Goal: Information Seeking & Learning: Compare options

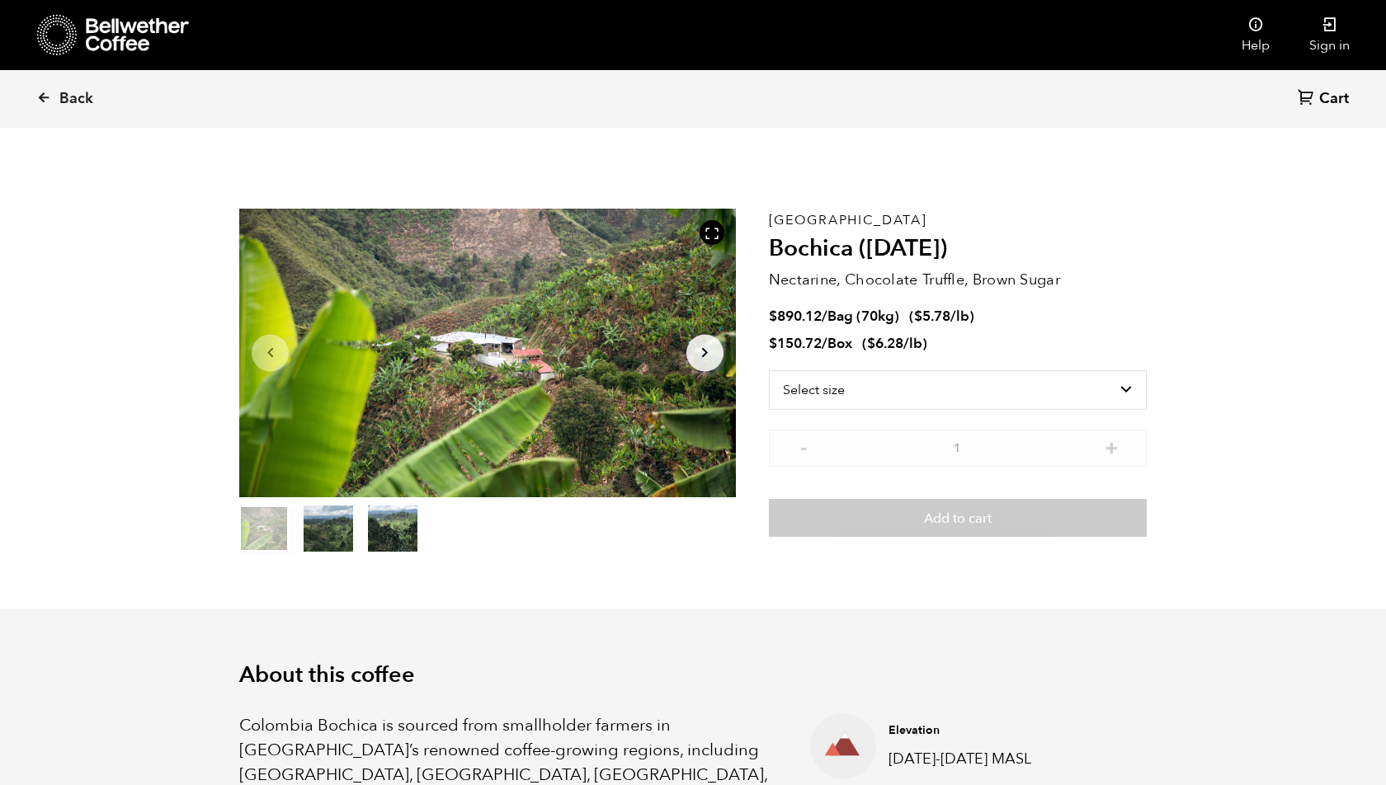
scroll to position [718, 878]
drag, startPoint x: 959, startPoint y: 249, endPoint x: 770, endPoint y: 249, distance: 188.9
click at [769, 249] on h2 "Bochica ([DATE])" at bounding box center [958, 249] width 378 height 28
copy h2 "Bochica ([DATE])"
click at [778, 220] on p "[GEOGRAPHIC_DATA]" at bounding box center [958, 220] width 378 height 0
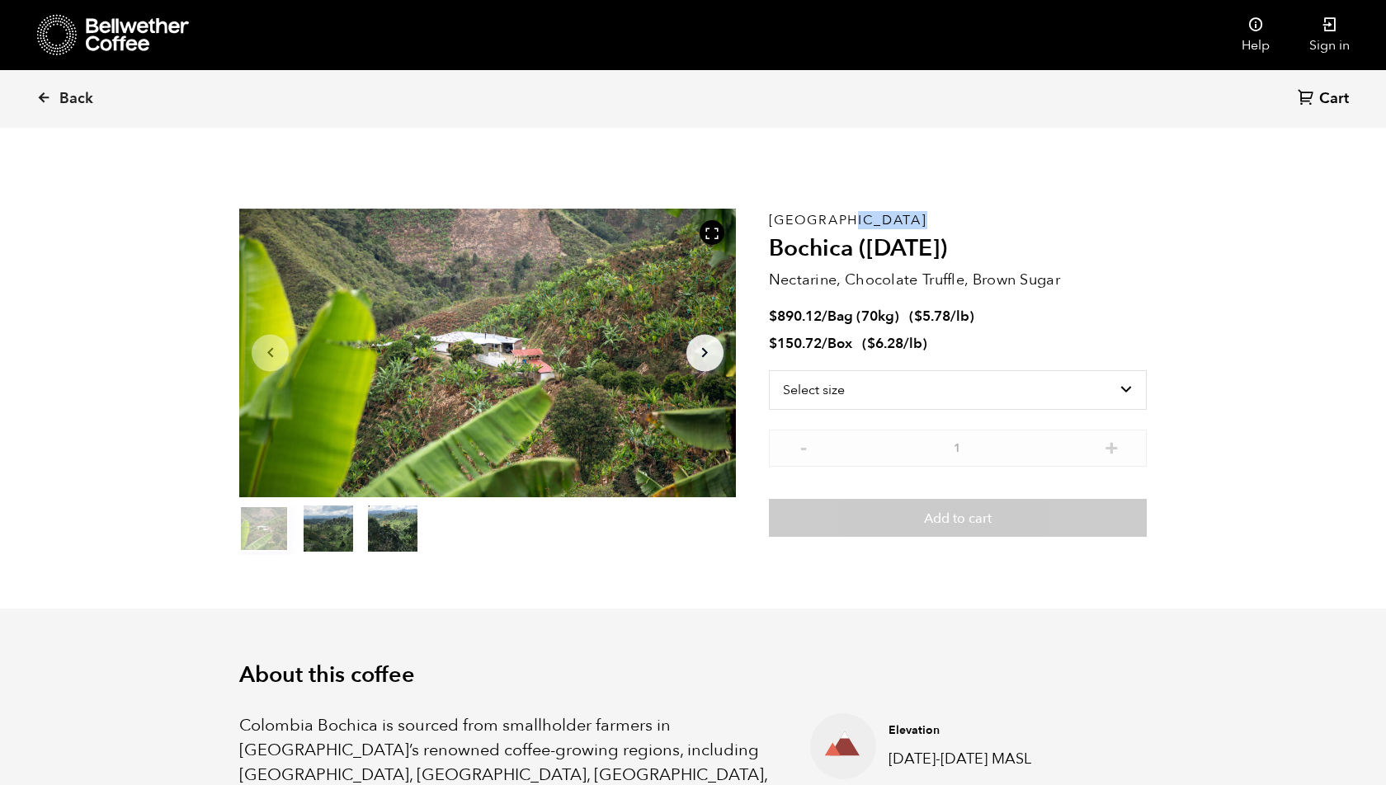
click at [778, 220] on p "[GEOGRAPHIC_DATA]" at bounding box center [958, 220] width 378 height 0
copy p "[GEOGRAPHIC_DATA]"
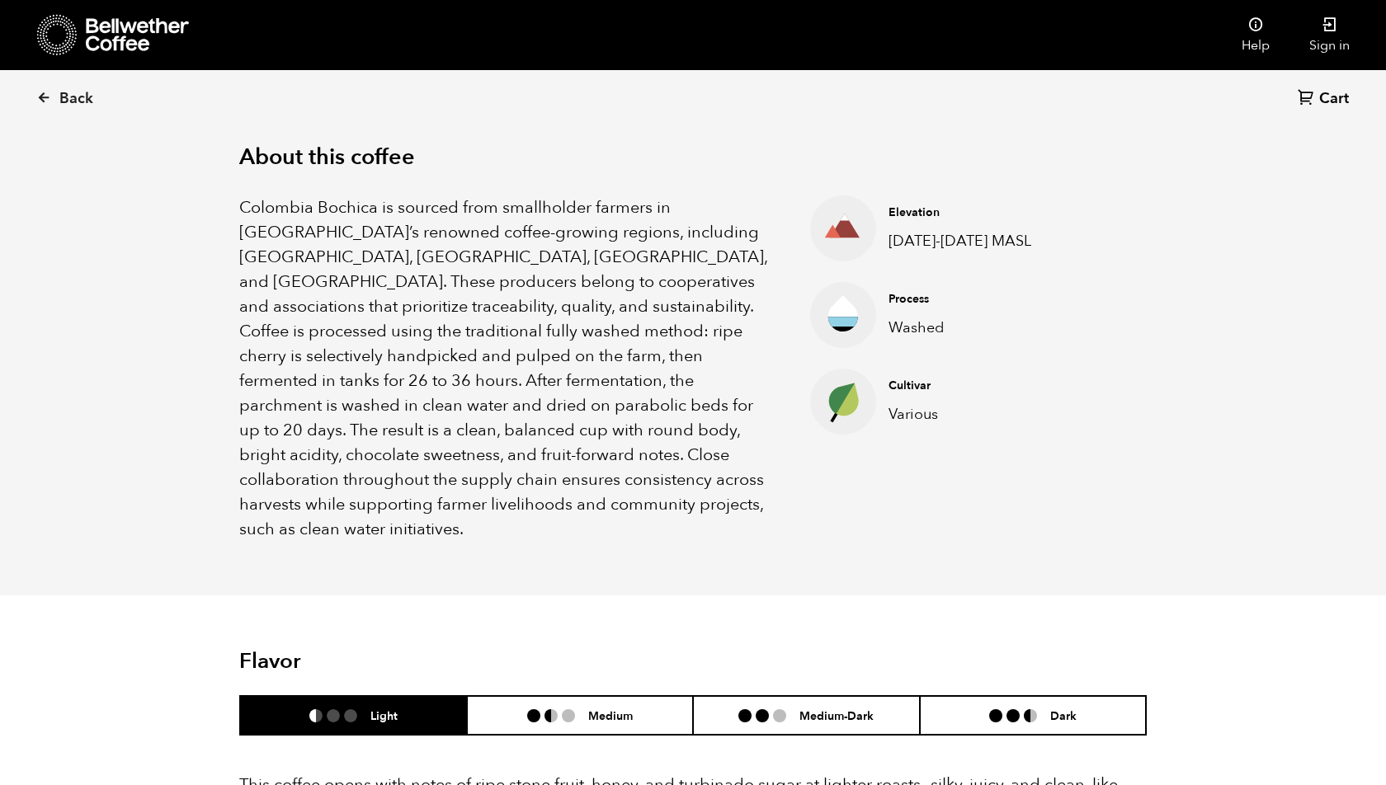
scroll to position [515, 0]
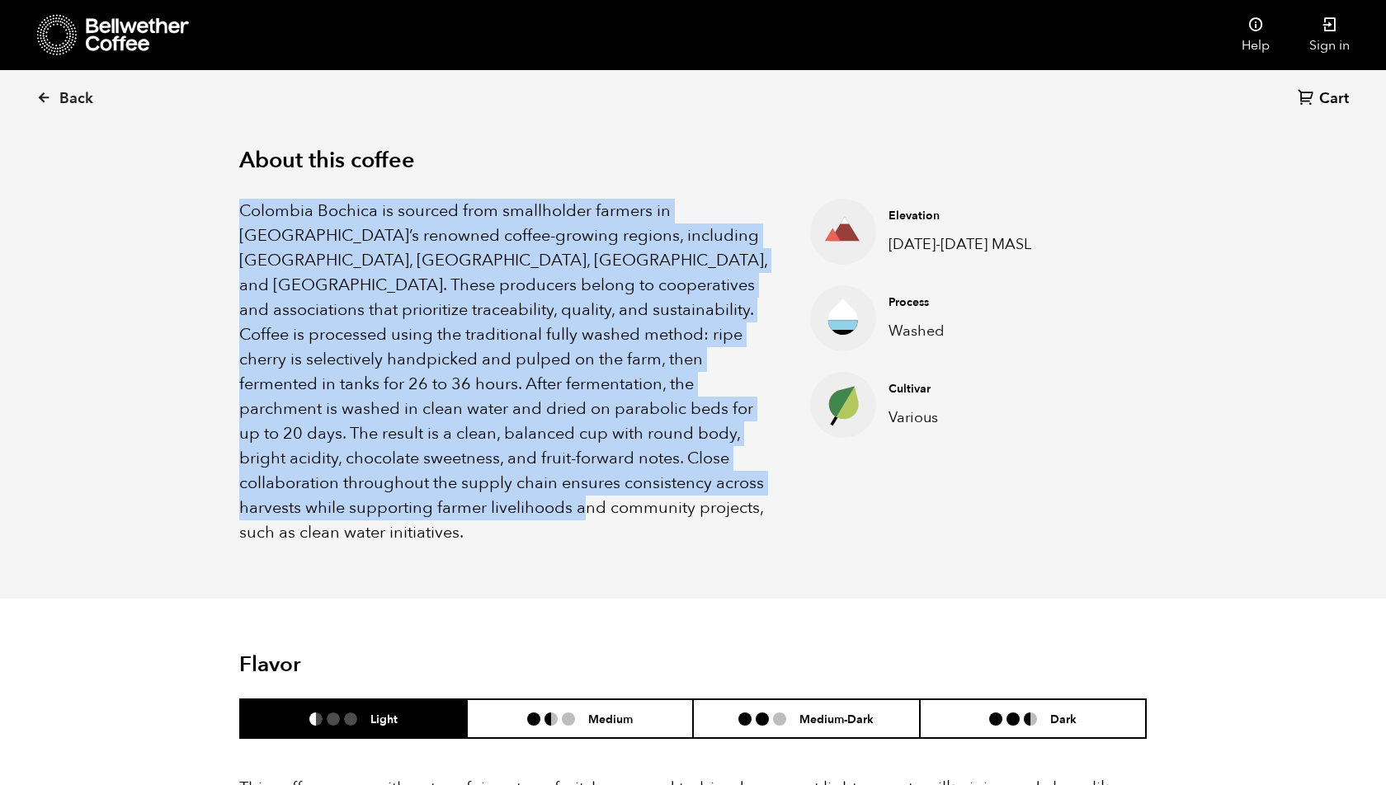
drag, startPoint x: 239, startPoint y: 205, endPoint x: 745, endPoint y: 484, distance: 577.7
click at [745, 484] on p "Colombia Bochica is sourced from smallholder farmers in Colombia’s renowned cof…" at bounding box center [503, 372] width 529 height 346
copy p "Colombia Bochica is sourced from smallholder farmers in Colombia’s renowned cof…"
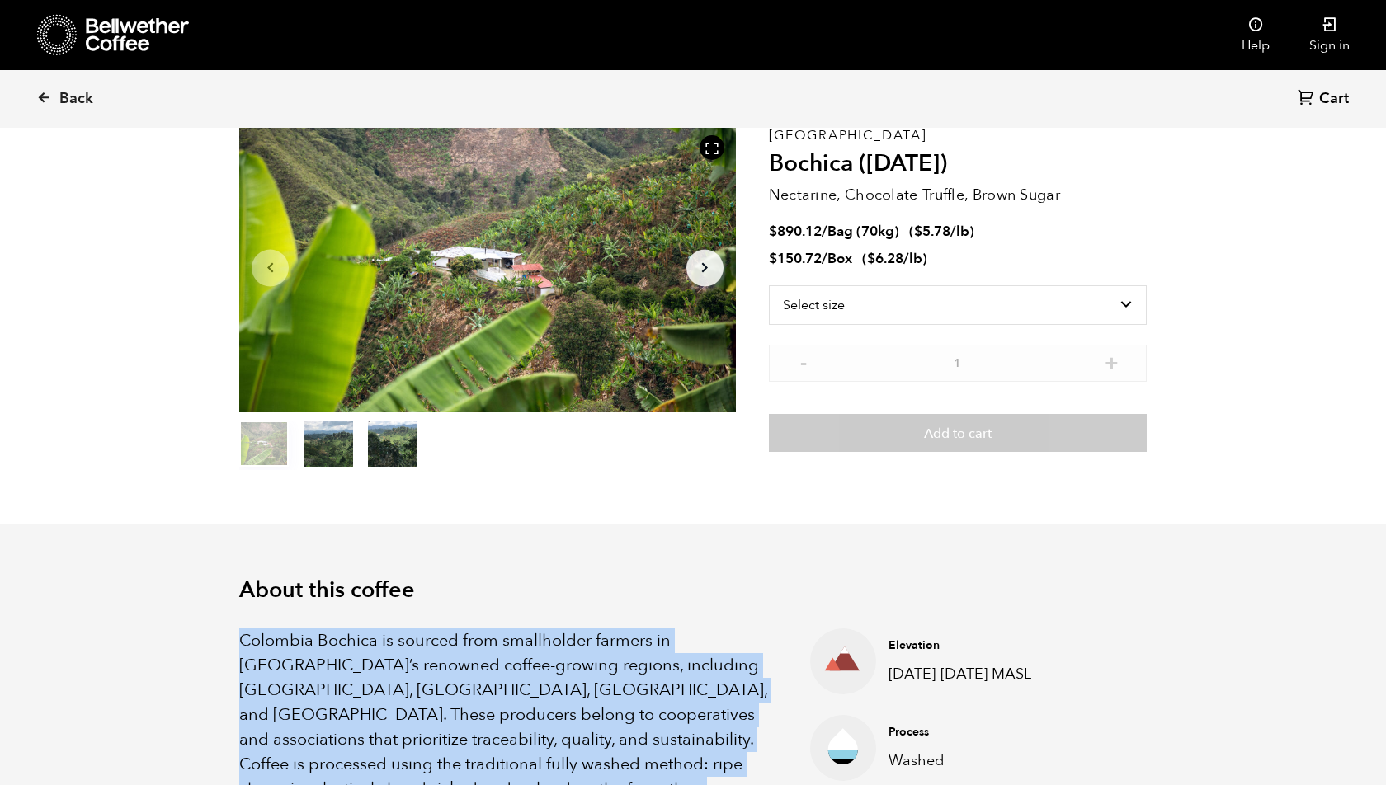
scroll to position [0, 0]
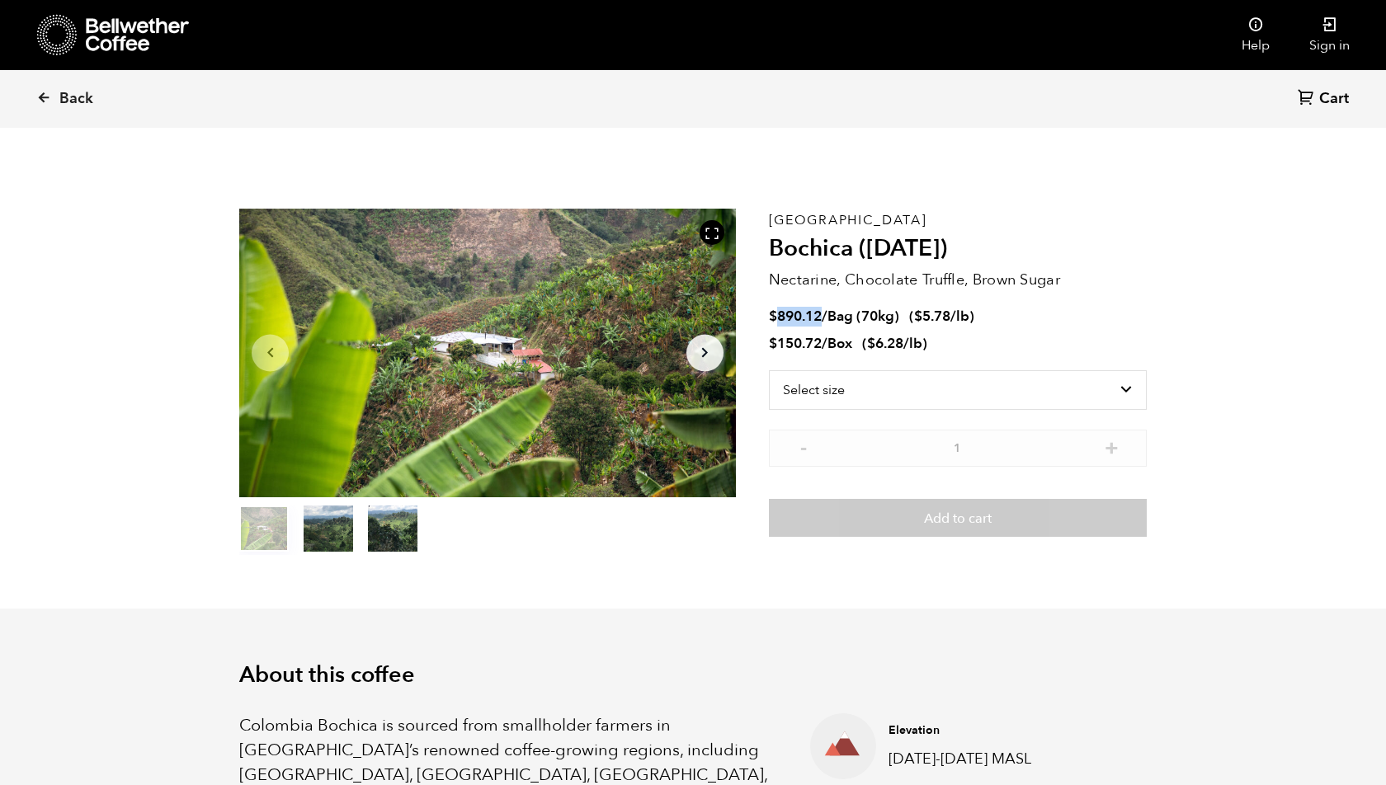
drag, startPoint x: 779, startPoint y: 318, endPoint x: 821, endPoint y: 313, distance: 43.1
click at [821, 313] on bdi "$ 890.12" at bounding box center [795, 316] width 53 height 19
copy bdi "890.12"
drag, startPoint x: 778, startPoint y: 345, endPoint x: 821, endPoint y: 342, distance: 43.0
click at [821, 342] on bdi "$ 150.72" at bounding box center [795, 343] width 53 height 19
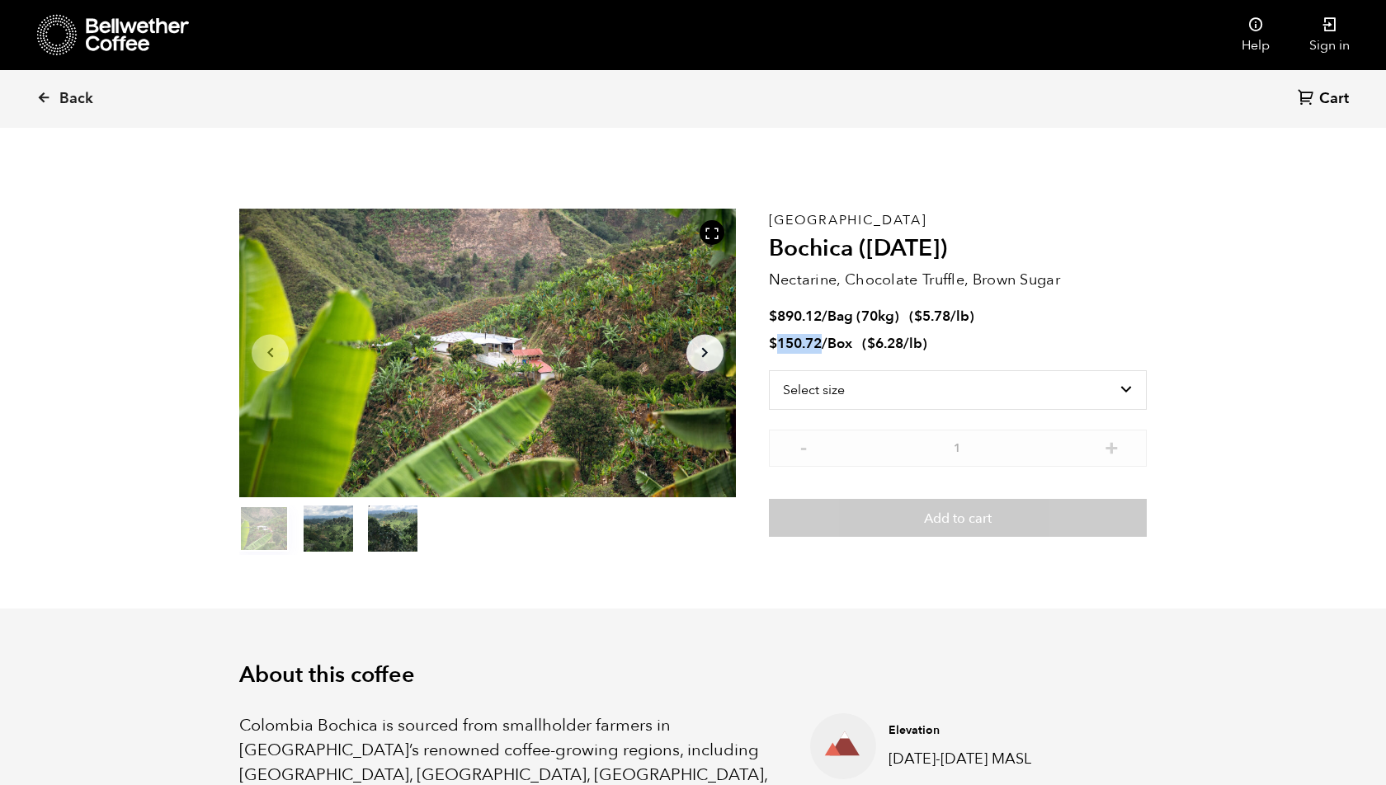
copy bdi "150.72"
click at [812, 220] on p "[GEOGRAPHIC_DATA]" at bounding box center [958, 220] width 378 height 0
copy p "[GEOGRAPHIC_DATA]"
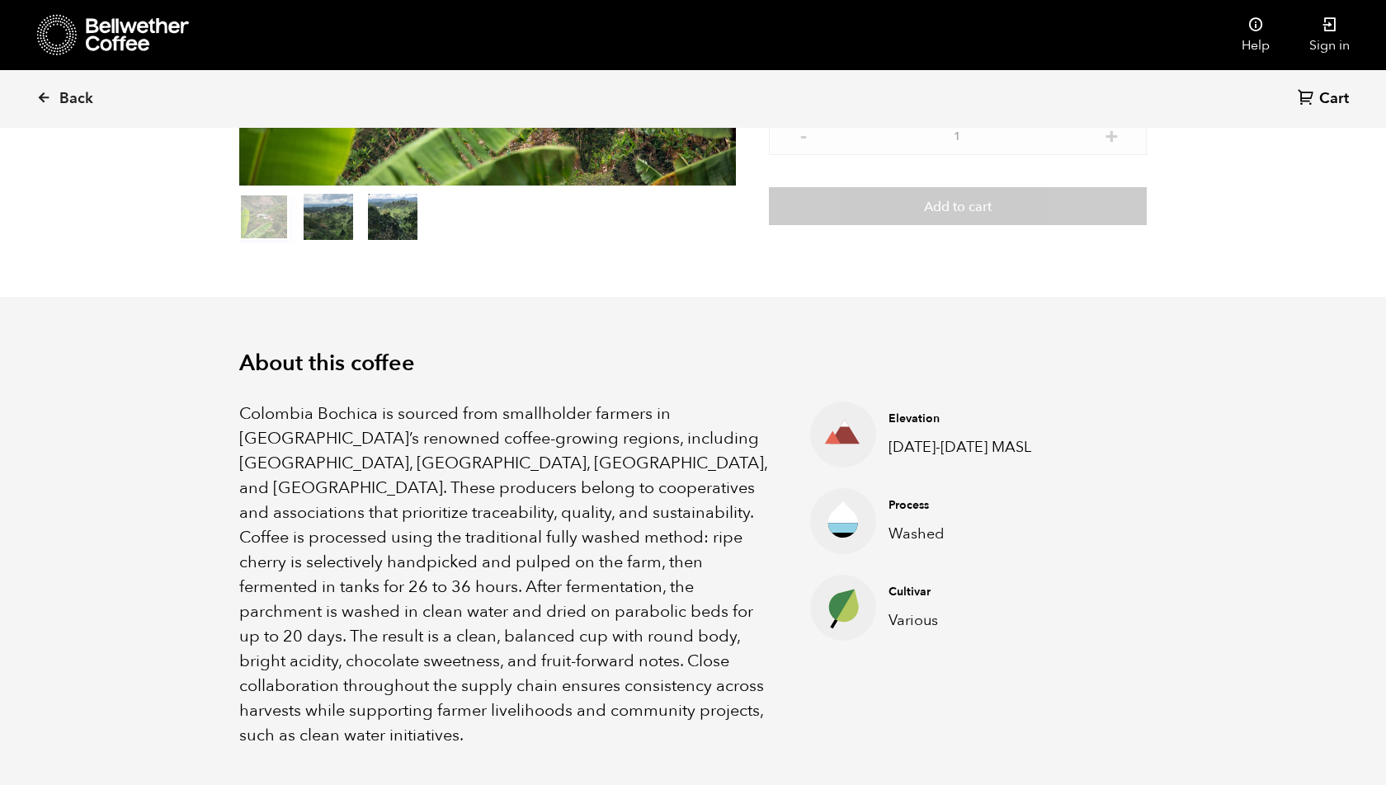
scroll to position [342, 0]
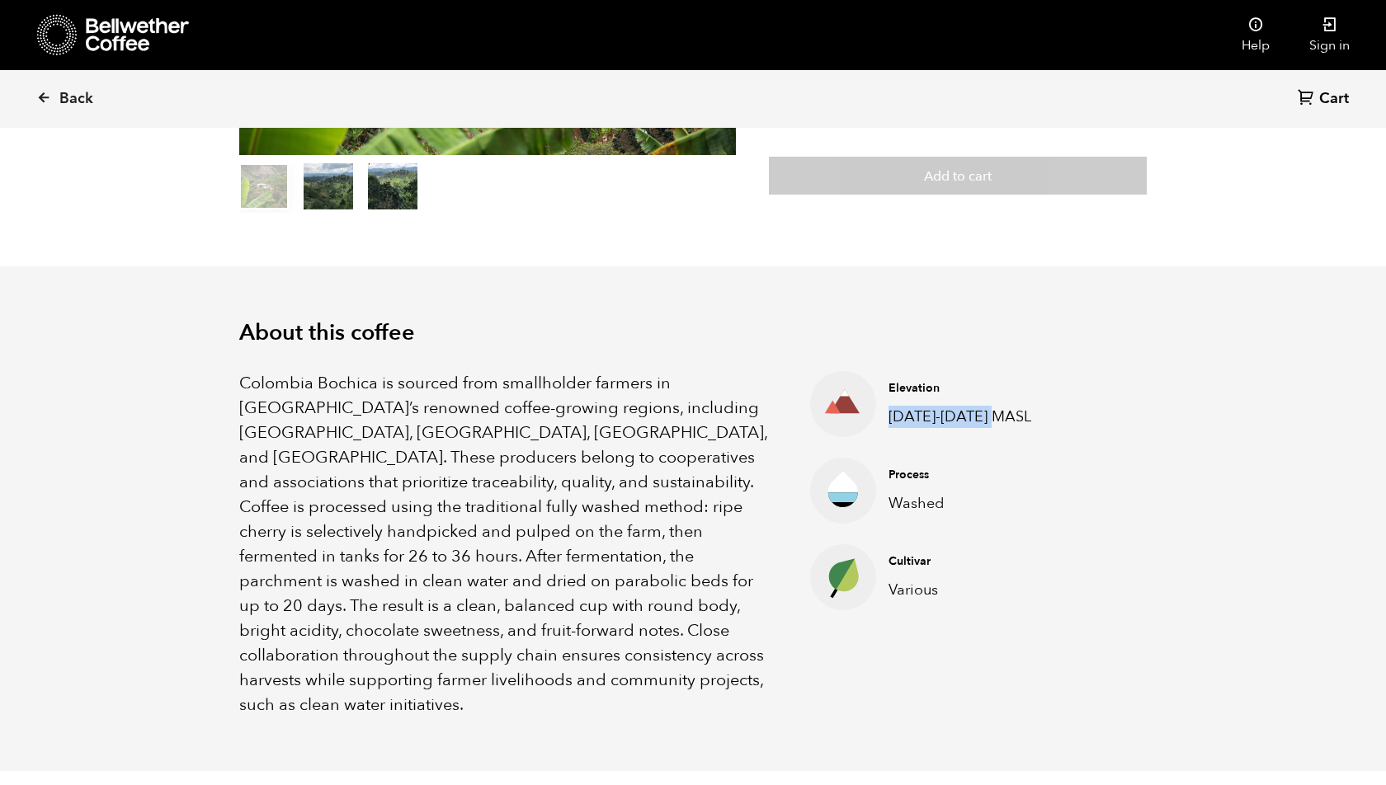
drag, startPoint x: 888, startPoint y: 417, endPoint x: 1033, endPoint y: 416, distance: 144.3
click at [1033, 417] on p "1300-1900 MASL" at bounding box center [966, 417] width 157 height 22
copy p "1300-1900 MASL"
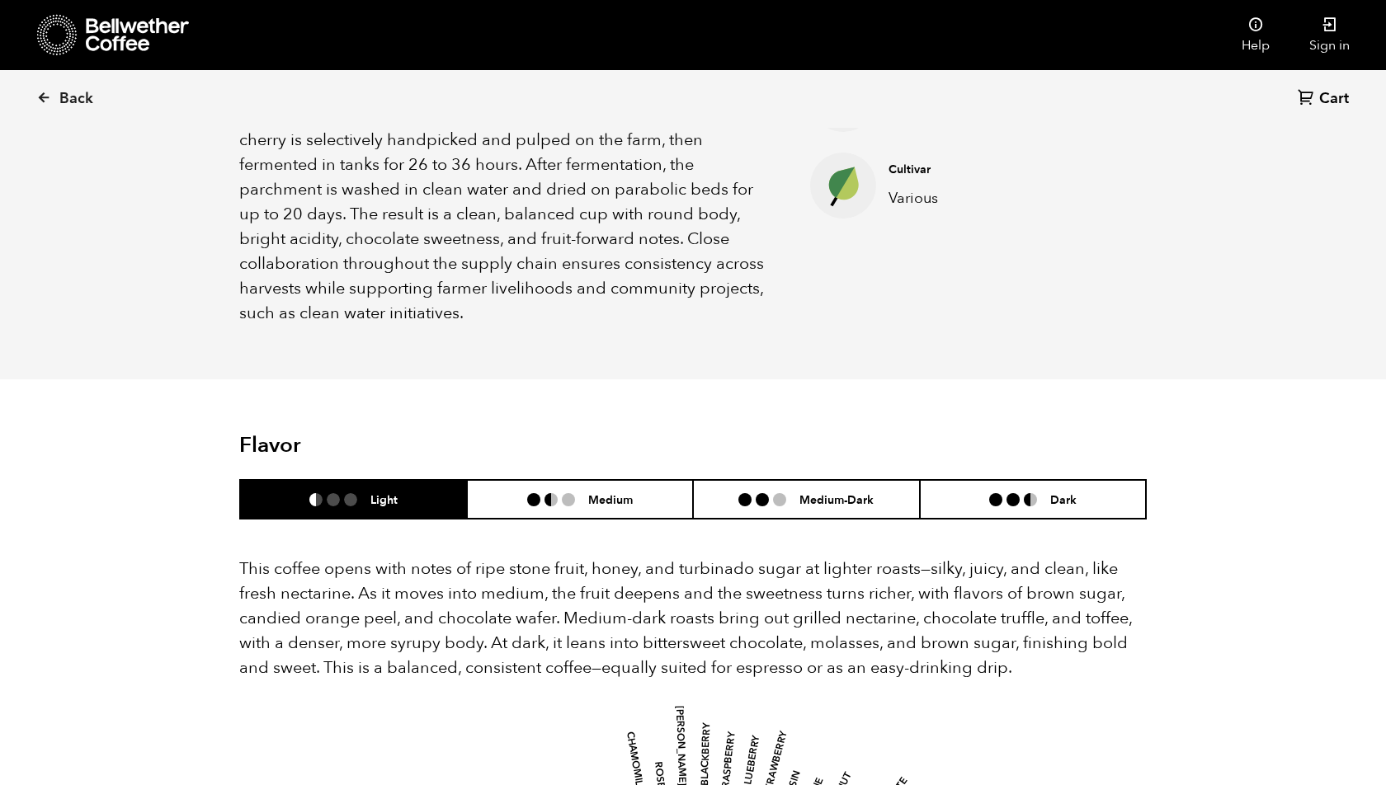
scroll to position [1076, 0]
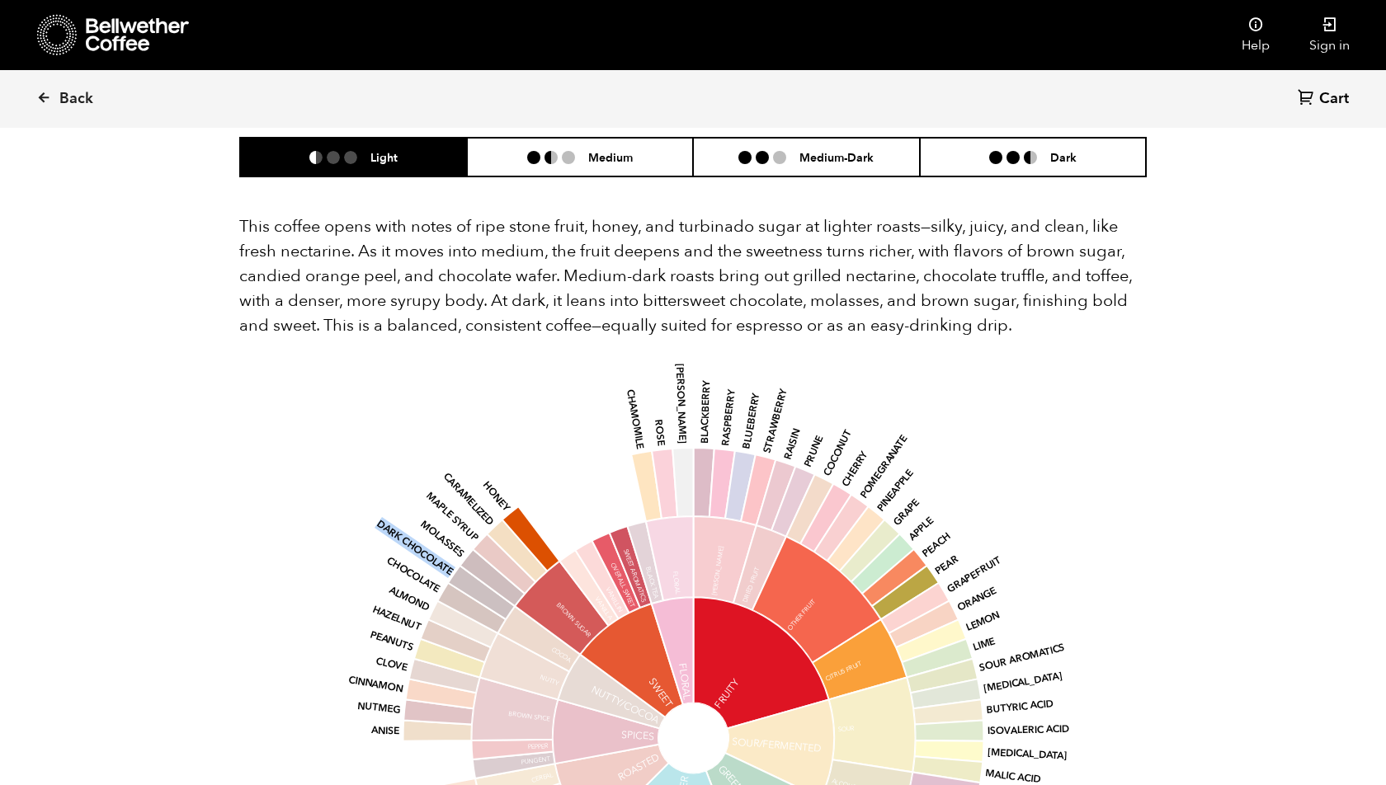
drag, startPoint x: 414, startPoint y: 478, endPoint x: 350, endPoint y: 326, distance: 165.6
click at [350, 388] on icon "base Fruity Sour/Fermented Green/Vegetative Other Roasted Spices Nutty/Cocoa Sw…" at bounding box center [693, 738] width 862 height 701
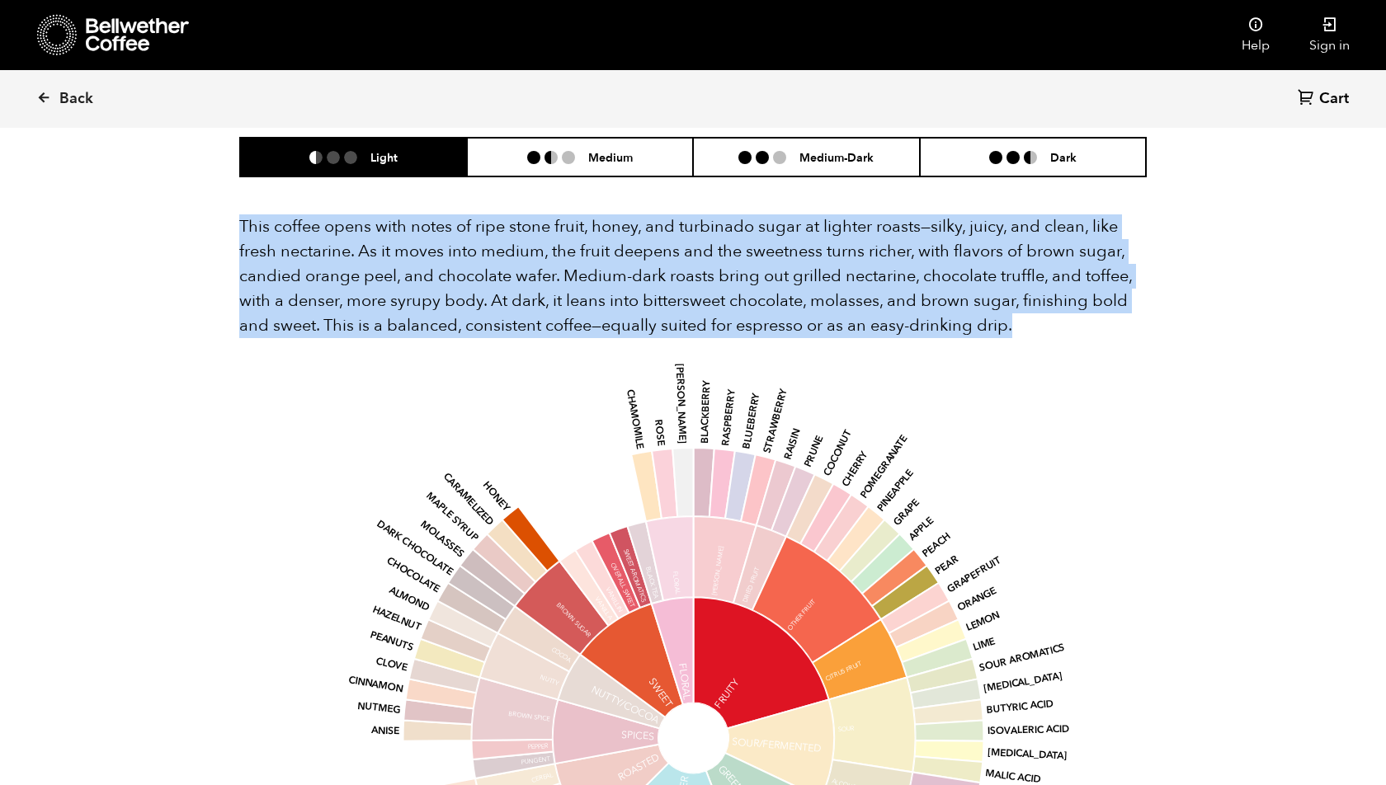
drag, startPoint x: 239, startPoint y: 174, endPoint x: 1015, endPoint y: 279, distance: 783.1
click at [1016, 279] on p "This coffee opens with notes of ripe stone fruit, honey, and turbinado sugar at…" at bounding box center [692, 276] width 907 height 124
copy p "This coffee opens with notes of ripe stone fruit, honey, and turbinado sugar at…"
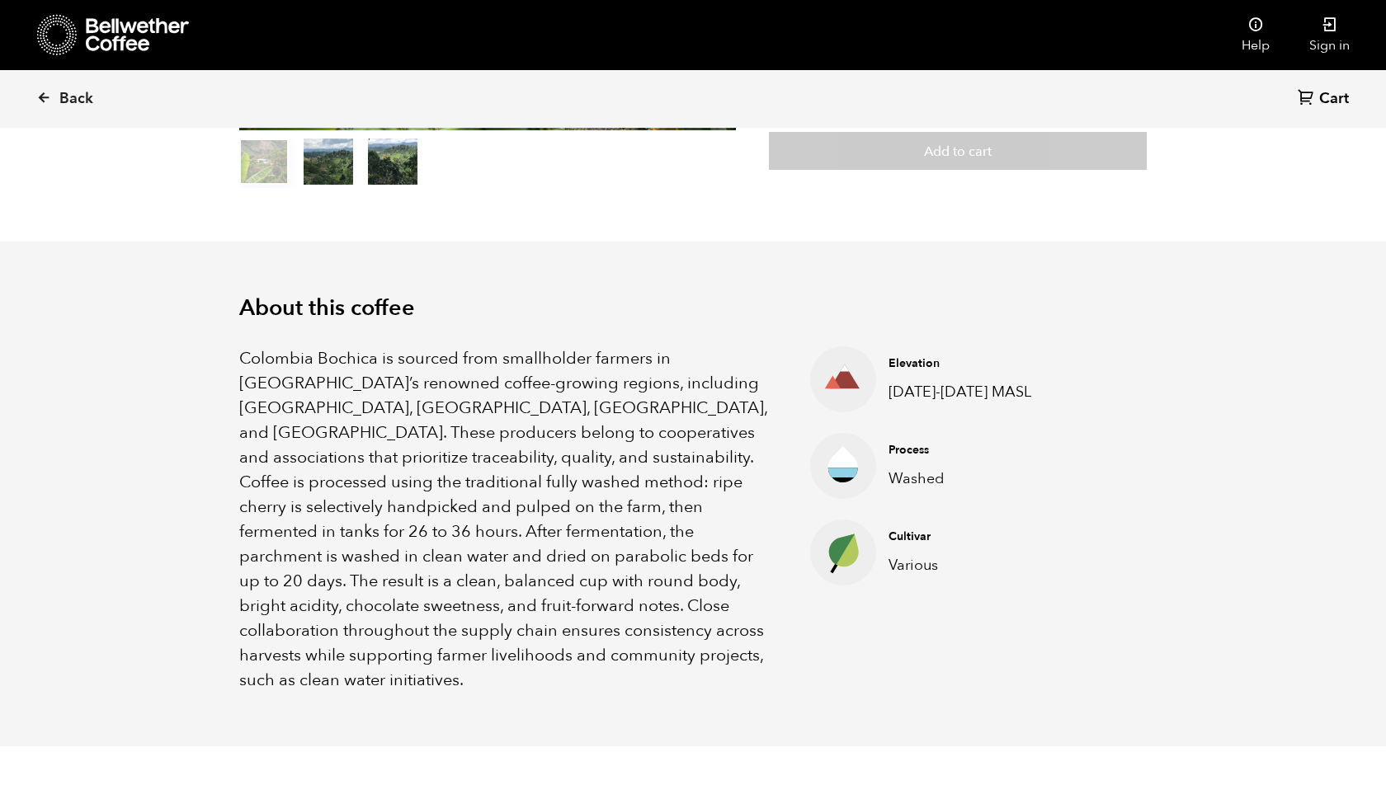
scroll to position [0, 0]
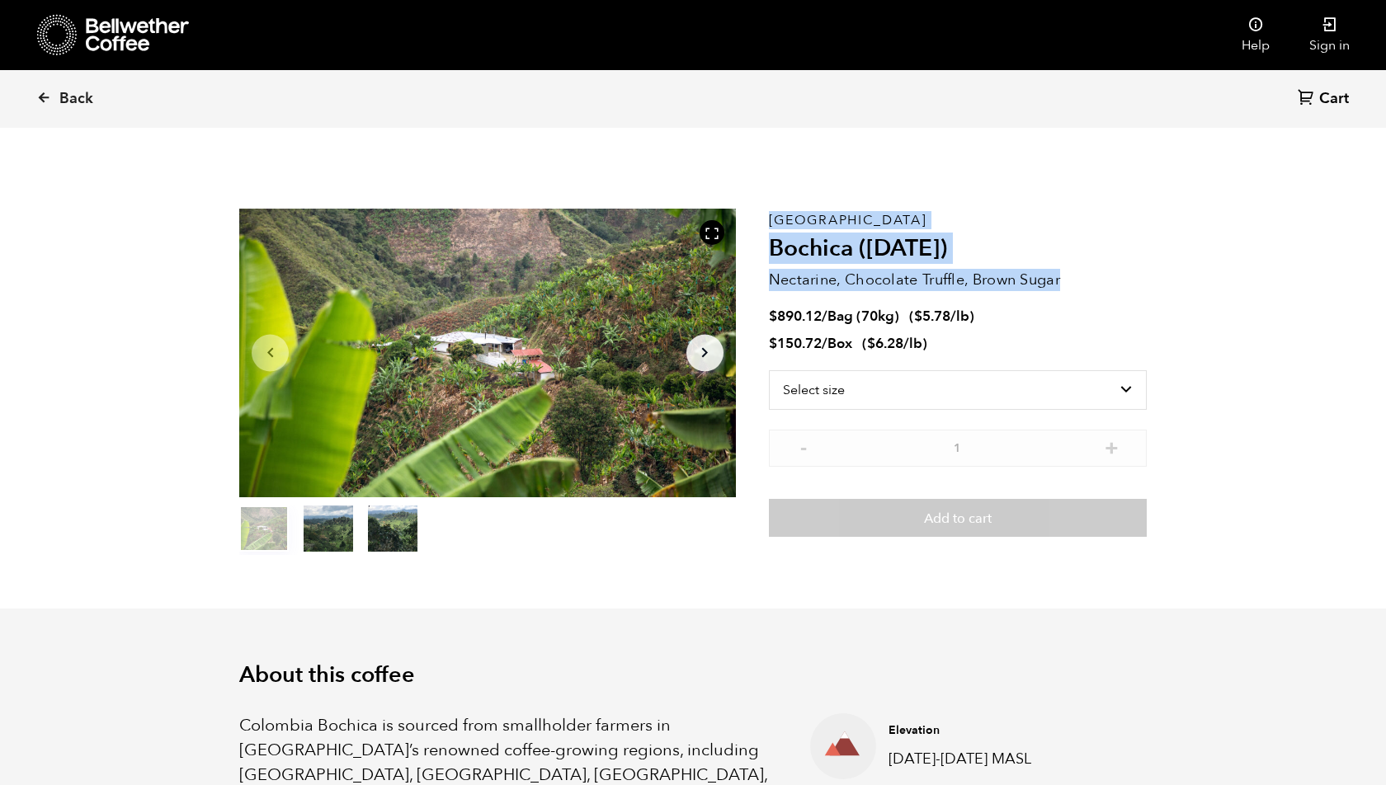
drag, startPoint x: 765, startPoint y: 280, endPoint x: 1063, endPoint y: 275, distance: 297.8
click at [1063, 275] on section "Item 1 of 3 Arrow Left Arrow Right item 0 item 1 item 2 Item 1 of 3 Colombia Bo…" at bounding box center [693, 382] width 990 height 454
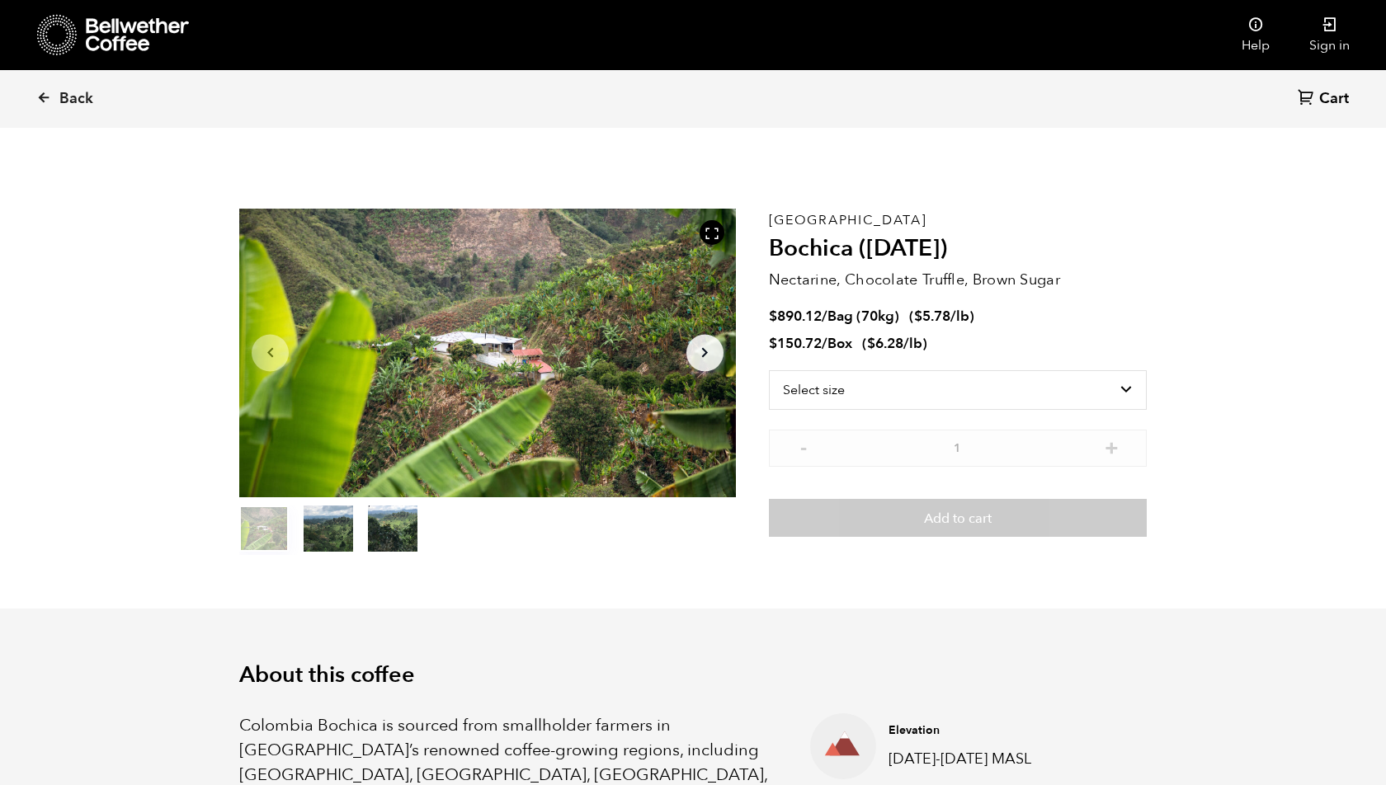
click at [1082, 279] on p "Nectarine, Chocolate Truffle, Brown Sugar" at bounding box center [958, 280] width 378 height 22
drag, startPoint x: 1084, startPoint y: 279, endPoint x: 779, endPoint y: 282, distance: 305.2
click at [779, 282] on p "Nectarine, Chocolate Truffle, Brown Sugar" at bounding box center [958, 280] width 378 height 22
copy div "Nectarine, Chocolate Truffle, Brown Sugar"
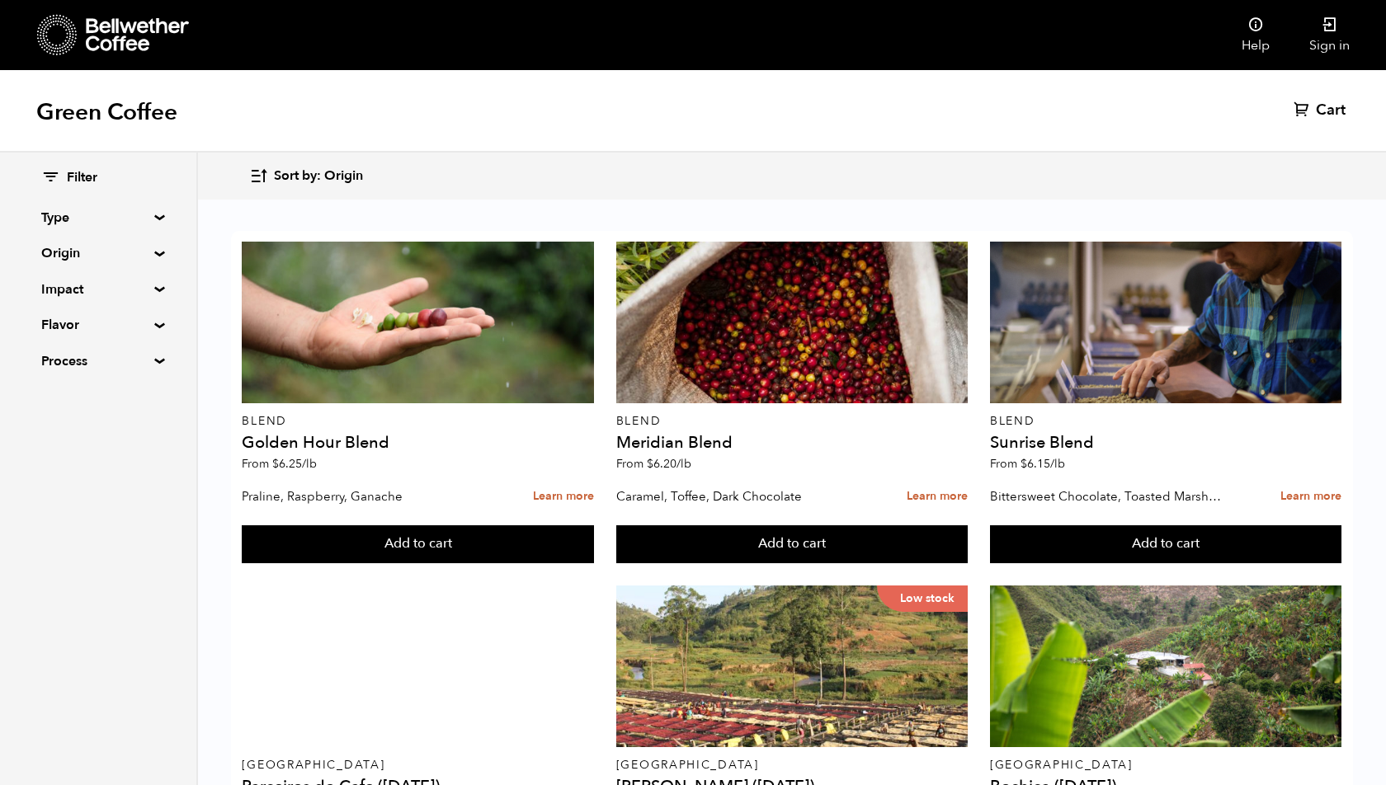
scroll to position [631, 0]
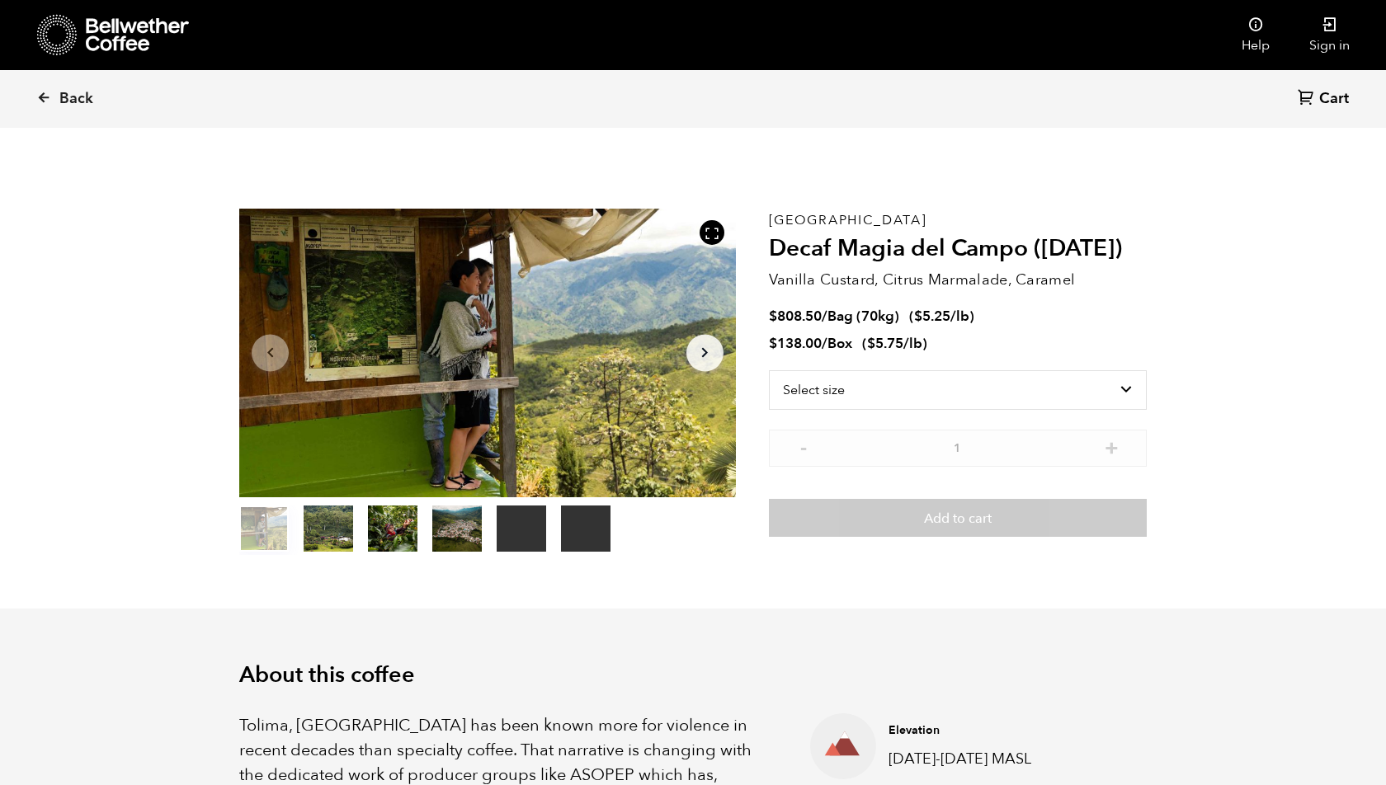
scroll to position [718, 878]
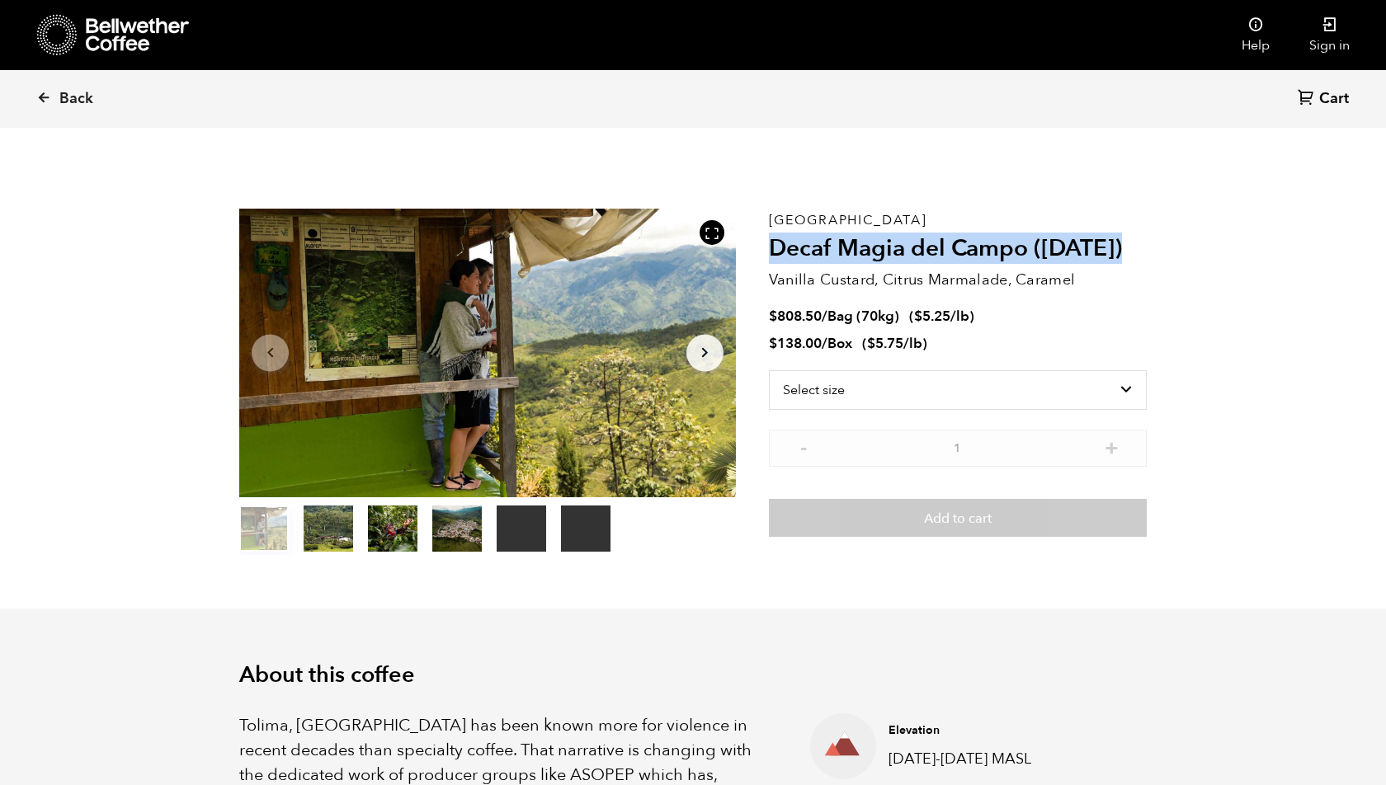
drag, startPoint x: 771, startPoint y: 250, endPoint x: 1138, endPoint y: 238, distance: 367.2
click at [1139, 239] on h2 "Decaf Magia del Campo ([DATE])" at bounding box center [958, 249] width 378 height 28
copy h2 "Decaf Magia del Campo ([DATE])"
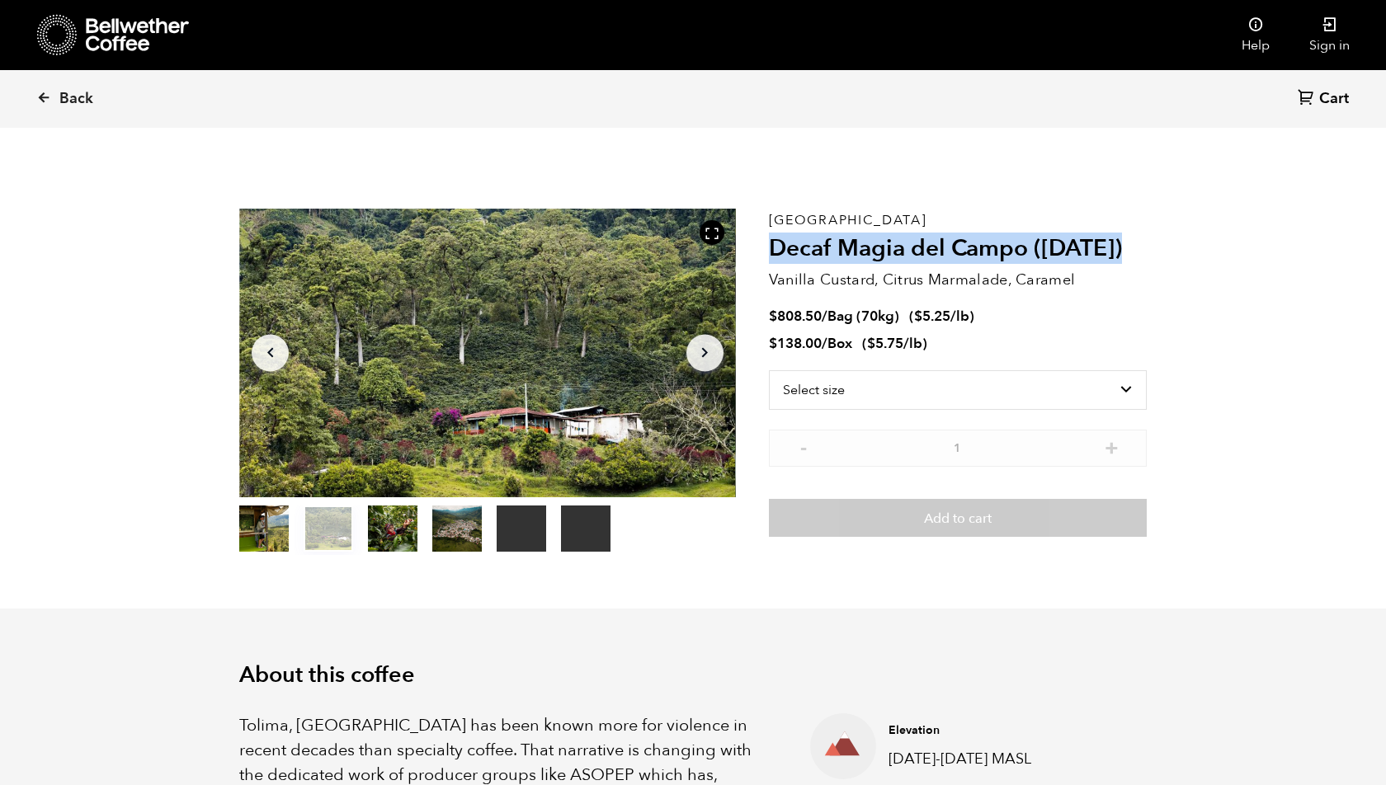
copy h2 "Decaf Magia del Campo ([DATE])"
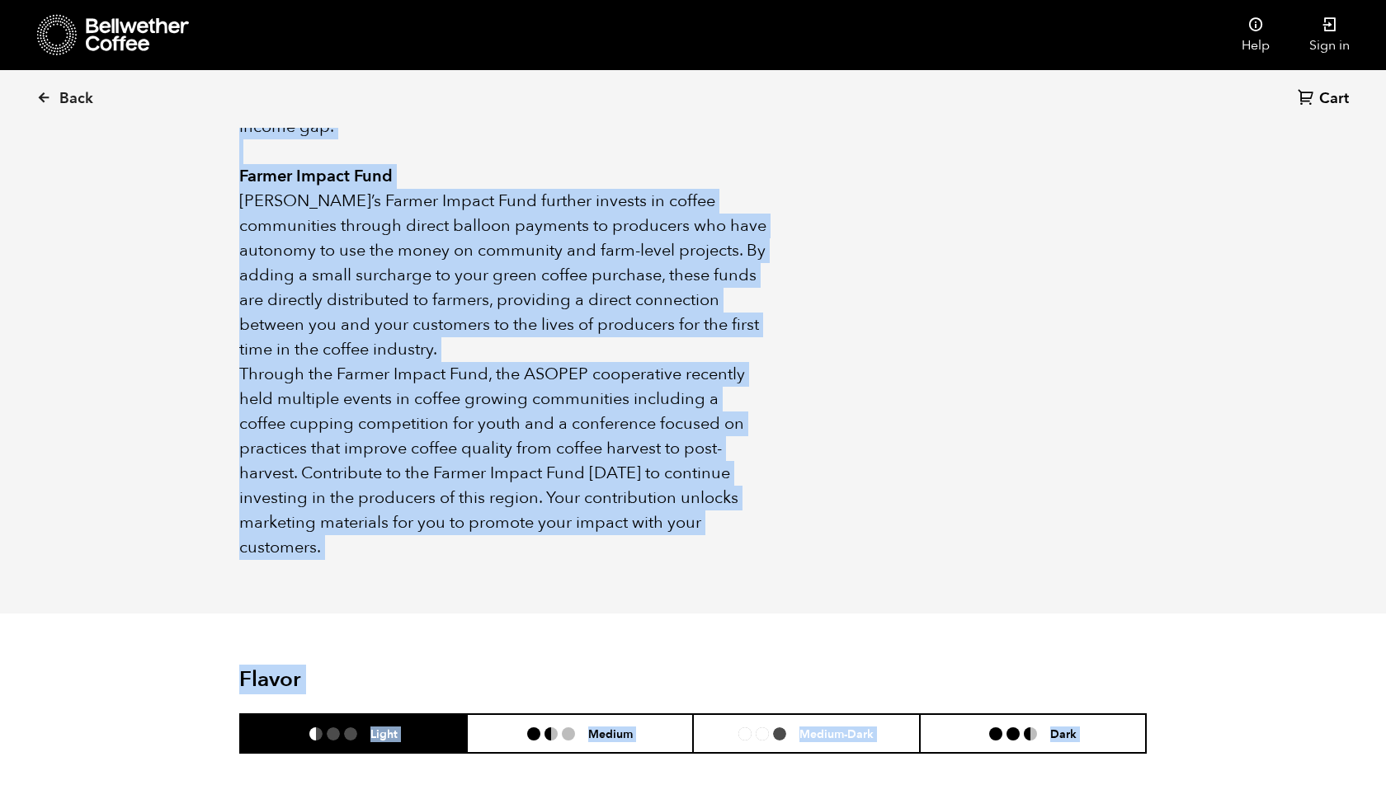
scroll to position [1141, 0]
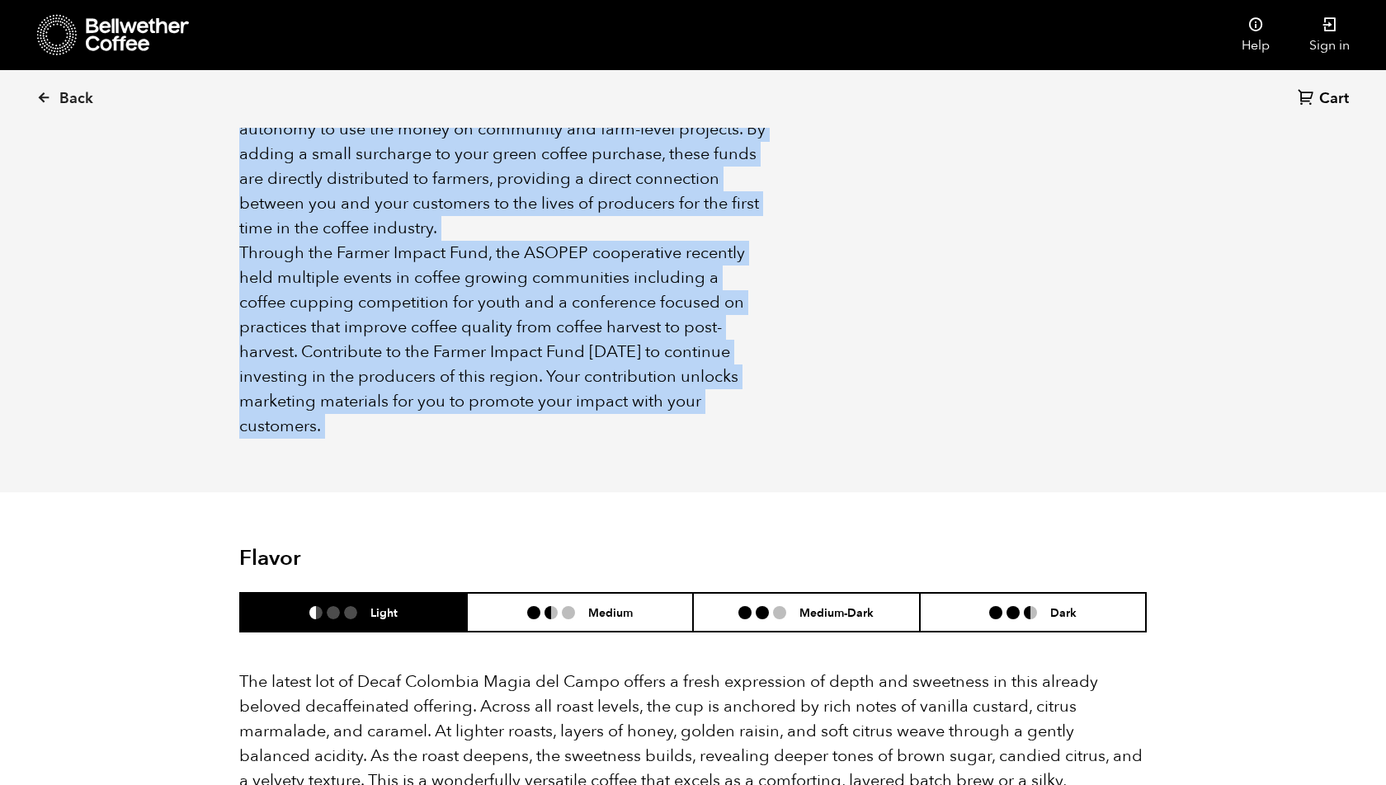
drag, startPoint x: 242, startPoint y: 196, endPoint x: 783, endPoint y: 439, distance: 592.9
copy div "Tolima, Colombia has been known more for violence in recent decades than specia…"
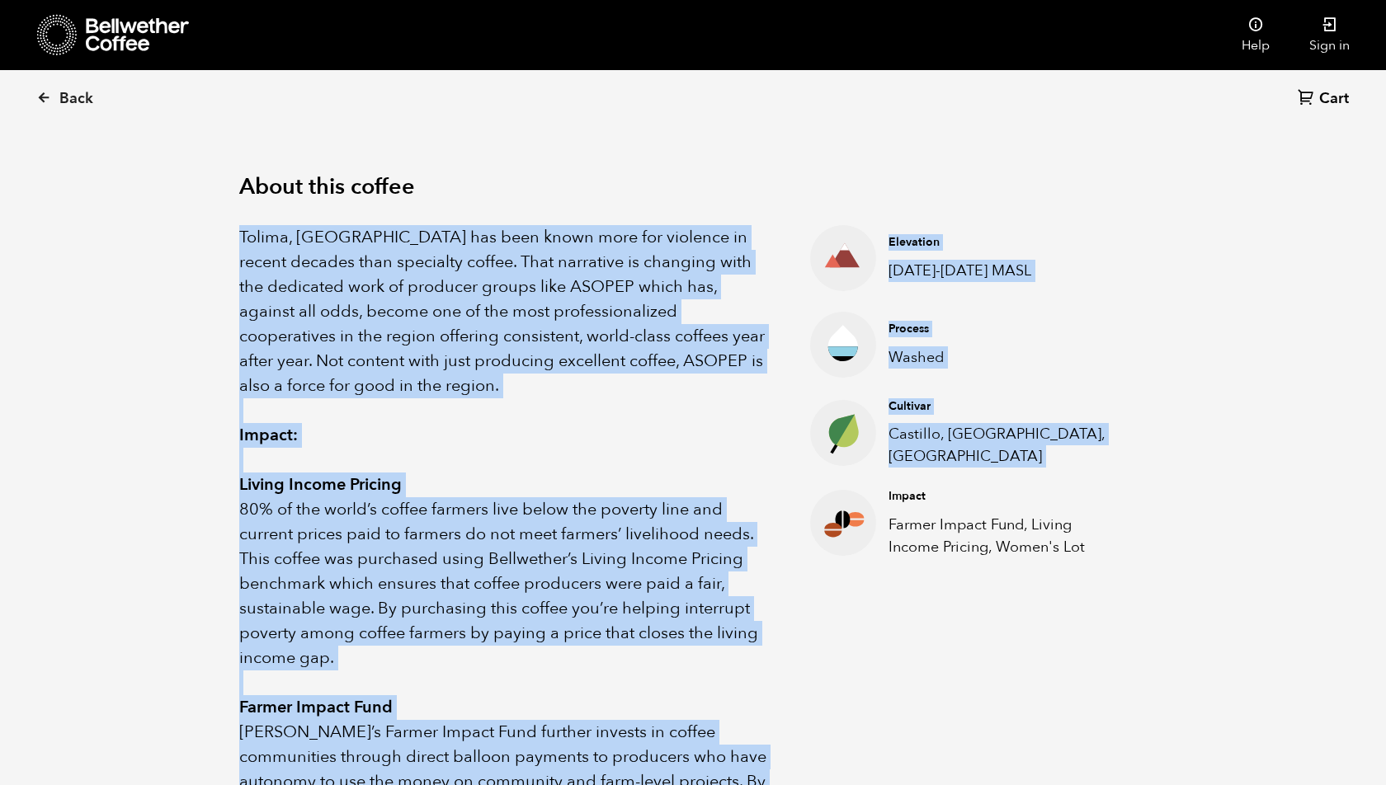
scroll to position [486, 0]
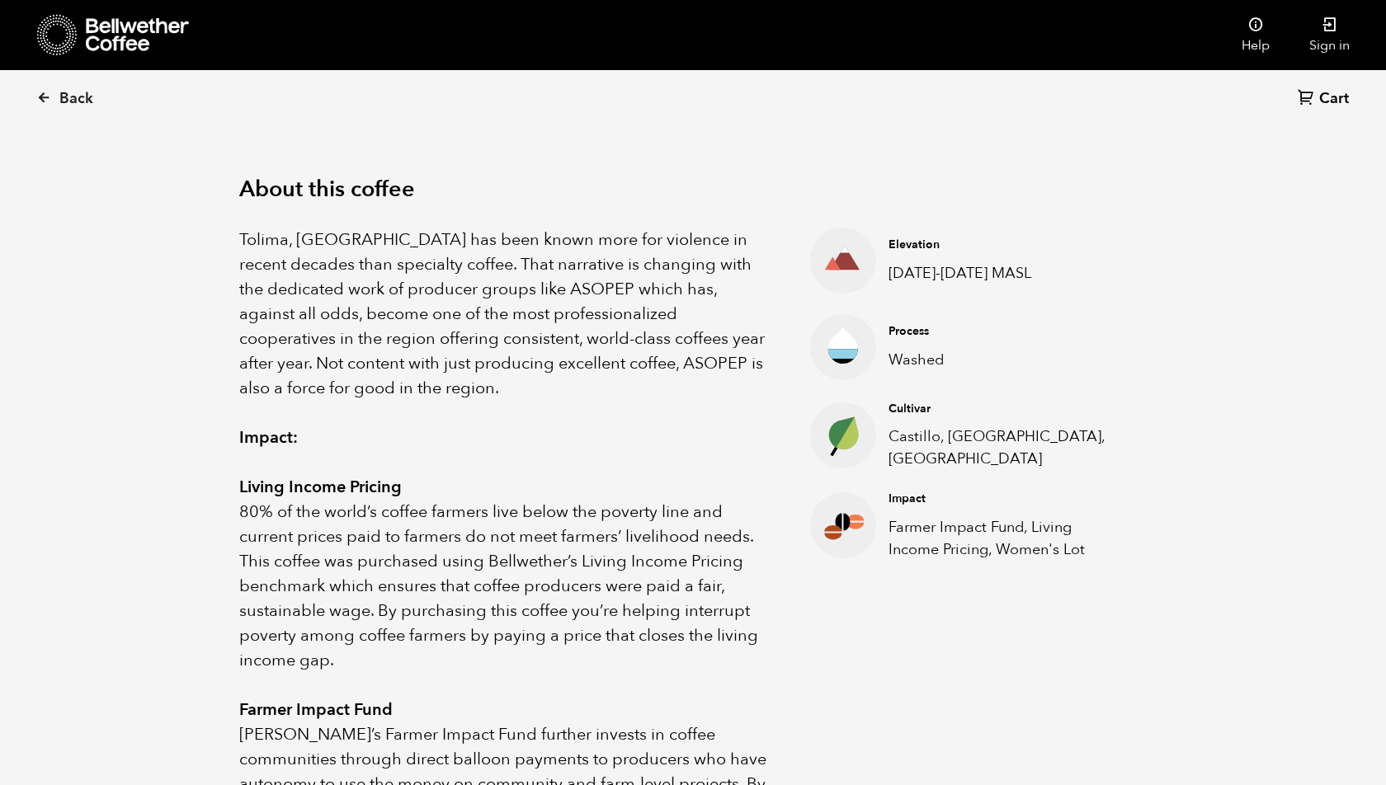
click at [532, 248] on p "Tolima, Colombia has been known more for violence in recent decades than specia…" at bounding box center [503, 314] width 529 height 173
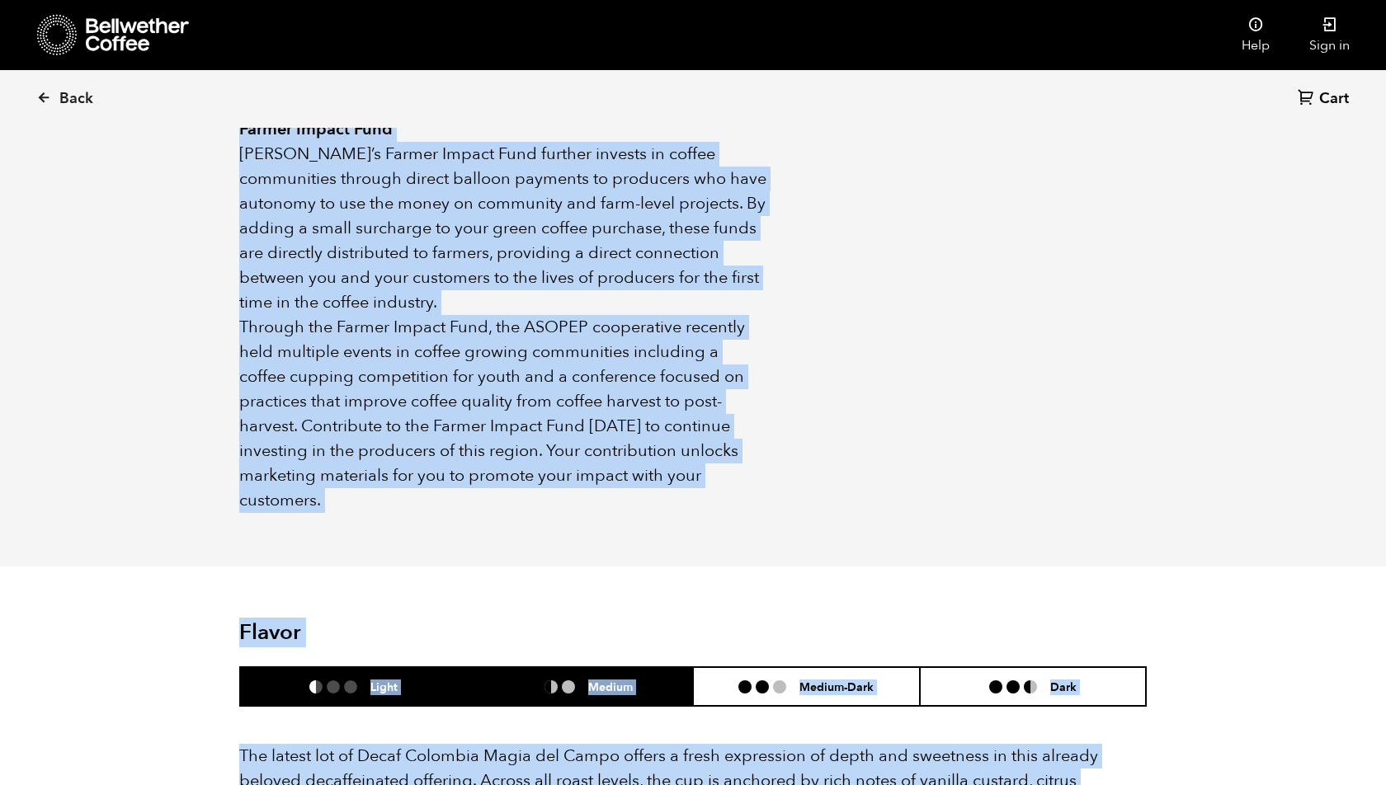
scroll to position [1123, 0]
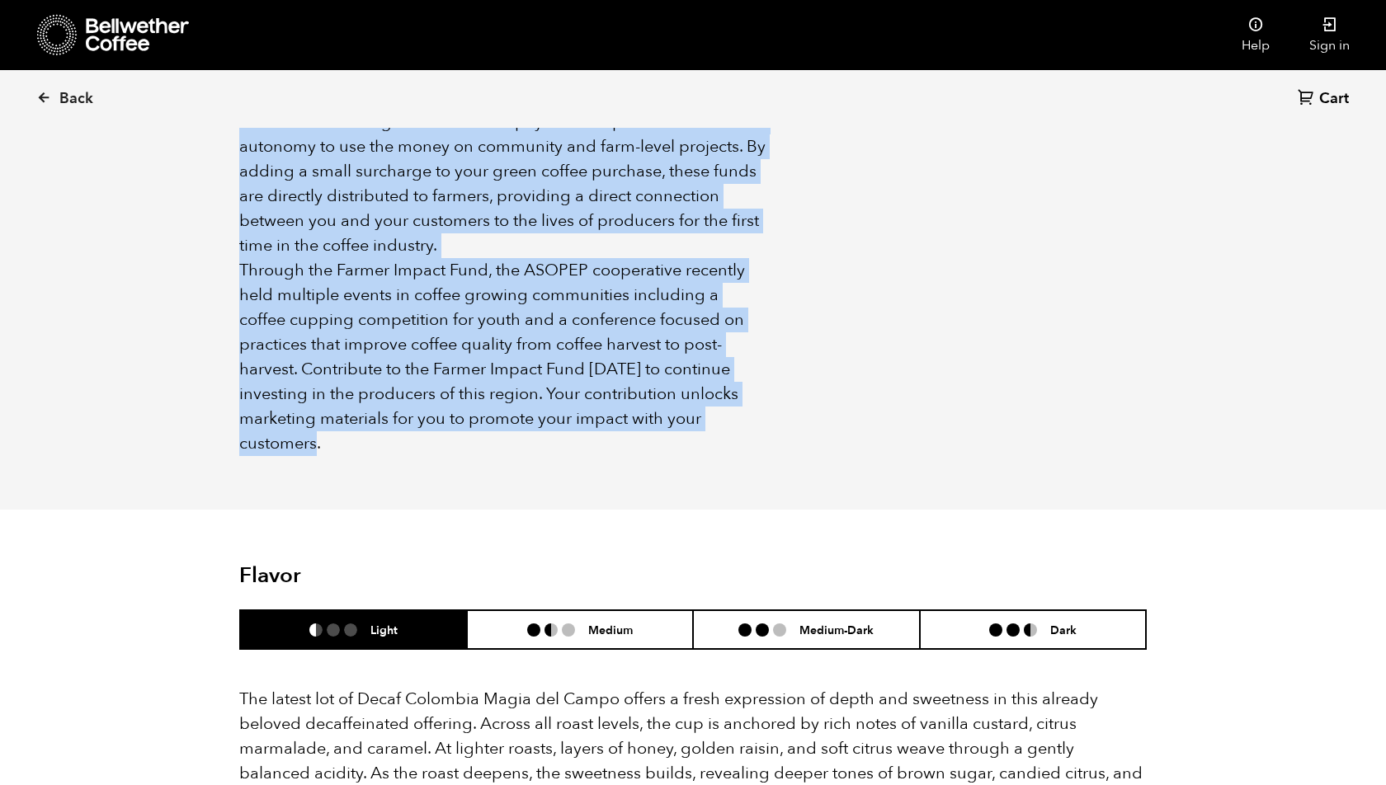
drag, startPoint x: 242, startPoint y: 235, endPoint x: 706, endPoint y: 410, distance: 496.2
click at [706, 410] on div "Tolima, Colombia has been known more for violence in recent decades than specia…" at bounding box center [503, 23] width 529 height 866
copy div "Tolima, Colombia has been known more for violence in recent decades than specia…"
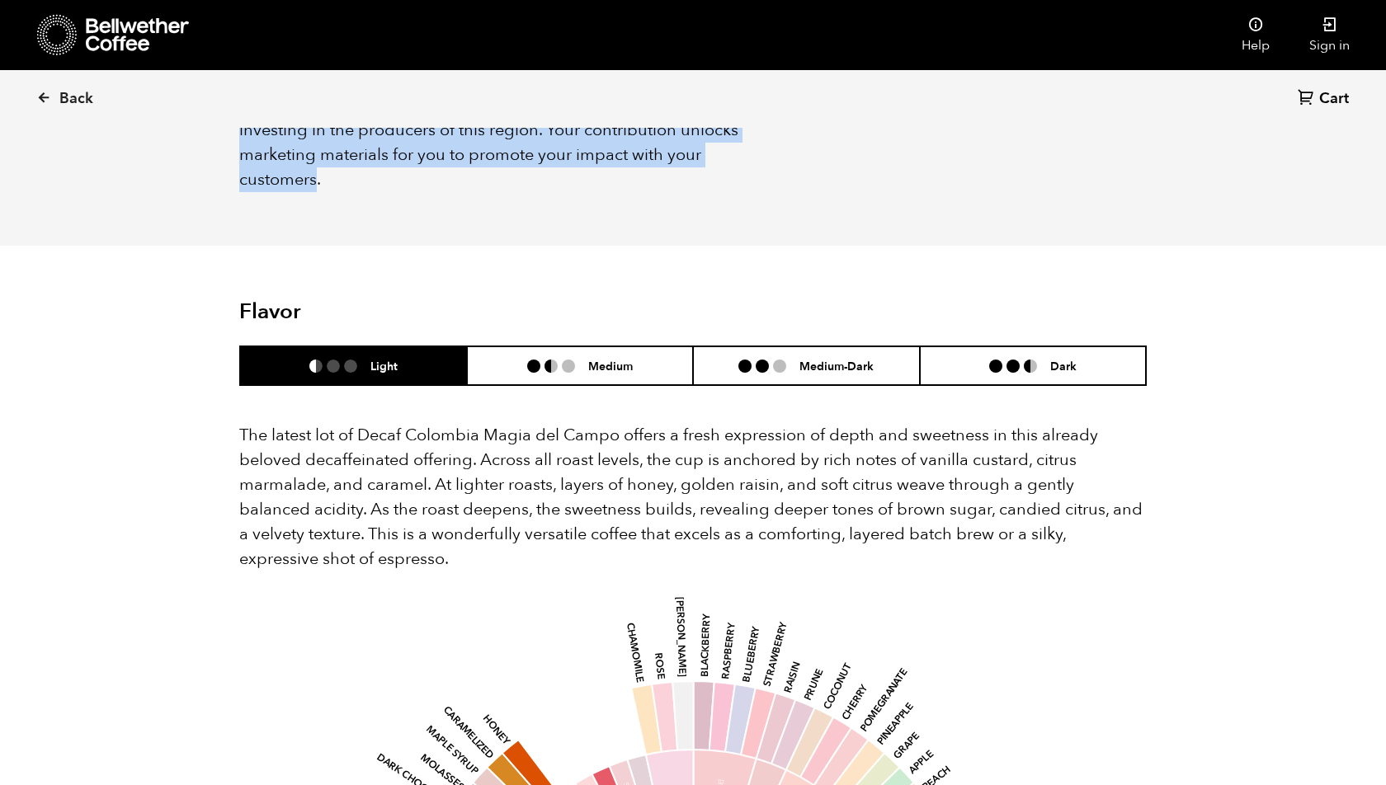
scroll to position [1389, 0]
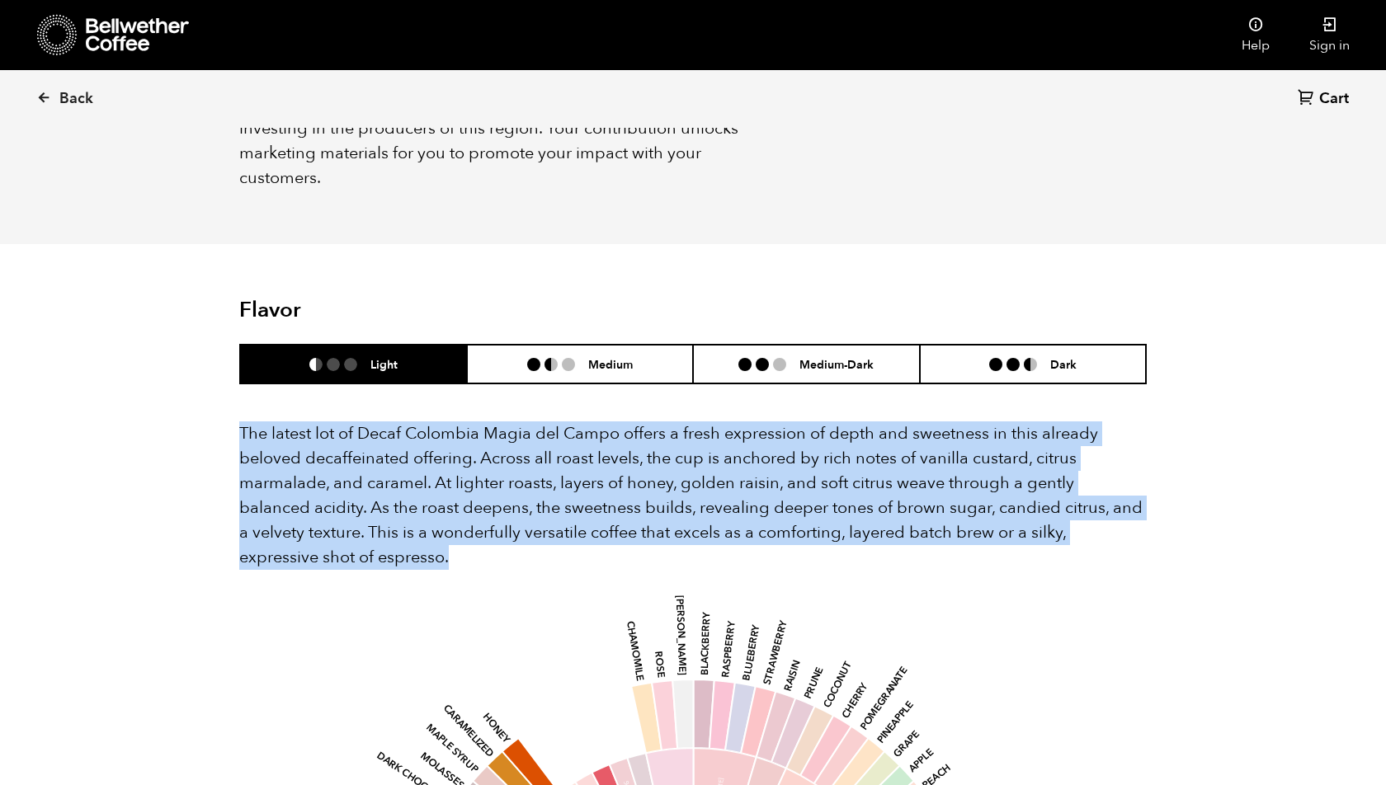
drag, startPoint x: 238, startPoint y: 402, endPoint x: 343, endPoint y: 519, distance: 157.1
copy p "The latest lot of Decaf Colombia Magia del Campo offers a fresh expression of d…"
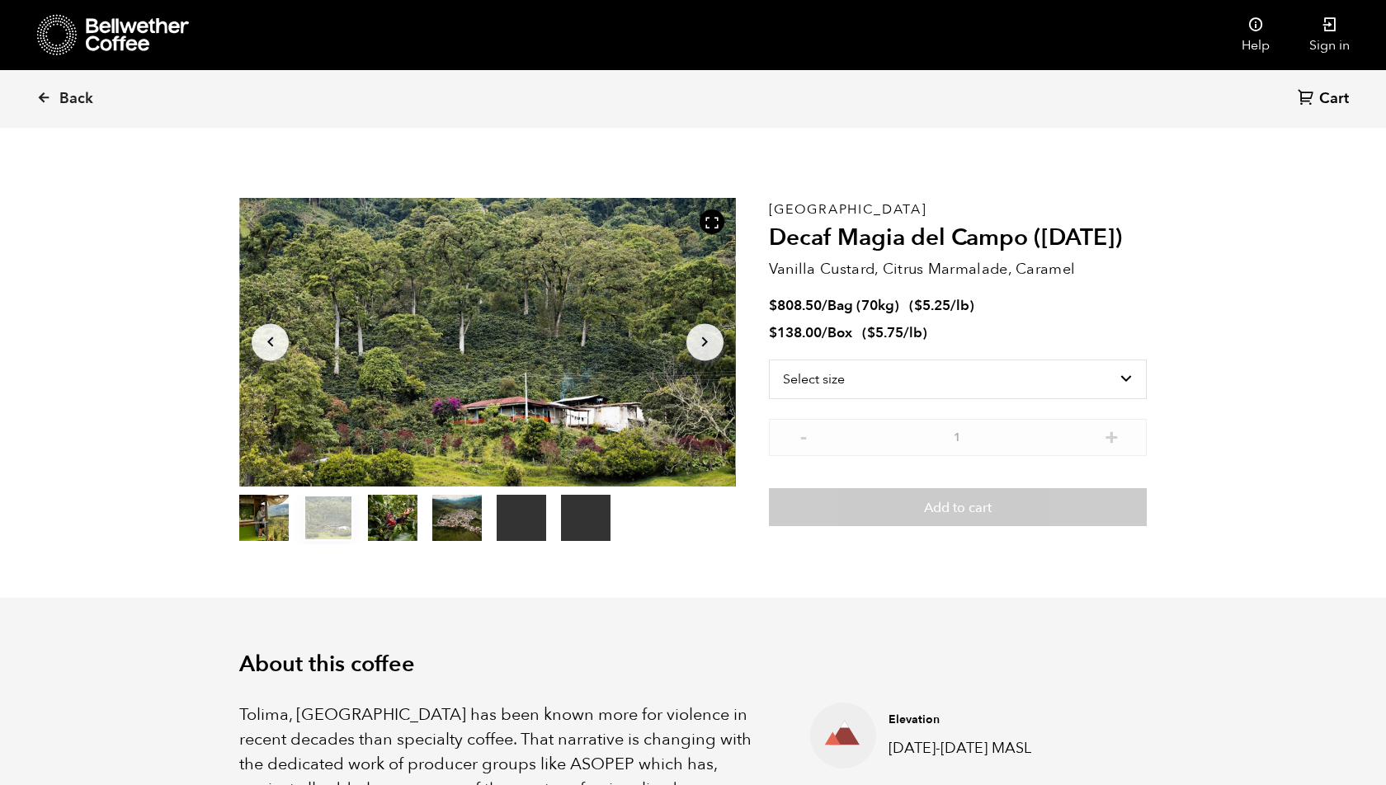
scroll to position [0, 0]
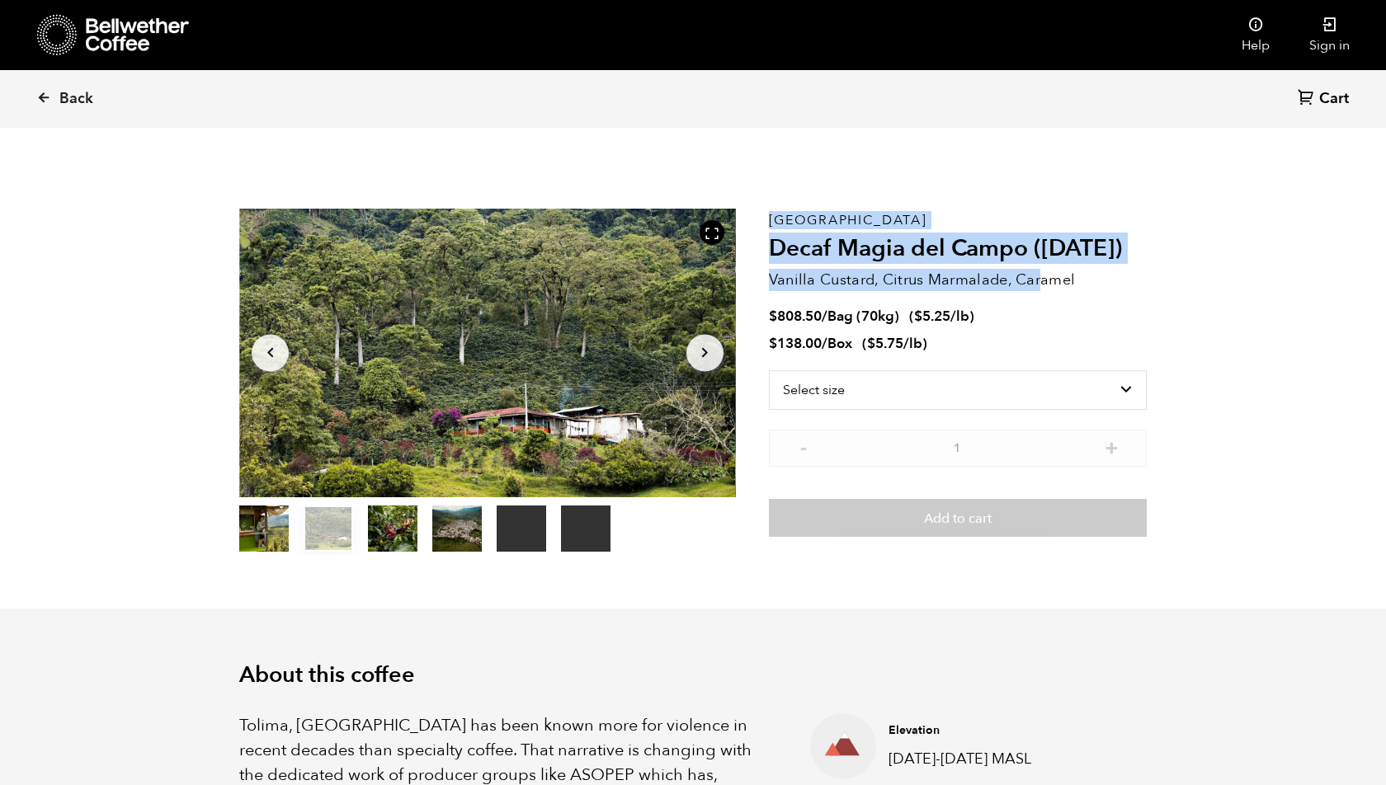
drag, startPoint x: 761, startPoint y: 280, endPoint x: 1044, endPoint y: 285, distance: 282.9
click at [1039, 282] on section "Your browser does not support the video tag. Your browser does not support the …" at bounding box center [693, 382] width 990 height 454
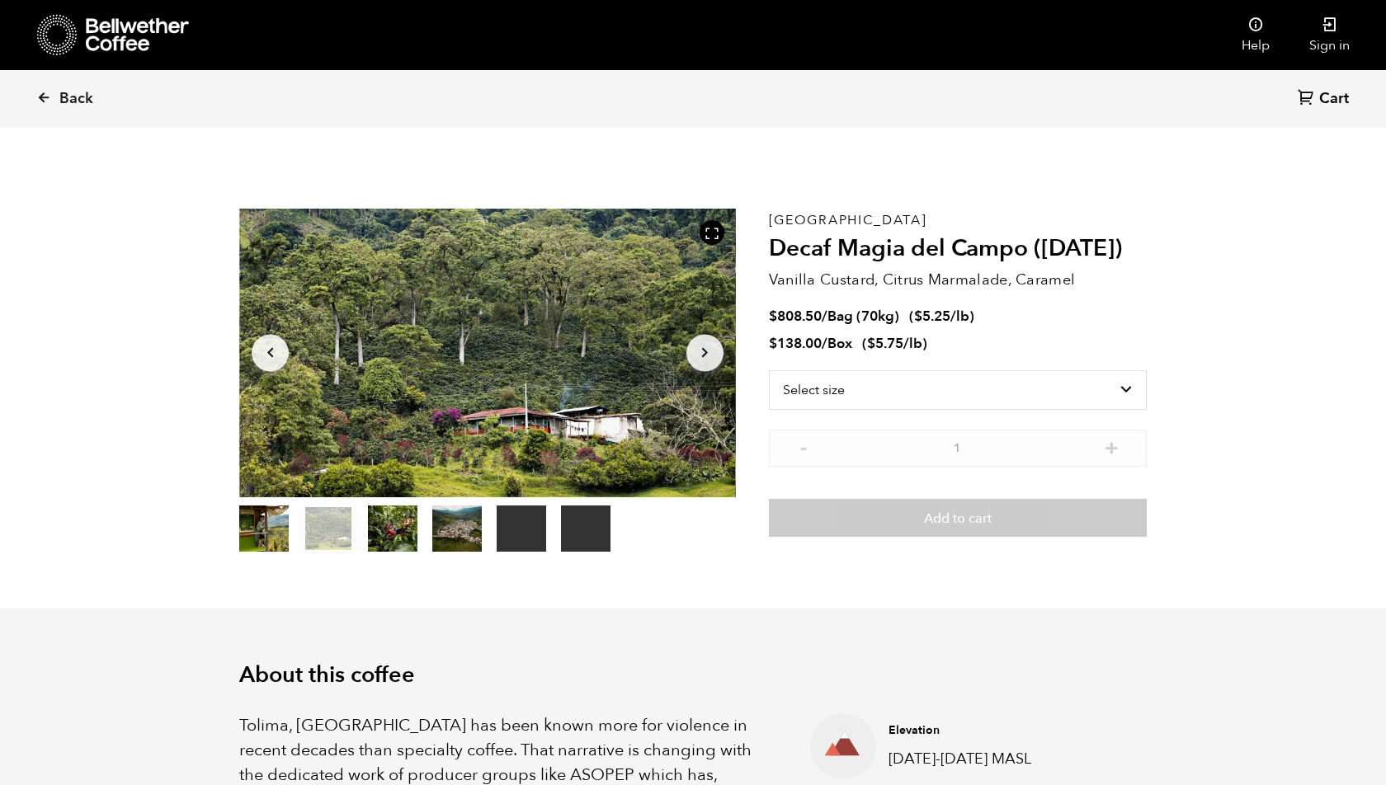
click at [1098, 284] on p "Vanilla Custard, Citrus Marmalade, Caramel" at bounding box center [958, 280] width 378 height 22
drag, startPoint x: 1092, startPoint y: 284, endPoint x: 772, endPoint y: 281, distance: 320.0
click at [772, 281] on p "Vanilla Custard, Citrus Marmalade, Caramel" at bounding box center [958, 280] width 378 height 22
copy p "Vanilla Custard, Citrus Marmalade, Caramel"
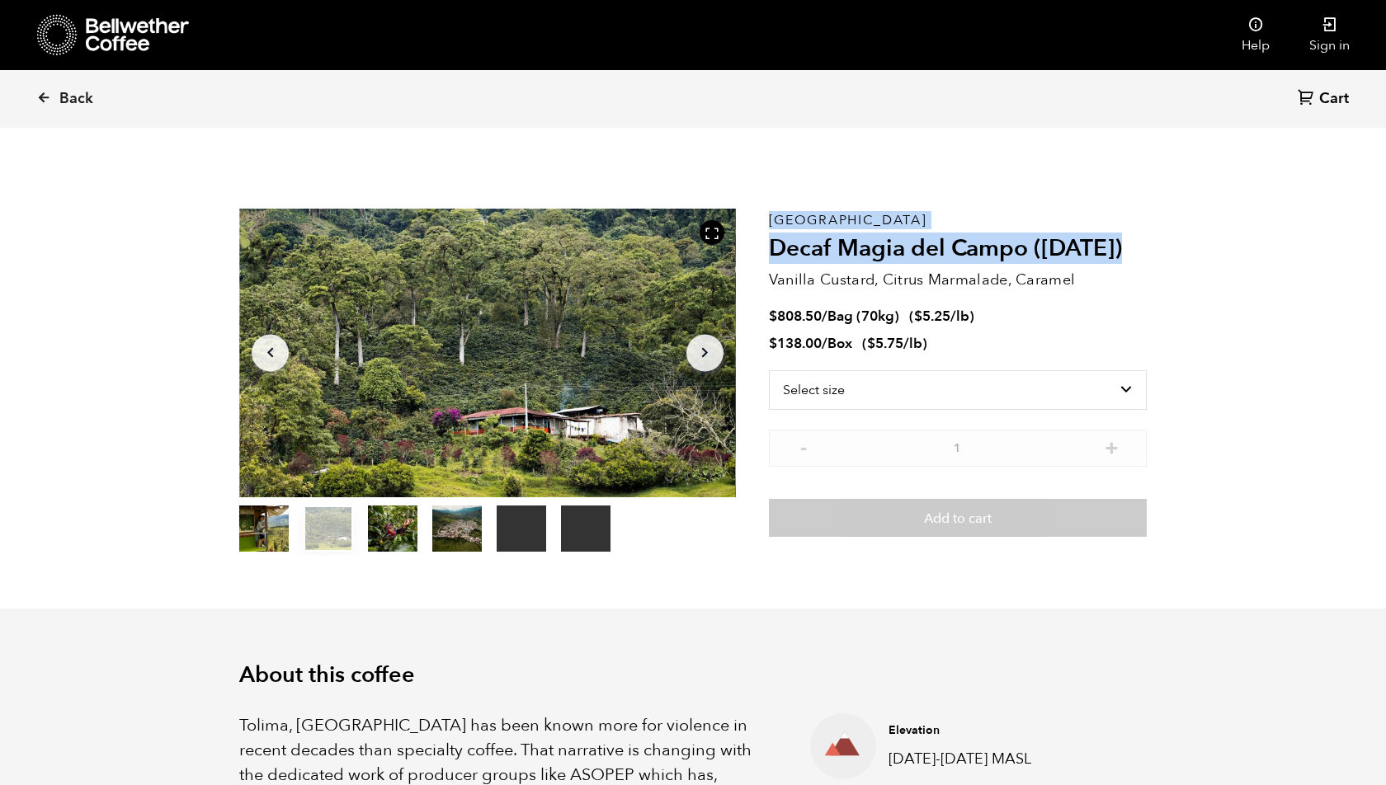
drag, startPoint x: 816, startPoint y: 223, endPoint x: 1140, endPoint y: 257, distance: 325.2
click at [1140, 257] on section "Your browser does not support the video tag. Your browser does not support the …" at bounding box center [693, 382] width 990 height 454
copy section "Your browser does not support the video tag. Your browser does not support the …"
click at [966, 226] on div "Colombia Decaf Magia del Campo (MAR 25) Vanilla Custard, Citrus Marmalade, Cara…" at bounding box center [958, 382] width 378 height 346
drag, startPoint x: 1133, startPoint y: 242, endPoint x: 756, endPoint y: 227, distance: 377.2
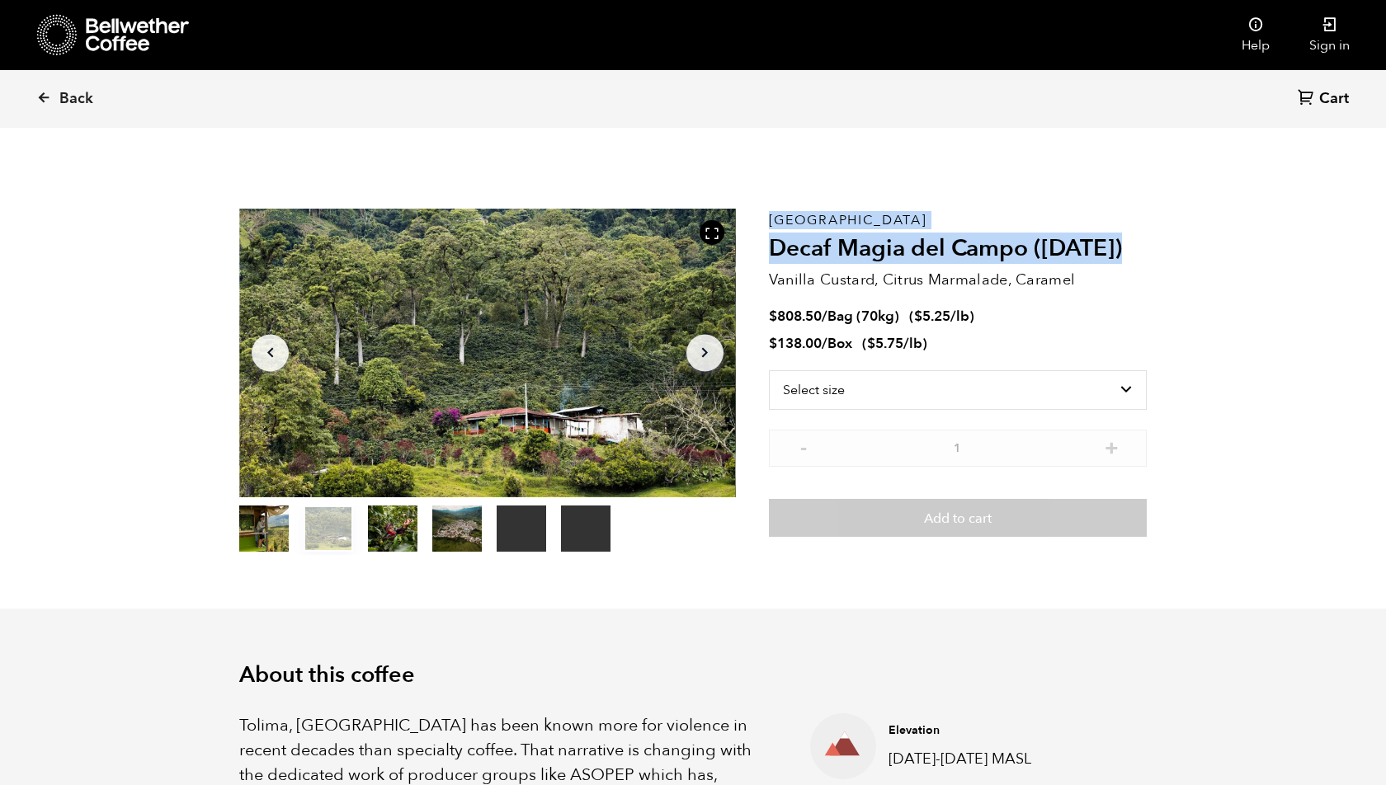
click at [756, 227] on section "Your browser does not support the video tag. Your browser does not support the …" at bounding box center [693, 382] width 990 height 454
copy section "Your browser does not support the video tag. Your browser does not support the …"
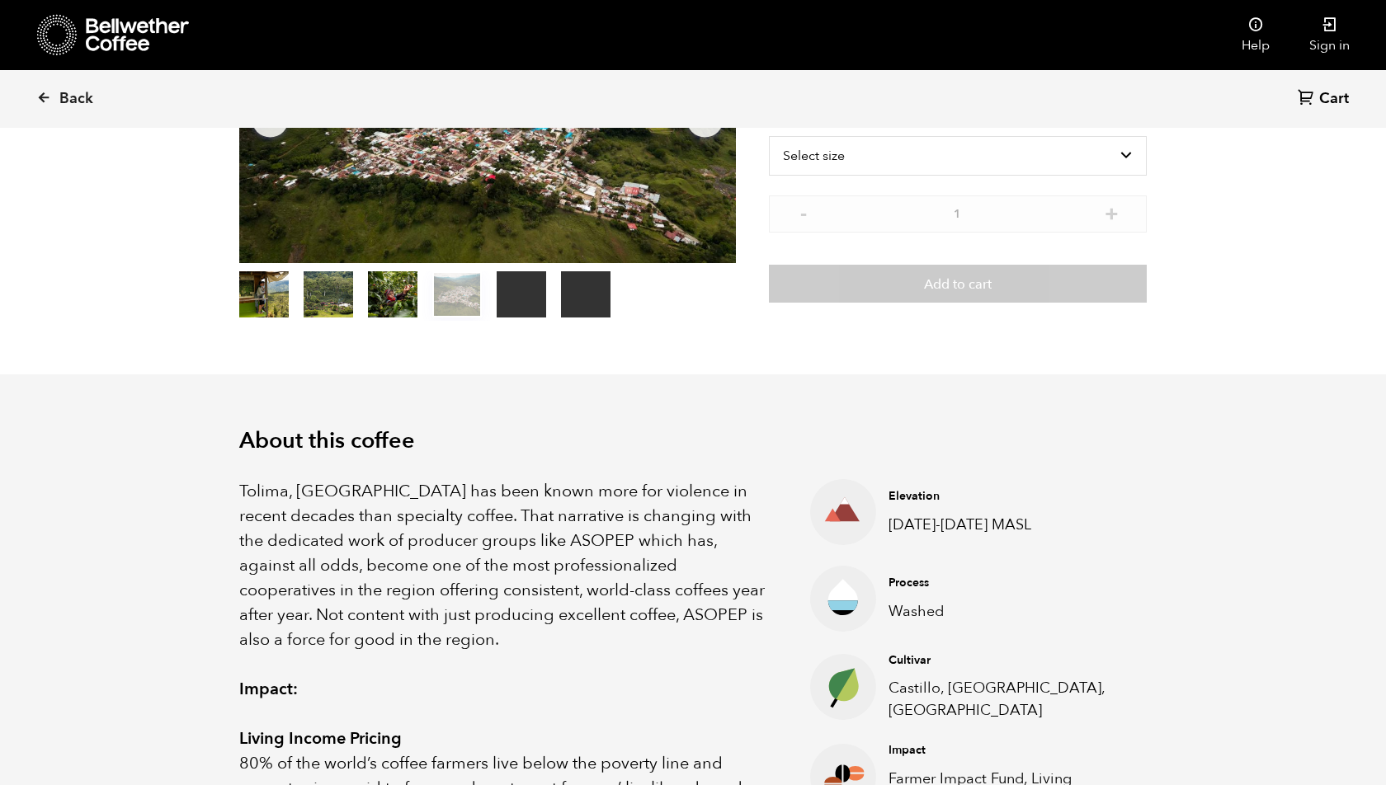
scroll to position [366, 0]
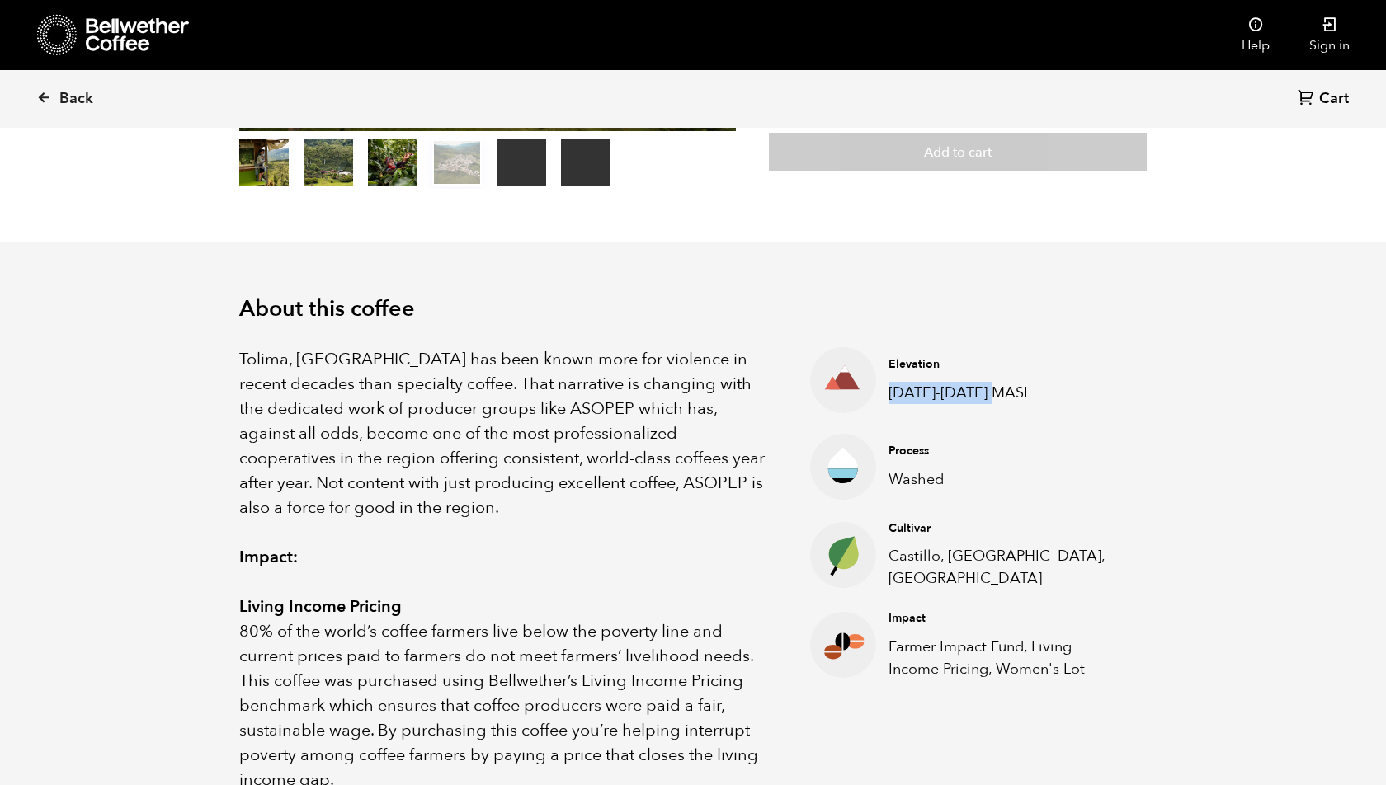
drag, startPoint x: 1010, startPoint y: 393, endPoint x: 892, endPoint y: 392, distance: 118.8
click at [891, 392] on p "1600-1950 MASL" at bounding box center [1004, 393] width 233 height 22
copy p "1600-1950 MASL"
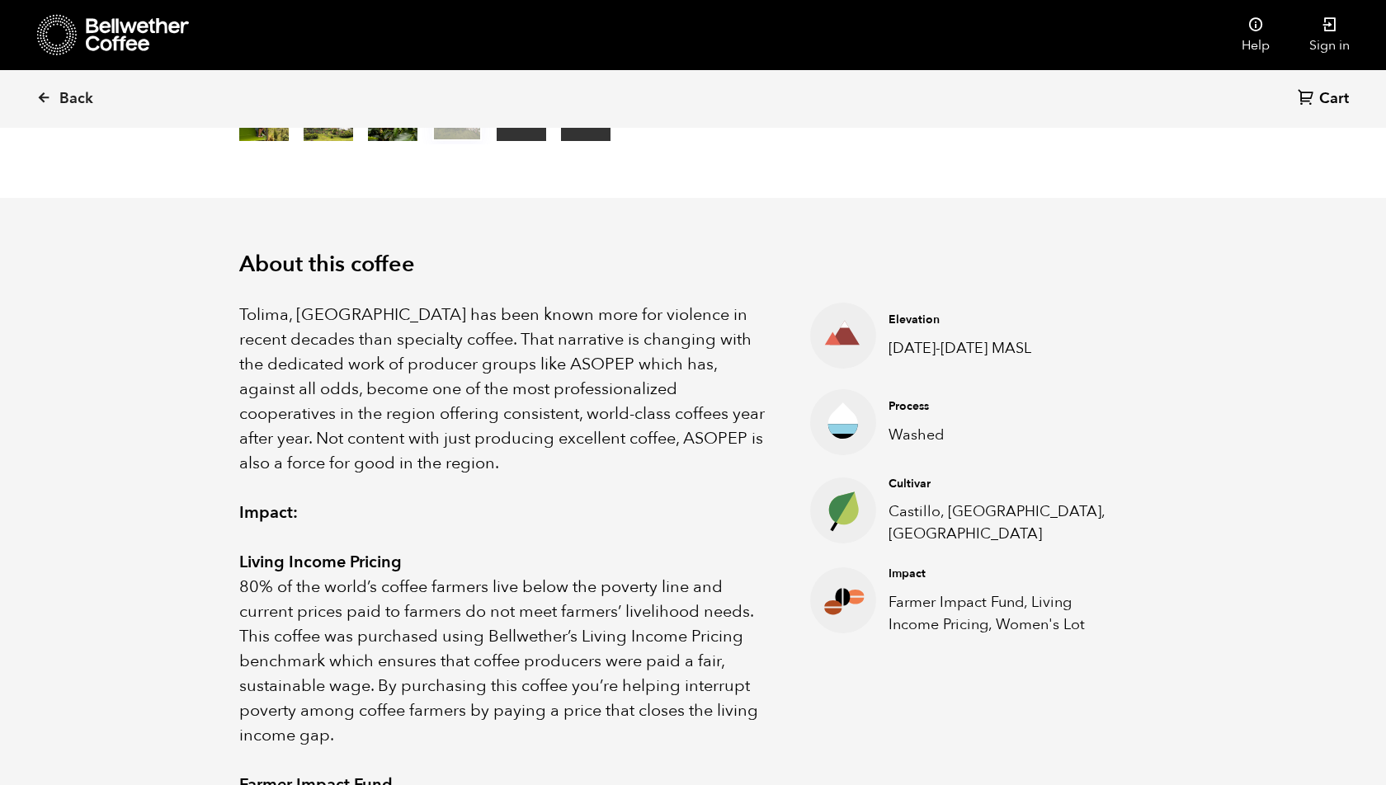
drag, startPoint x: 973, startPoint y: 634, endPoint x: 596, endPoint y: 220, distance: 559.9
click at [875, 616] on ul "Elevation 1600-1950 MASL Process Washed Cultivar Castillo, Caturra, Colombia Im…" at bounding box center [958, 736] width 378 height 866
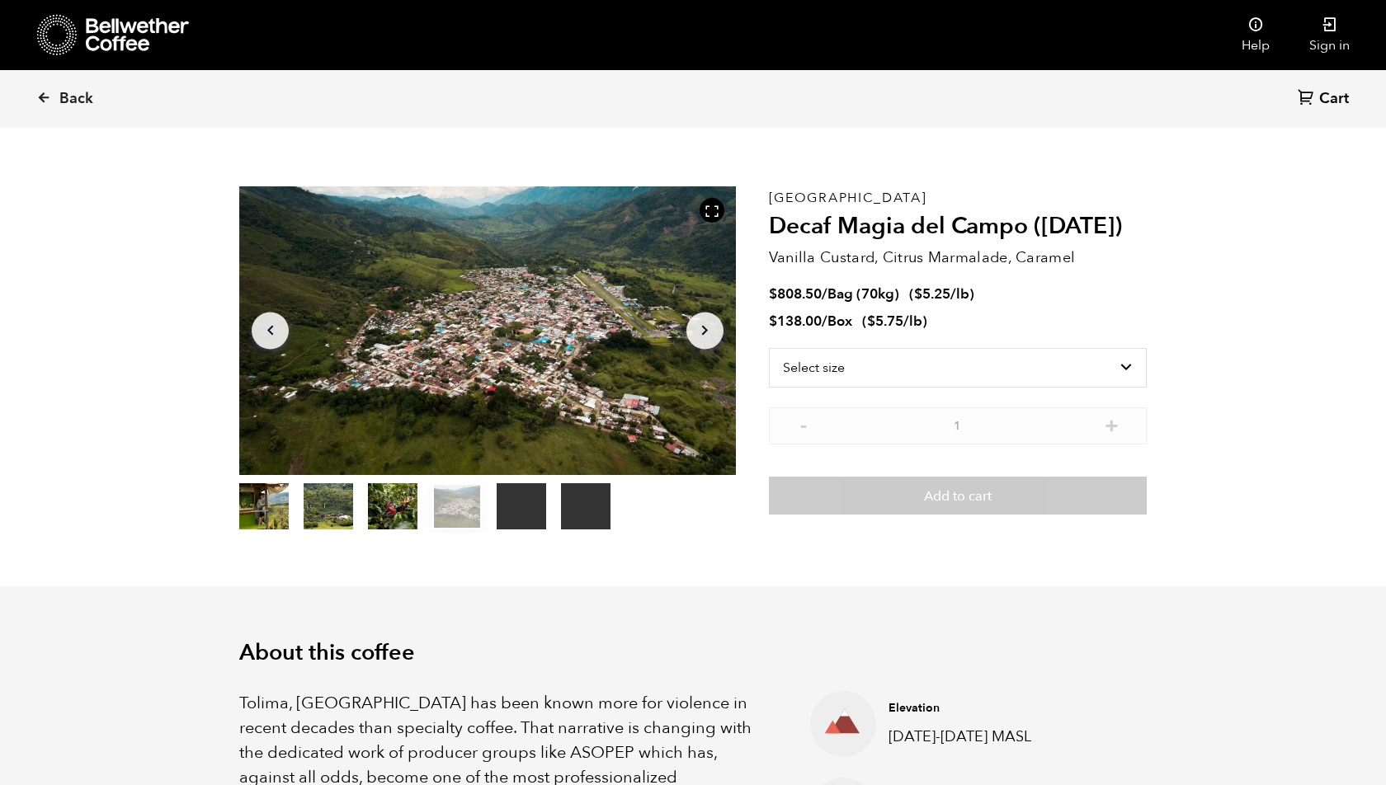
scroll to position [0, 0]
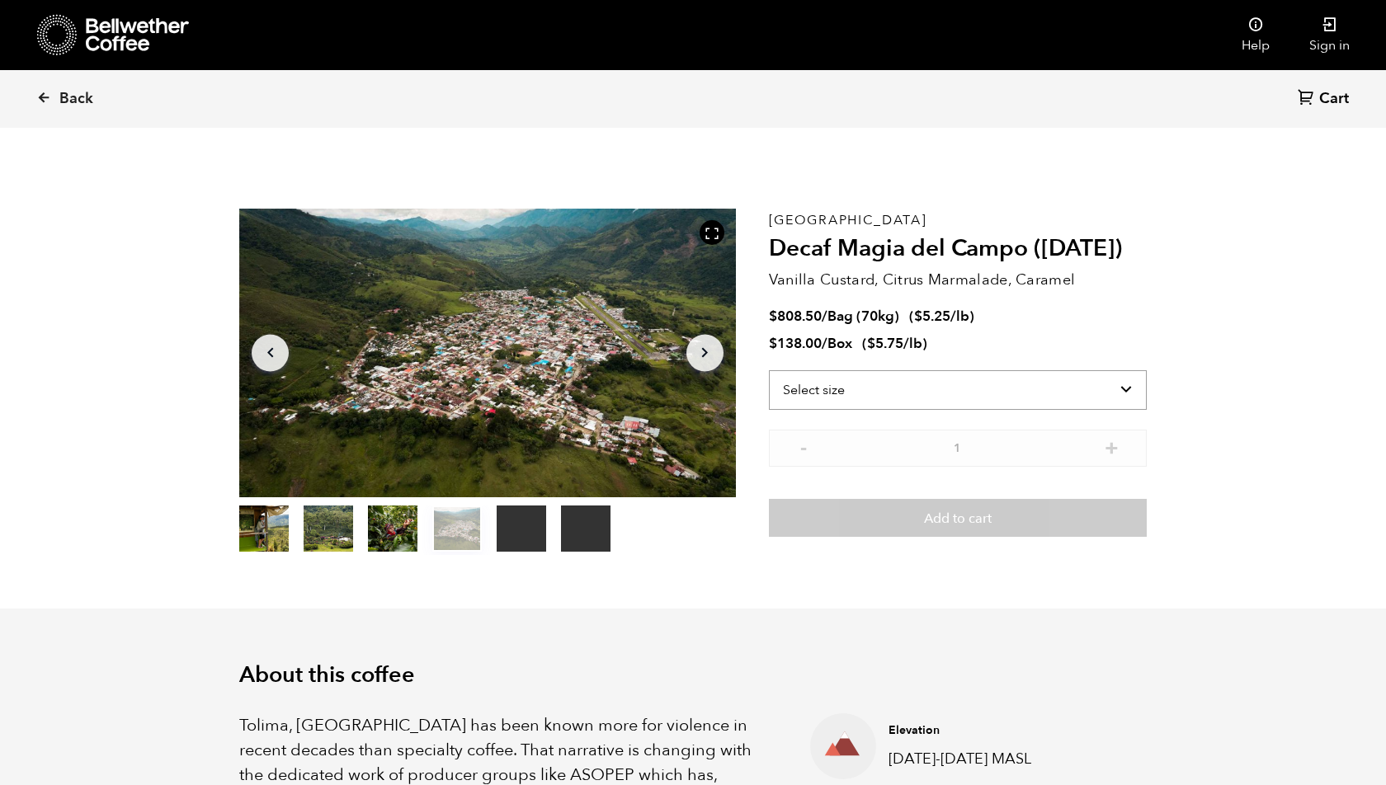
click at [821, 390] on select "Select size Bag (70kg) (154 lbs) Box (24 lbs)" at bounding box center [958, 390] width 378 height 40
click at [42, 88] on link "Back" at bounding box center [87, 99] width 102 height 56
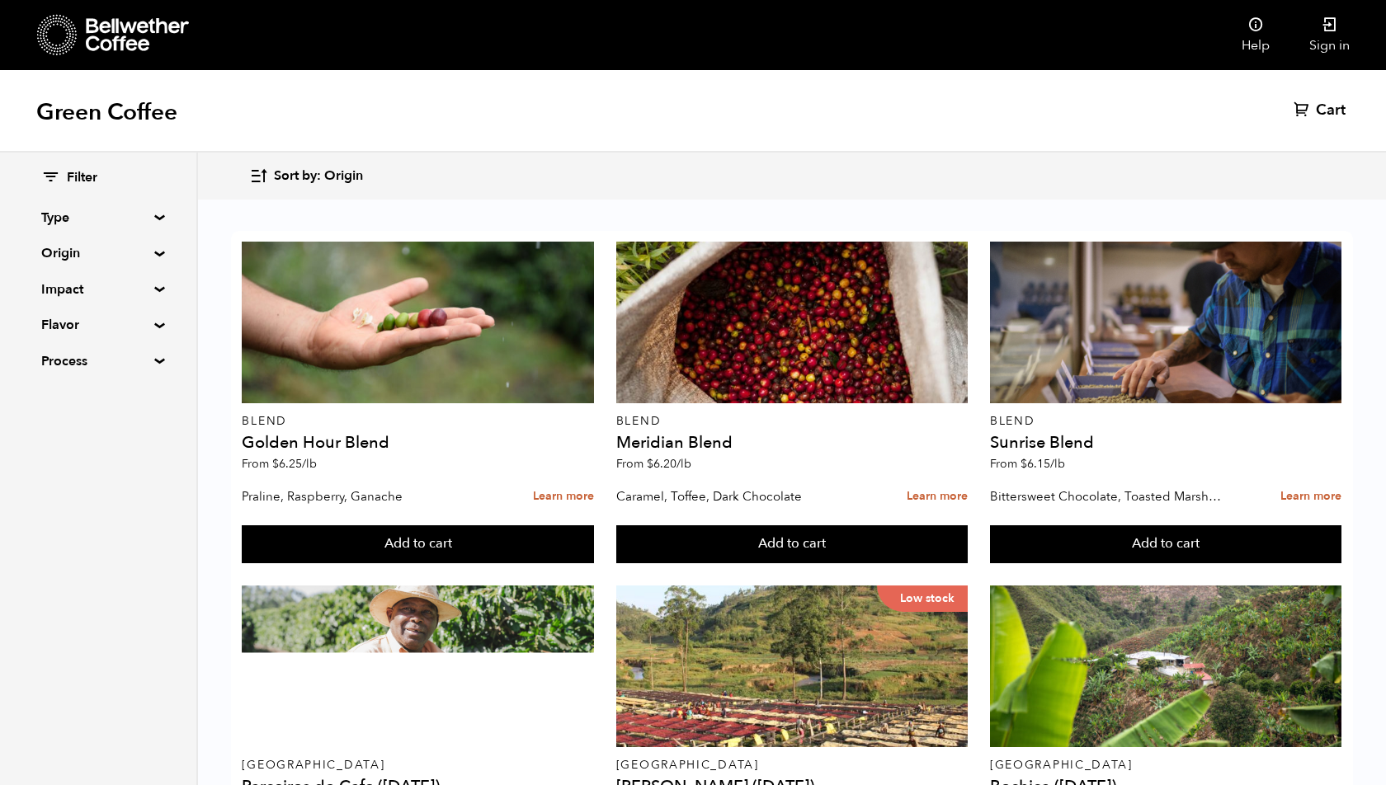
click at [122, 330] on summary "Flavor" at bounding box center [98, 325] width 114 height 20
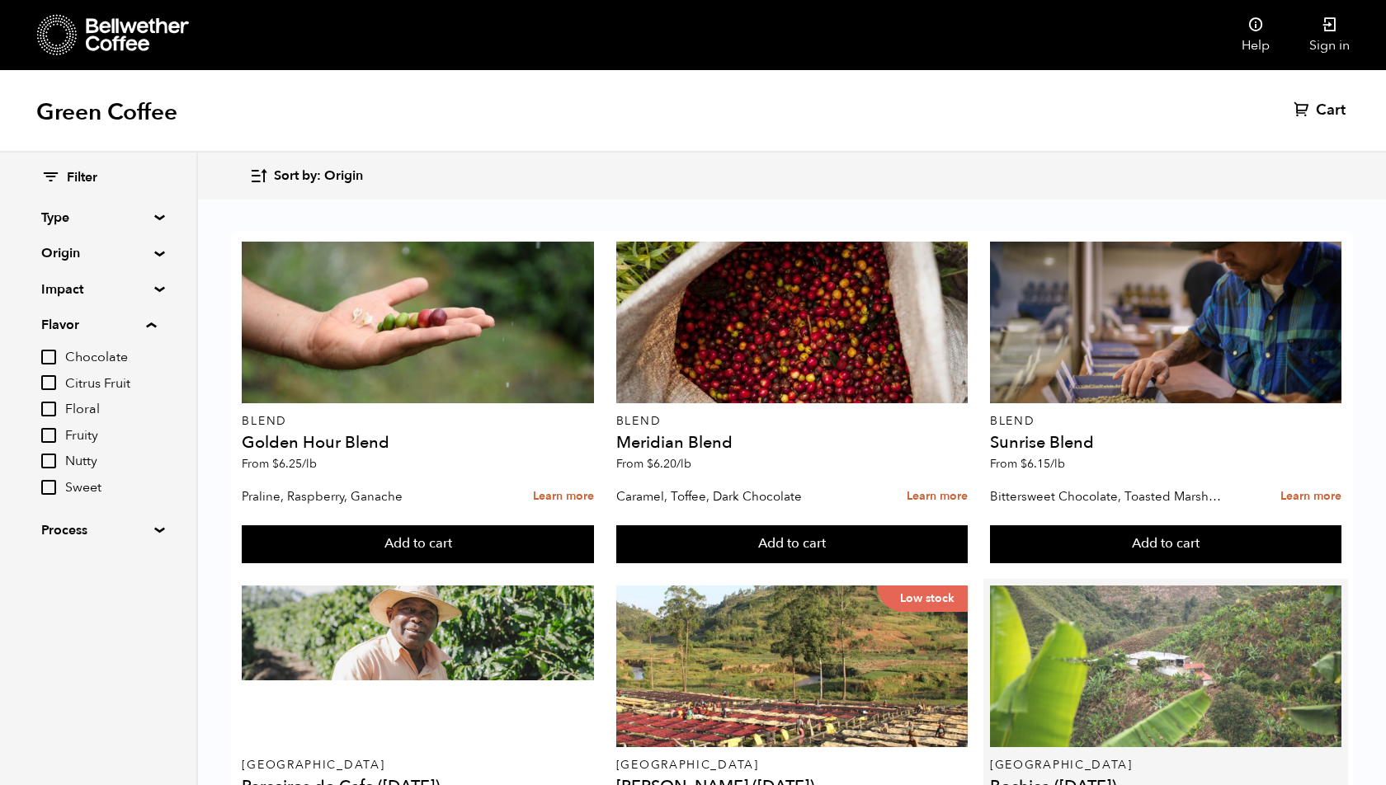
scroll to position [372, 0]
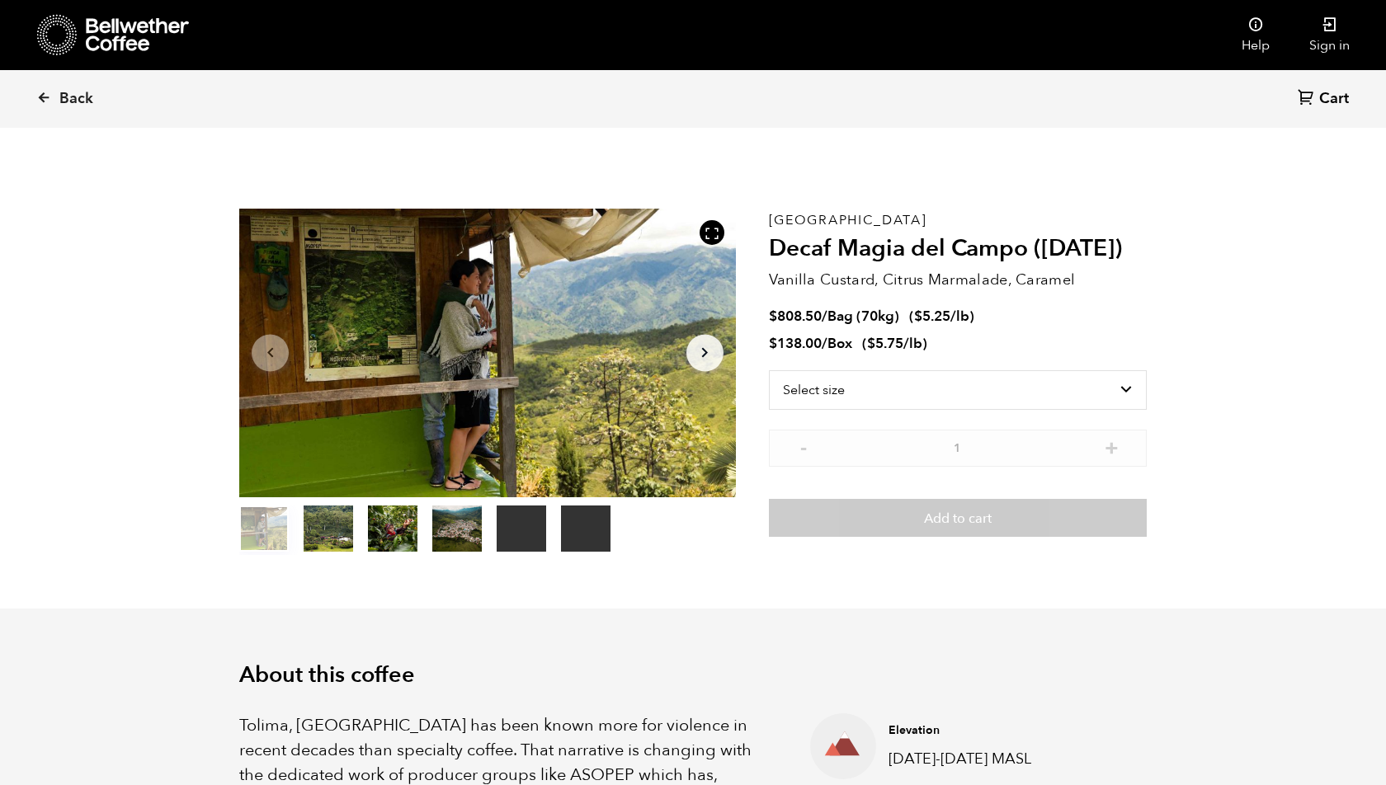
scroll to position [718, 878]
click at [906, 387] on select "Select size Bag (70kg) (154 lbs) Box (24 lbs)" at bounding box center [958, 390] width 378 height 40
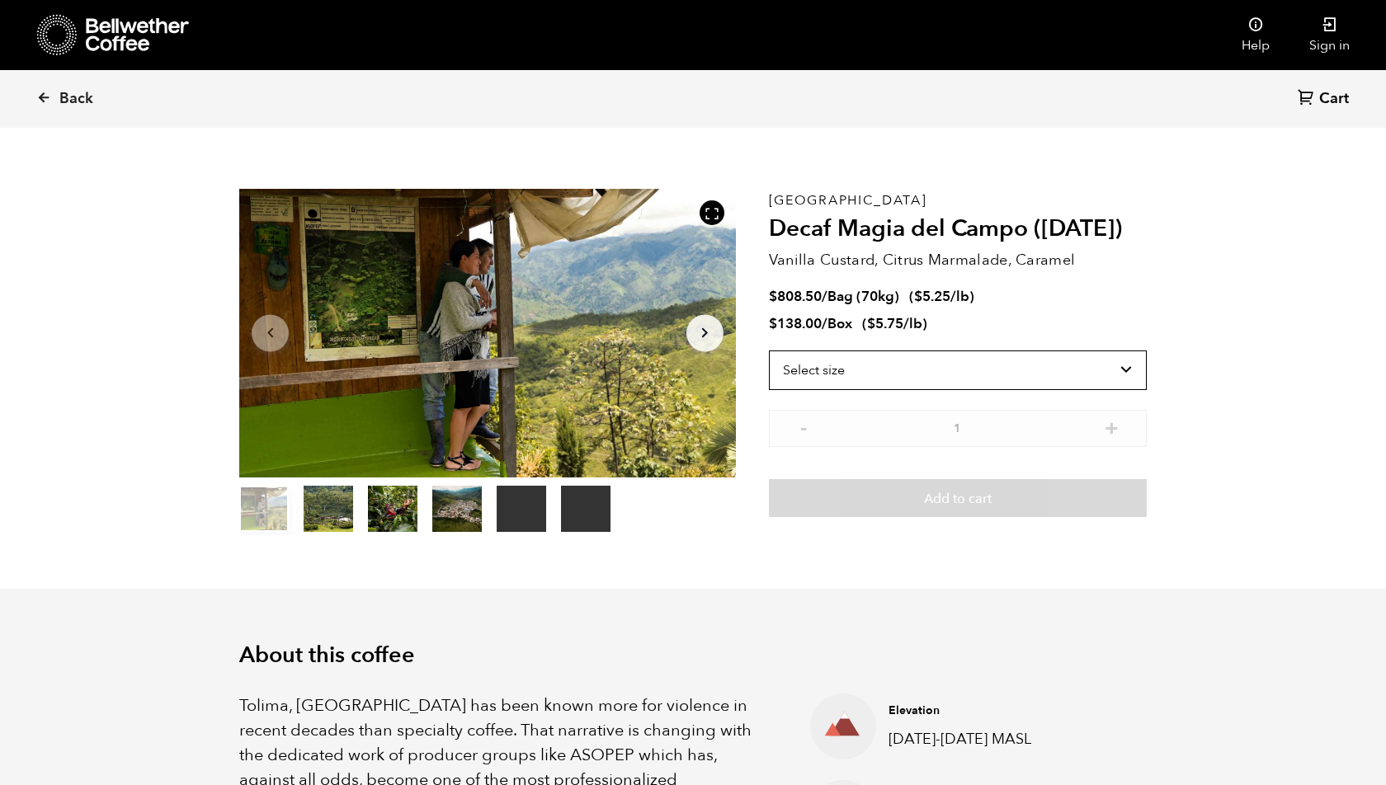
scroll to position [7, 0]
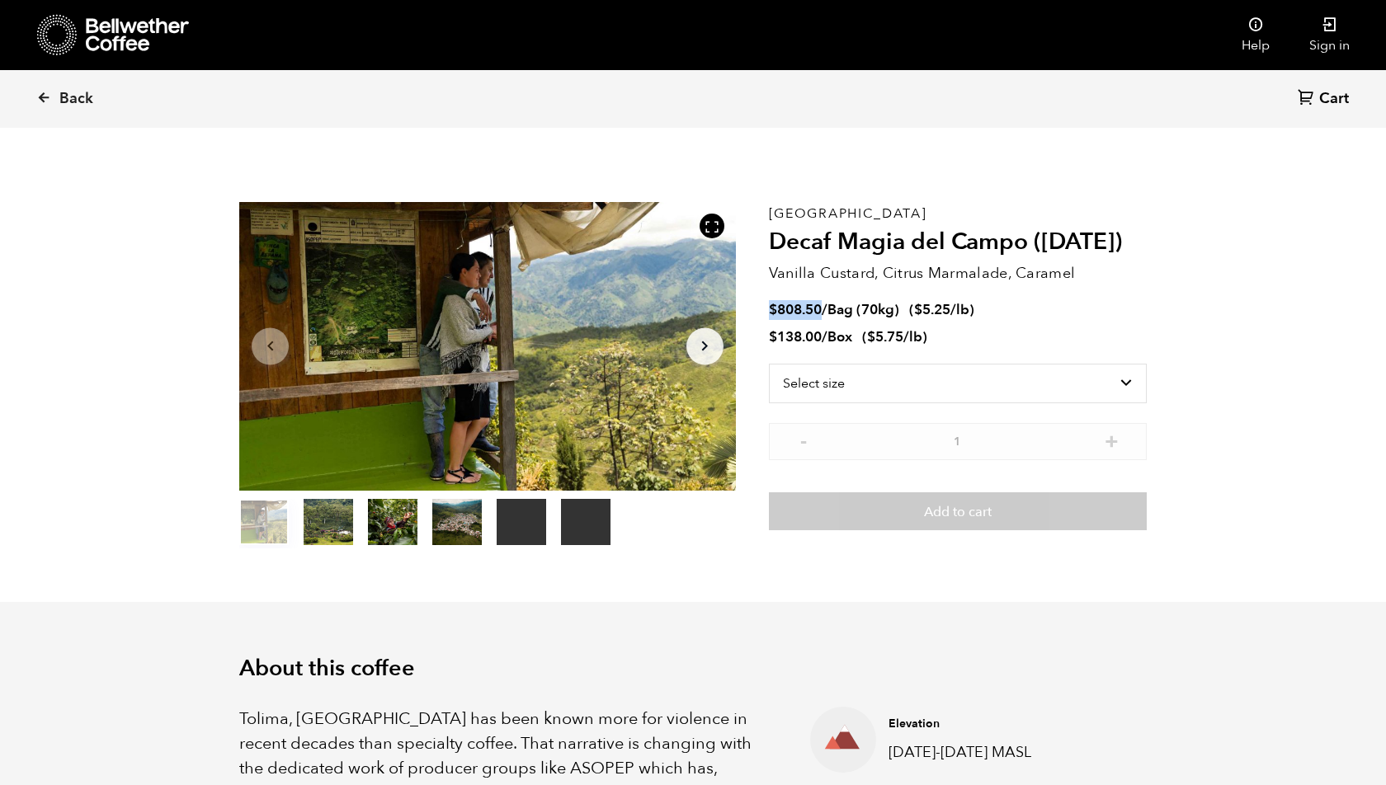
drag, startPoint x: 824, startPoint y: 310, endPoint x: 773, endPoint y: 310, distance: 51.1
click at [772, 310] on span "$ 808.50 / Bag (70kg)" at bounding box center [836, 309] width 134 height 19
copy bdi "$ 808.50"
drag, startPoint x: 823, startPoint y: 337, endPoint x: 780, endPoint y: 336, distance: 42.9
click at [780, 336] on span "$ 138.00 / Box" at bounding box center [812, 336] width 87 height 19
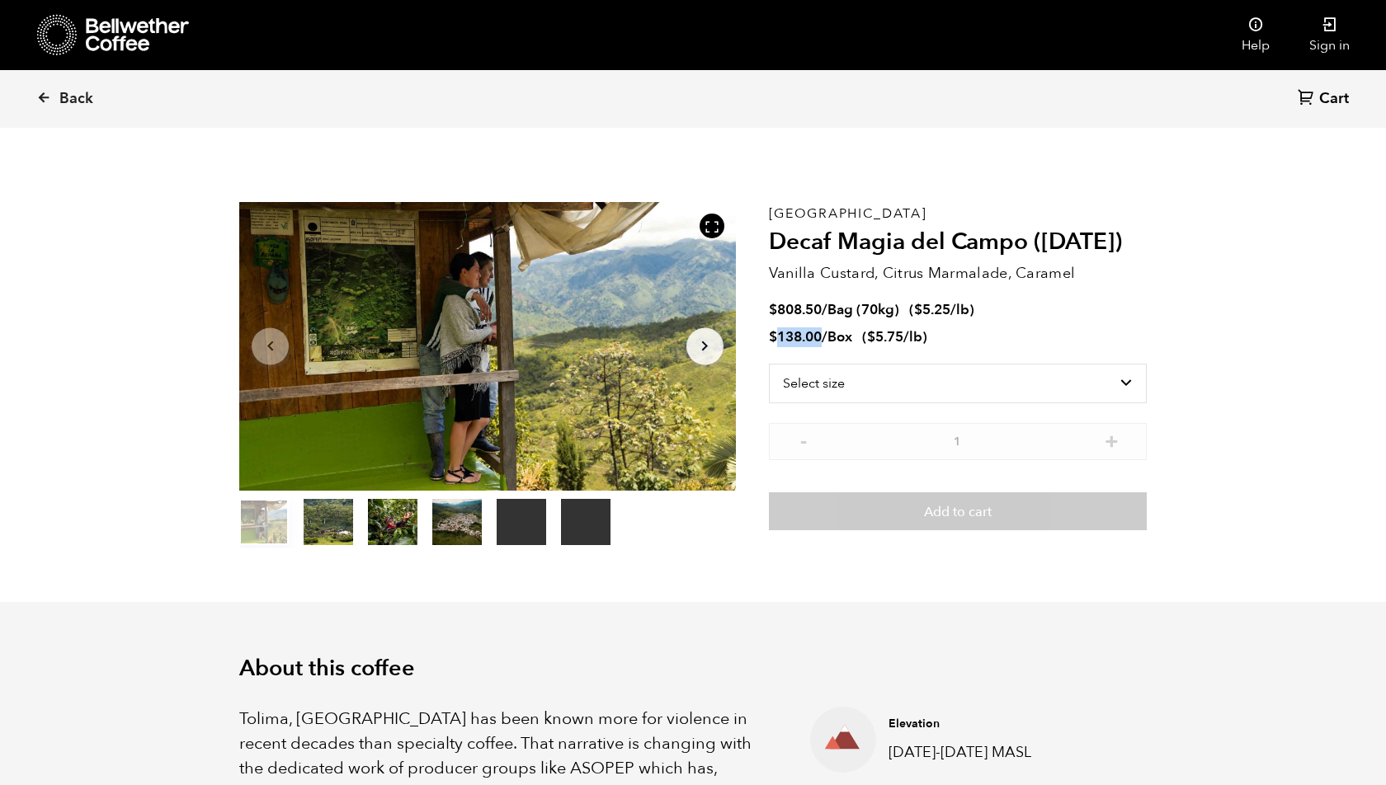
copy bdi "138.00"
click at [59, 84] on link "Back" at bounding box center [87, 99] width 102 height 56
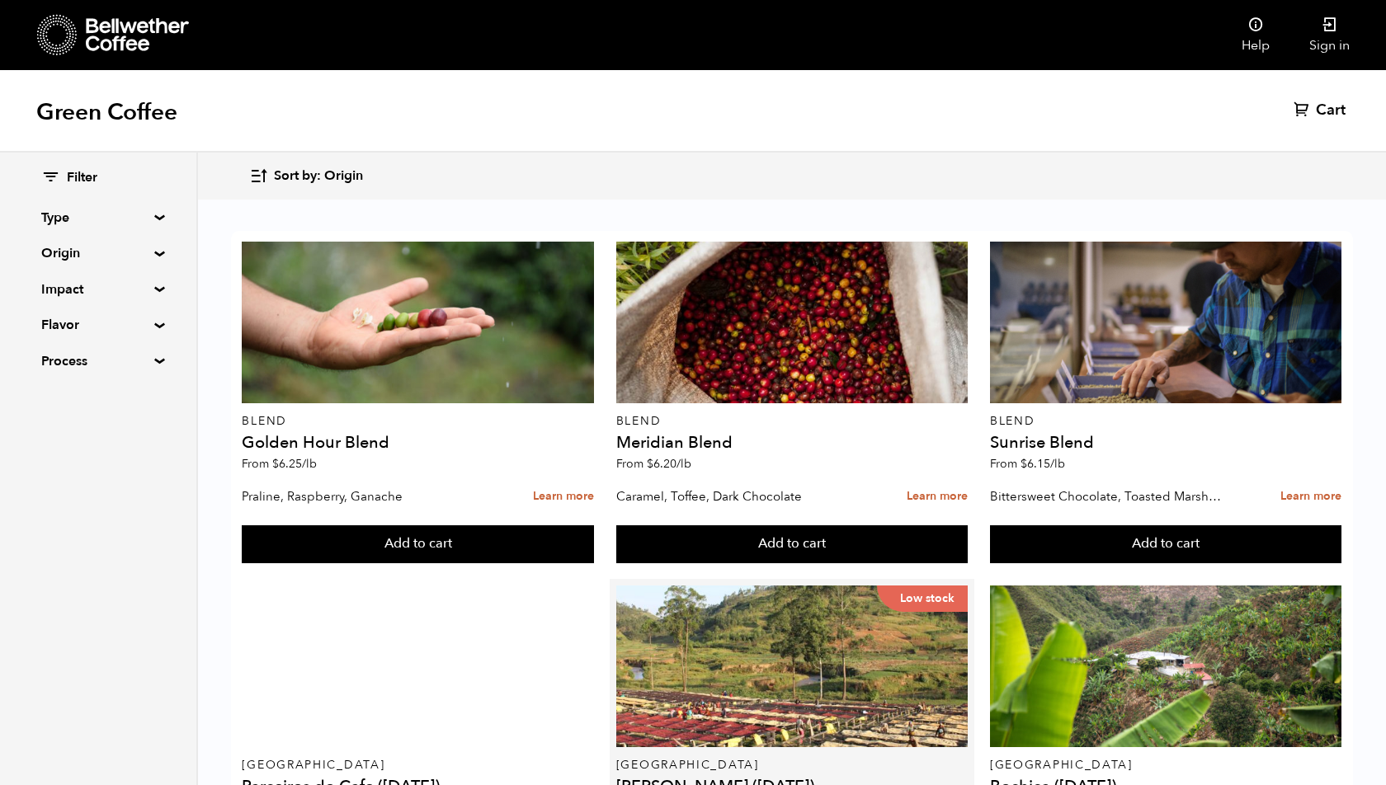
scroll to position [607, 0]
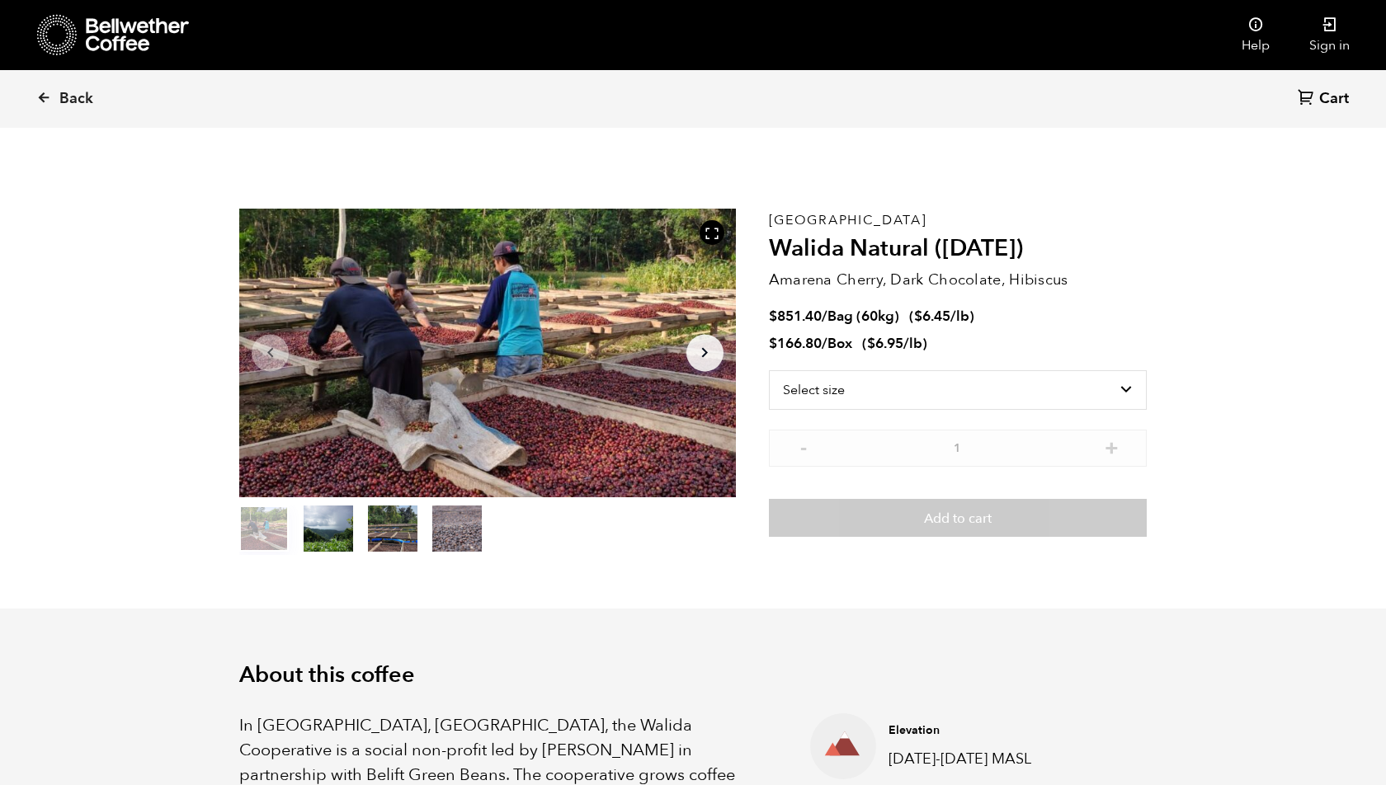
scroll to position [718, 878]
drag, startPoint x: 774, startPoint y: 247, endPoint x: 1031, endPoint y: 246, distance: 256.5
click at [1031, 247] on h2 "Walida Natural (JAN 25)" at bounding box center [958, 249] width 378 height 28
copy h2 "Walida Natural (JAN 25)"
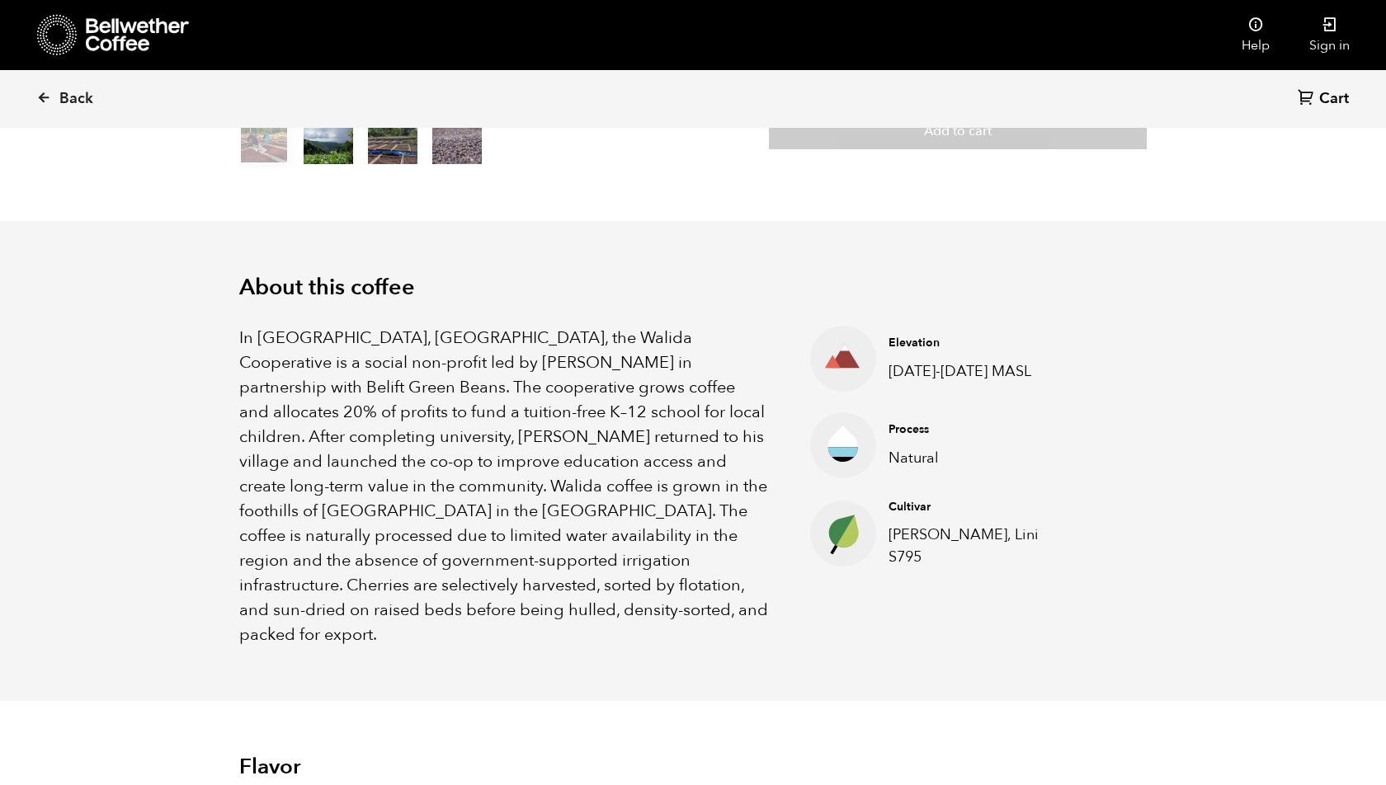
scroll to position [484, 0]
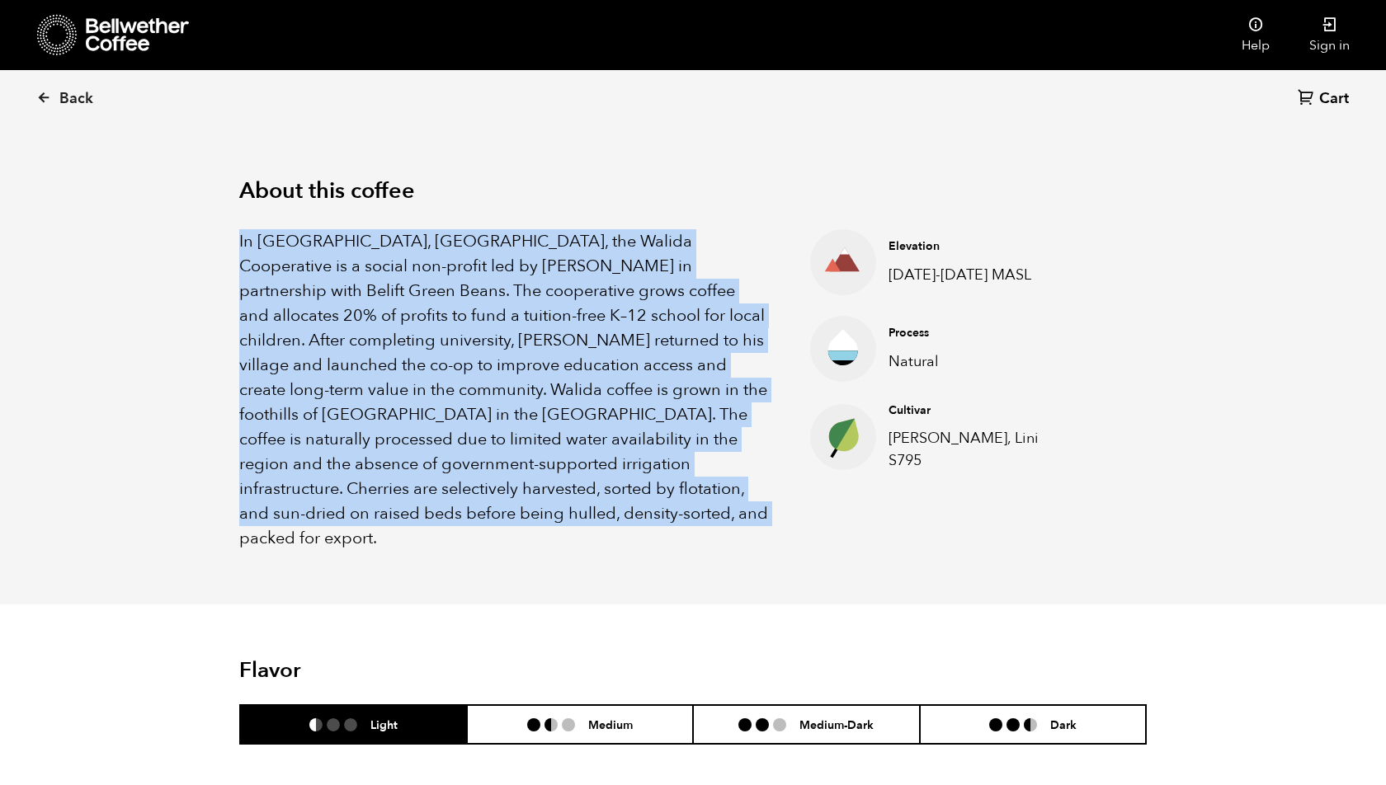
drag, startPoint x: 240, startPoint y: 240, endPoint x: 478, endPoint y: 533, distance: 377.5
click at [478, 533] on div "About this coffee In Tlogosari Village, East Java, the Walida Cooperative is a …" at bounding box center [693, 365] width 990 height 480
copy p "In Tlogosari Village, East Java, the Walida Cooperative is a social non-profit …"
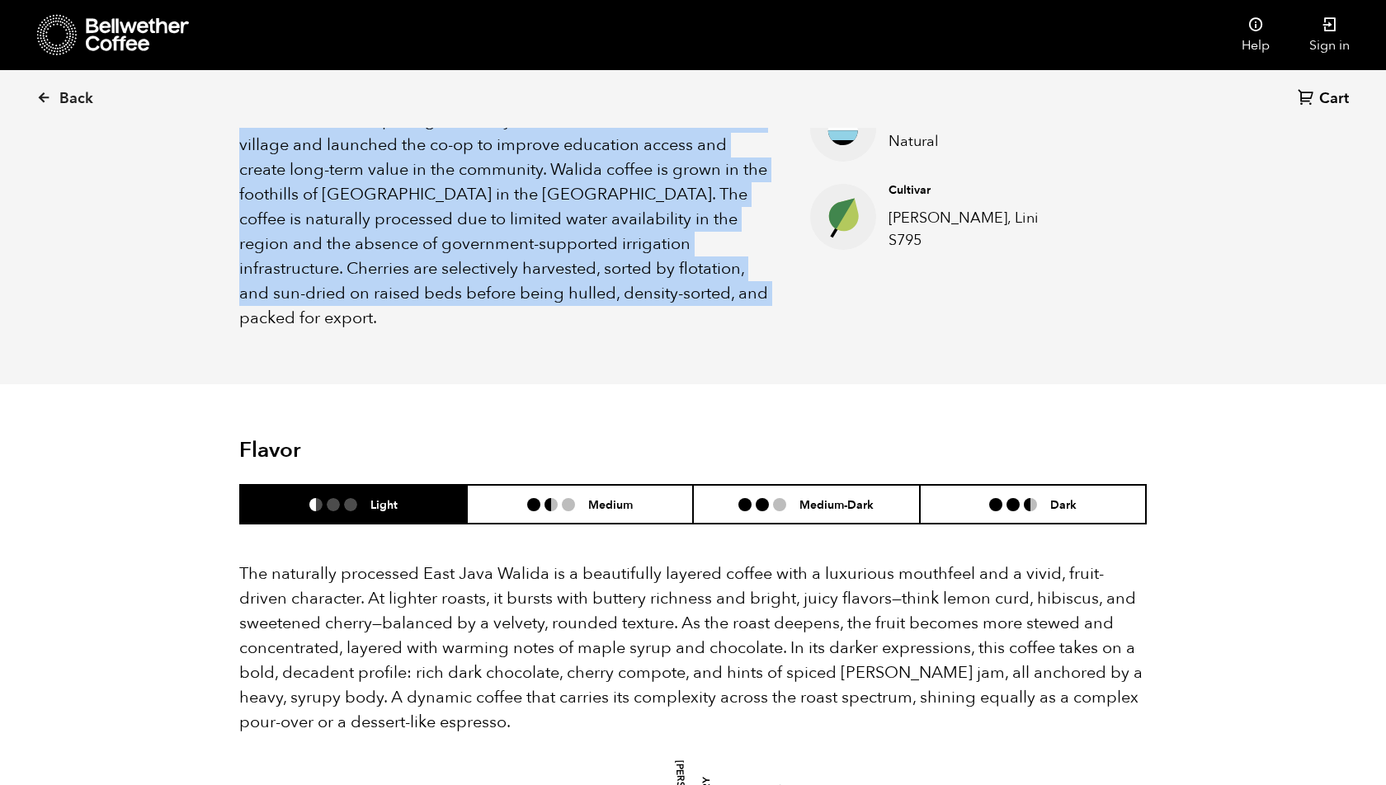
scroll to position [706, 0]
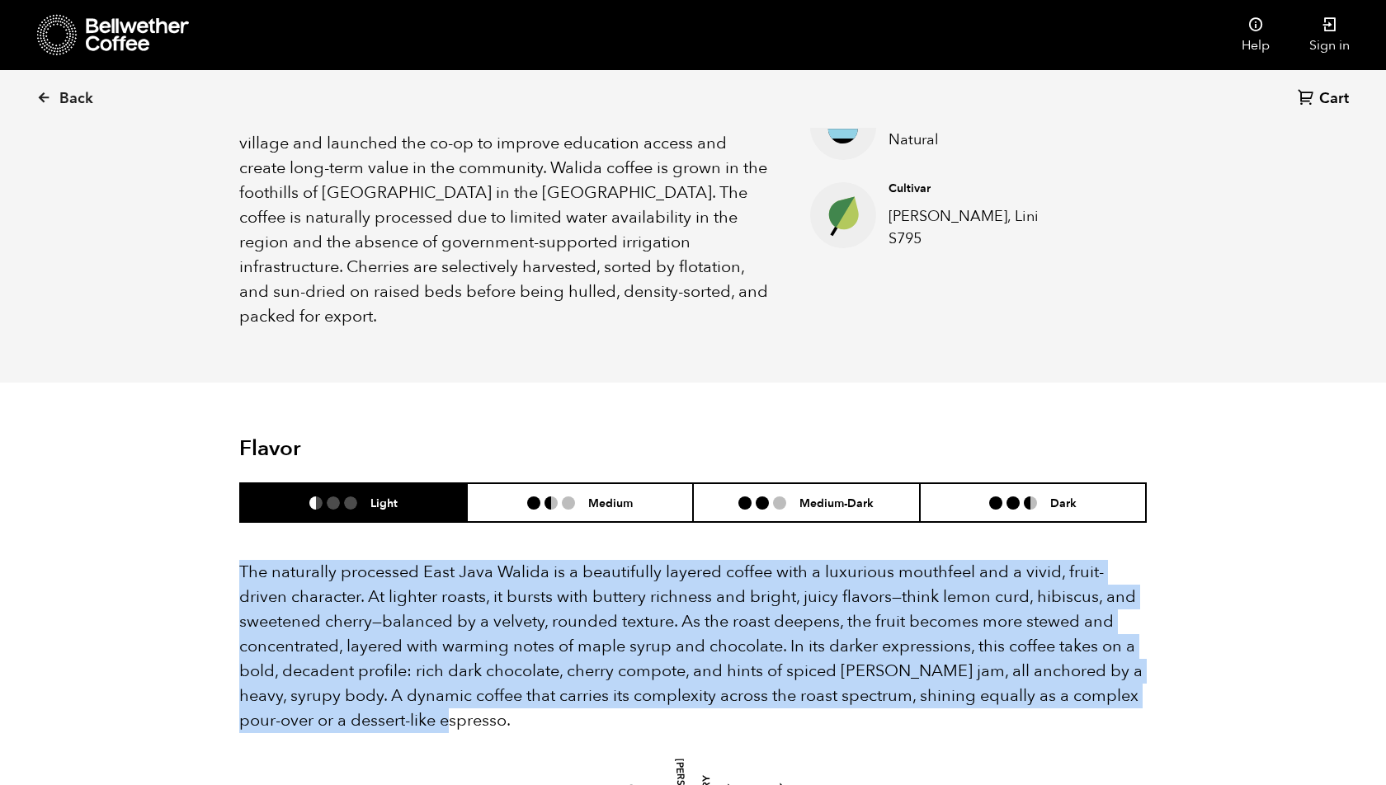
drag, startPoint x: 238, startPoint y: 544, endPoint x: 501, endPoint y: 692, distance: 302.8
copy p "The naturally processed East Java Walida is a beautifully layered coffee with a…"
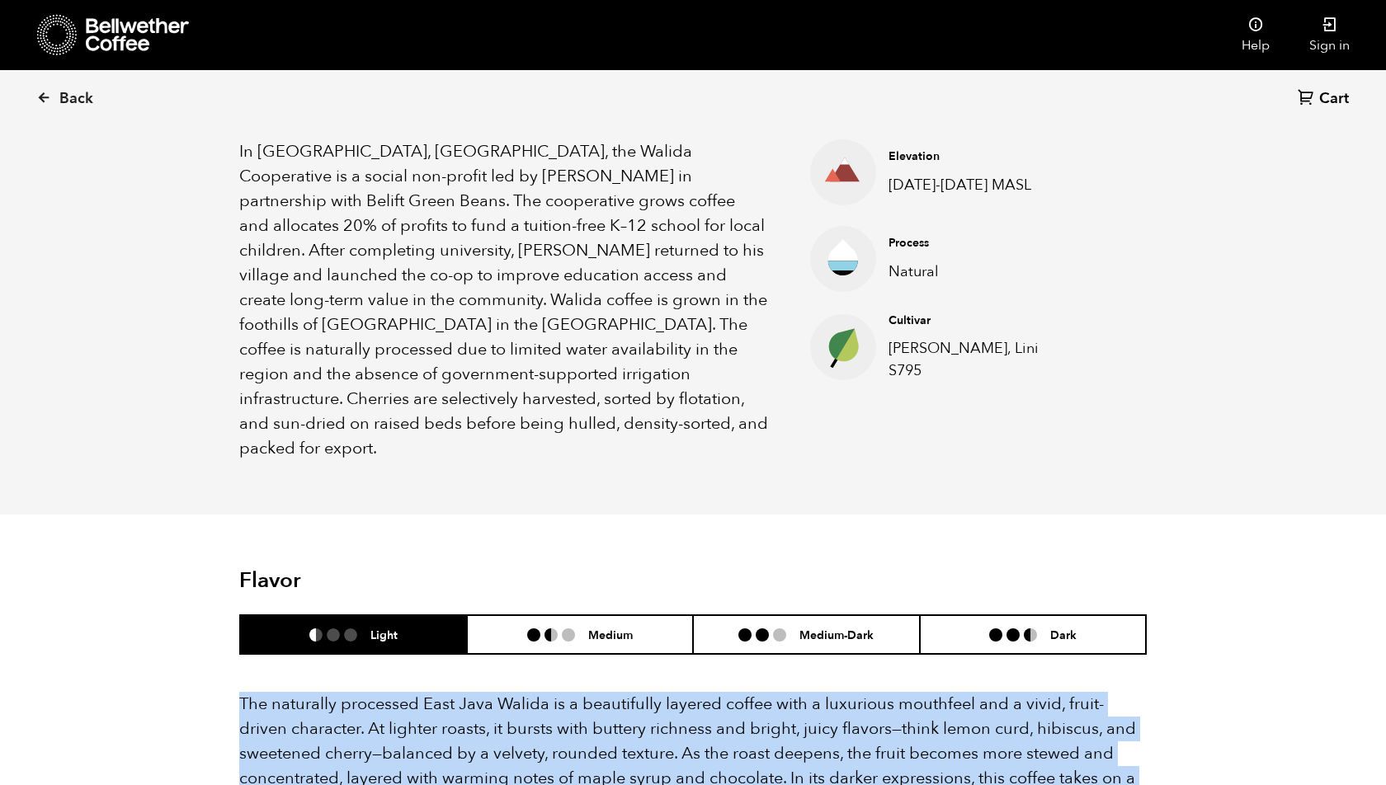
scroll to position [564, 0]
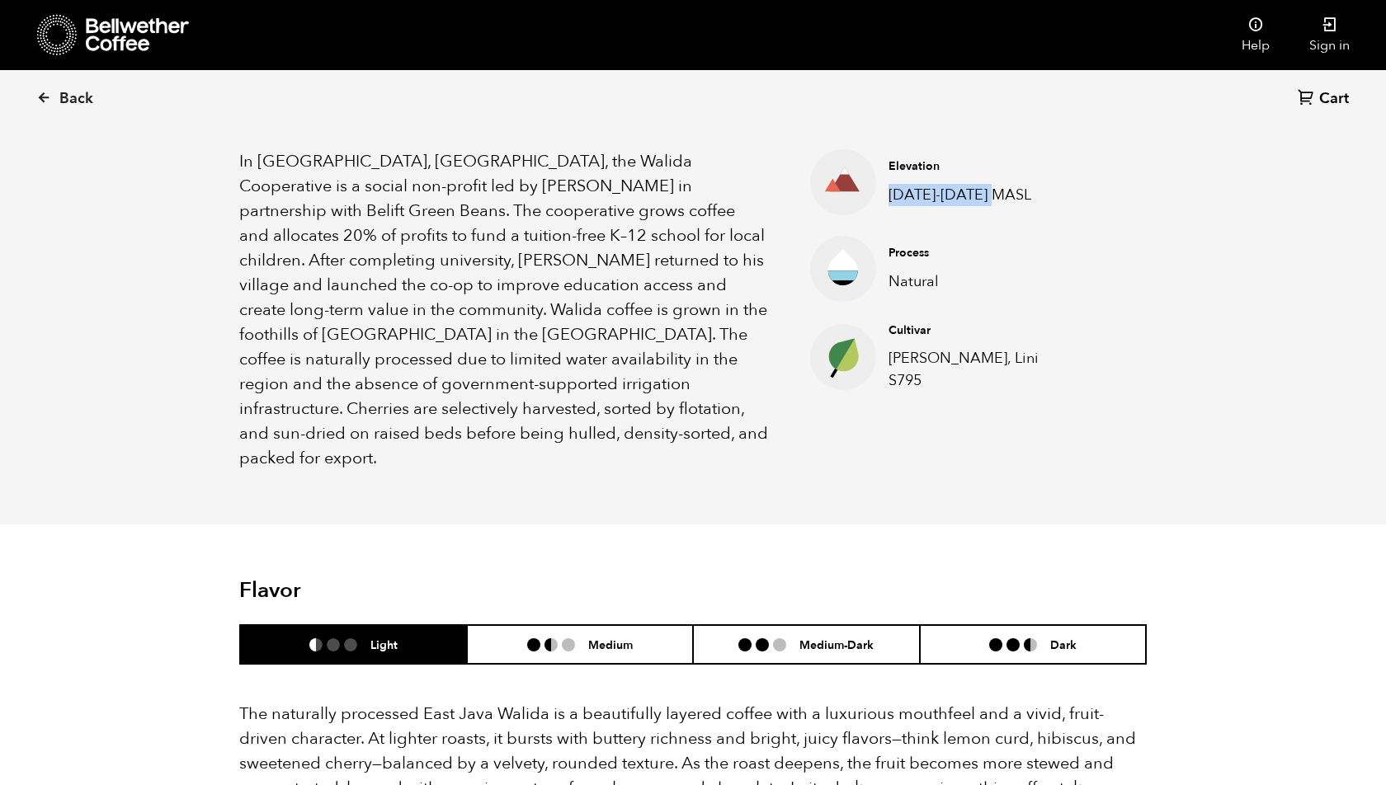
drag, startPoint x: 1011, startPoint y: 197, endPoint x: 889, endPoint y: 195, distance: 122.1
click at [889, 195] on p "1200-1600 MASL" at bounding box center [975, 195] width 174 height 22
copy p "1200-1600 MASL"
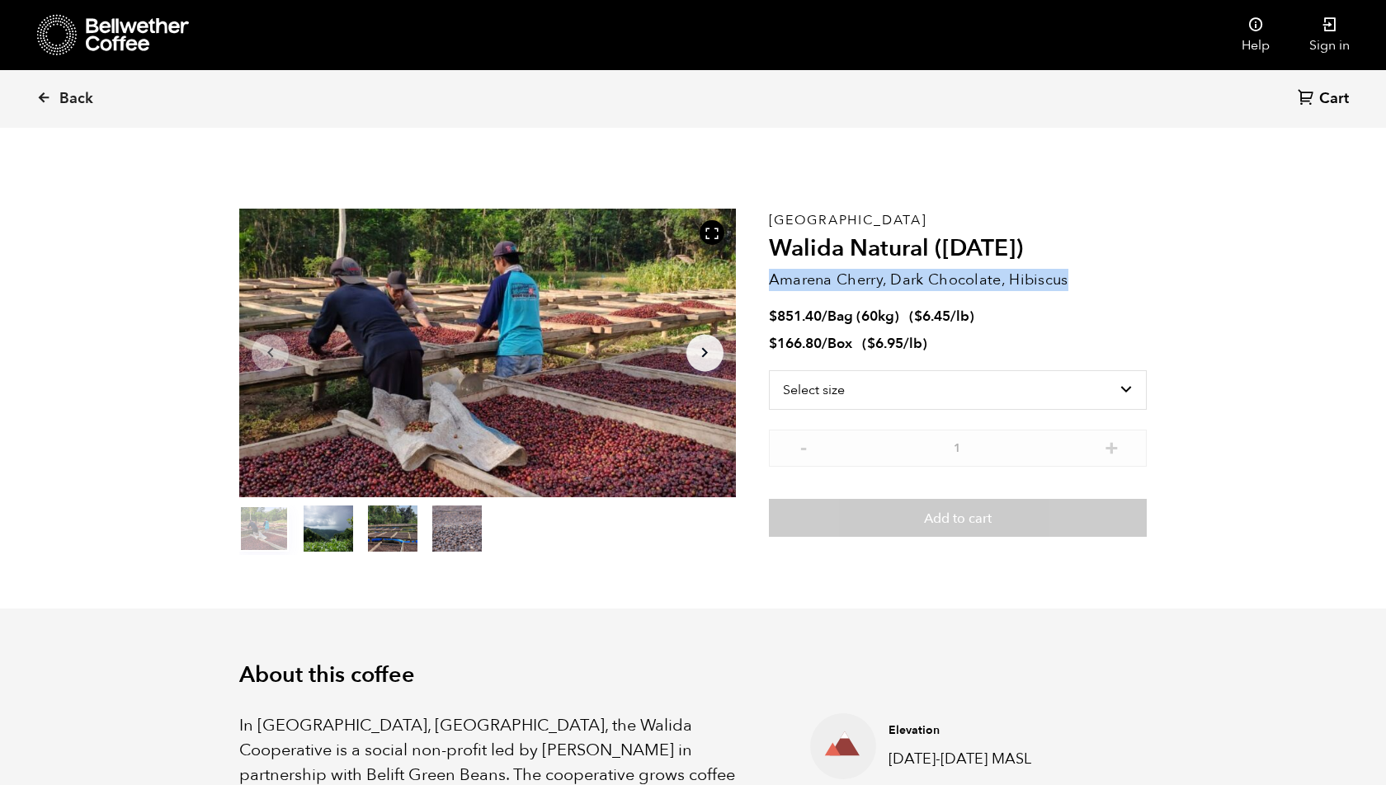
drag, startPoint x: 772, startPoint y: 279, endPoint x: 1086, endPoint y: 276, distance: 314.2
click at [1086, 279] on p "Amarena Cherry, Dark Chocolate, Hibiscus" at bounding box center [958, 280] width 378 height 22
copy p "Amarena Cherry, Dark Chocolate, Hibiscus"
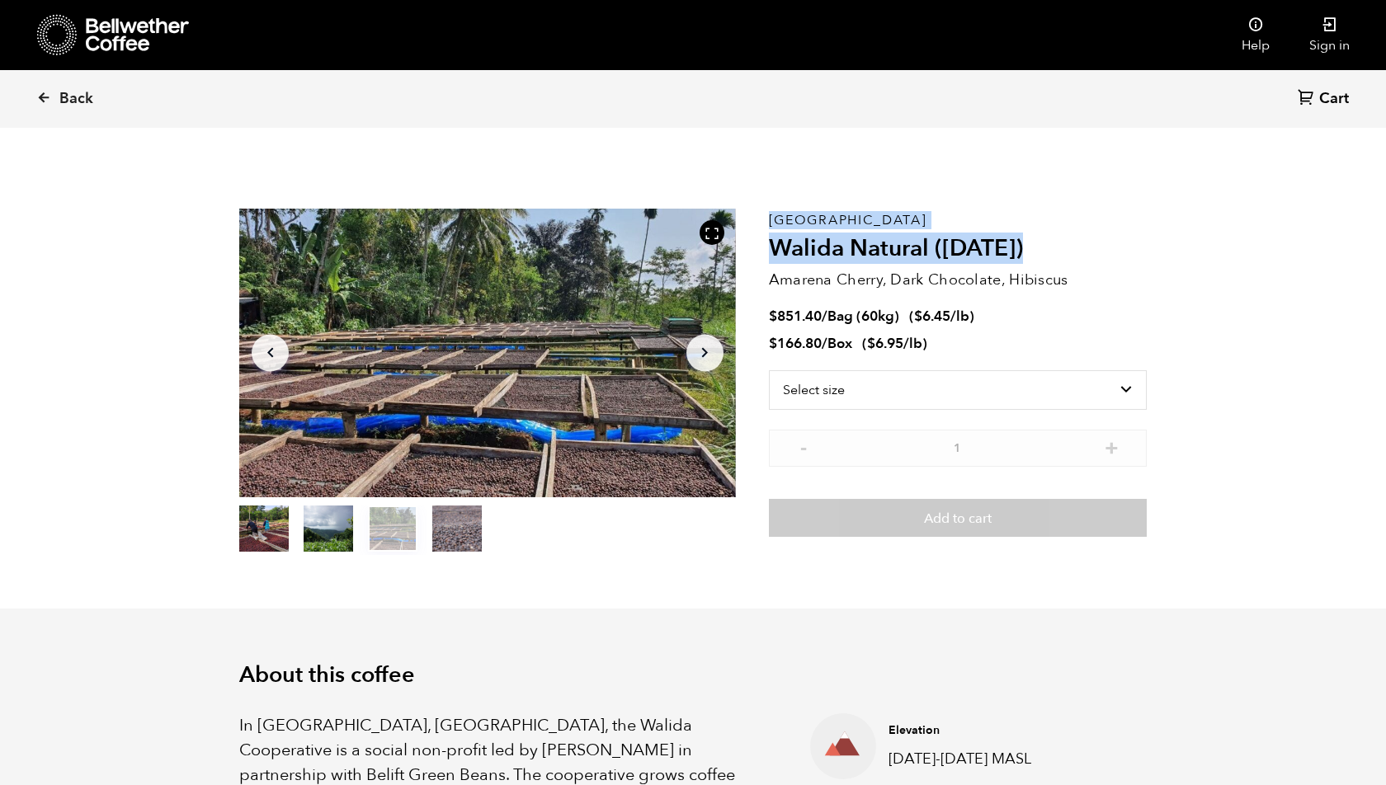
drag, startPoint x: 1053, startPoint y: 246, endPoint x: 758, endPoint y: 222, distance: 296.2
click at [758, 222] on section "Item 3 of 4 Arrow Left Arrow Right item 0 item 1 item 2 item 3 Item 3 of 4 East…" at bounding box center [693, 382] width 990 height 454
copy section "Item 3 of 4 Arrow Left Arrow Right item 0 item 1 item 2 item 3 Item 3 of 4 East…"
click at [929, 376] on select "Select size Bag (60kg) (132 lbs) Box (24 lbs)" at bounding box center [958, 390] width 378 height 40
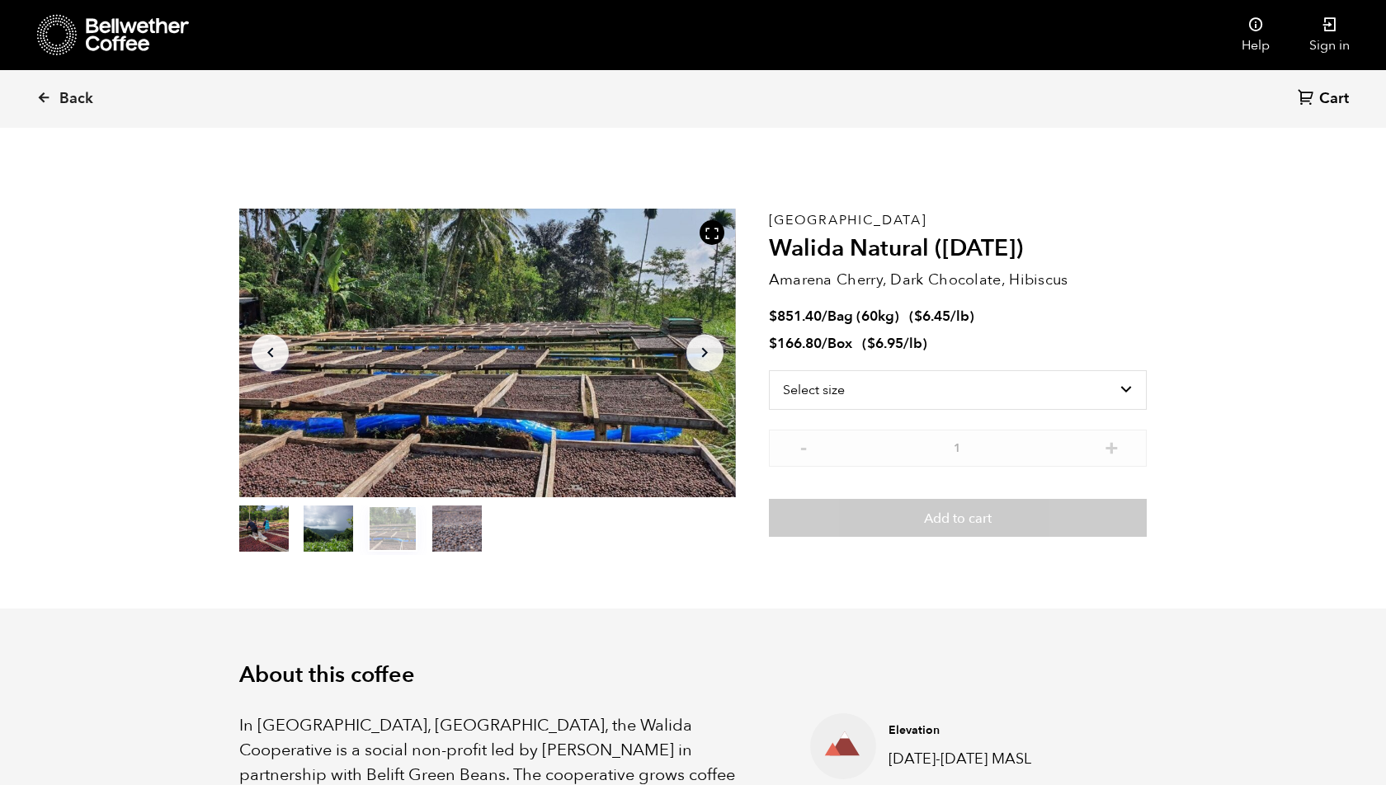
click at [926, 176] on section "Item 3 of 4 Arrow Left Arrow Right item 0 item 1 item 2 item 3 Item 3 of 4 East…" at bounding box center [693, 382] width 990 height 454
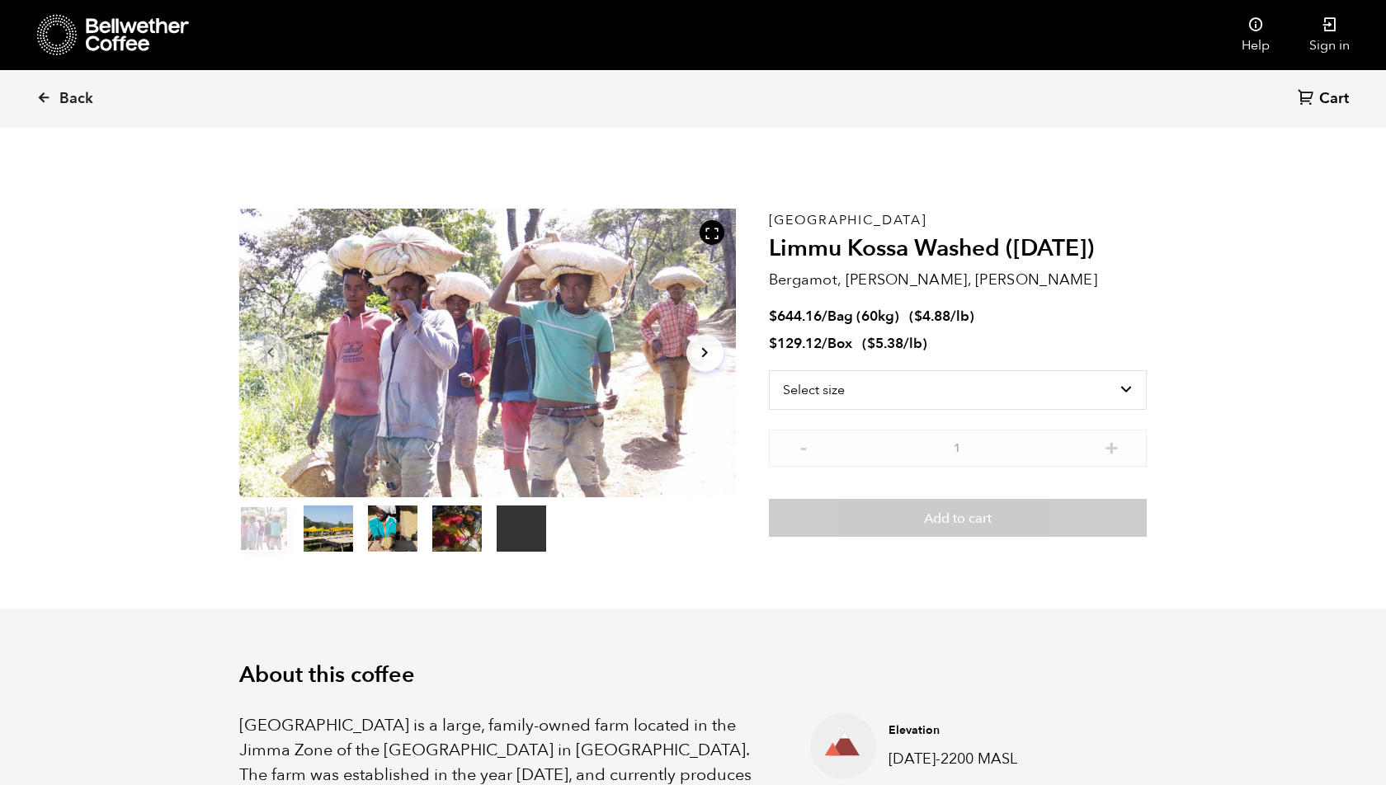
scroll to position [718, 878]
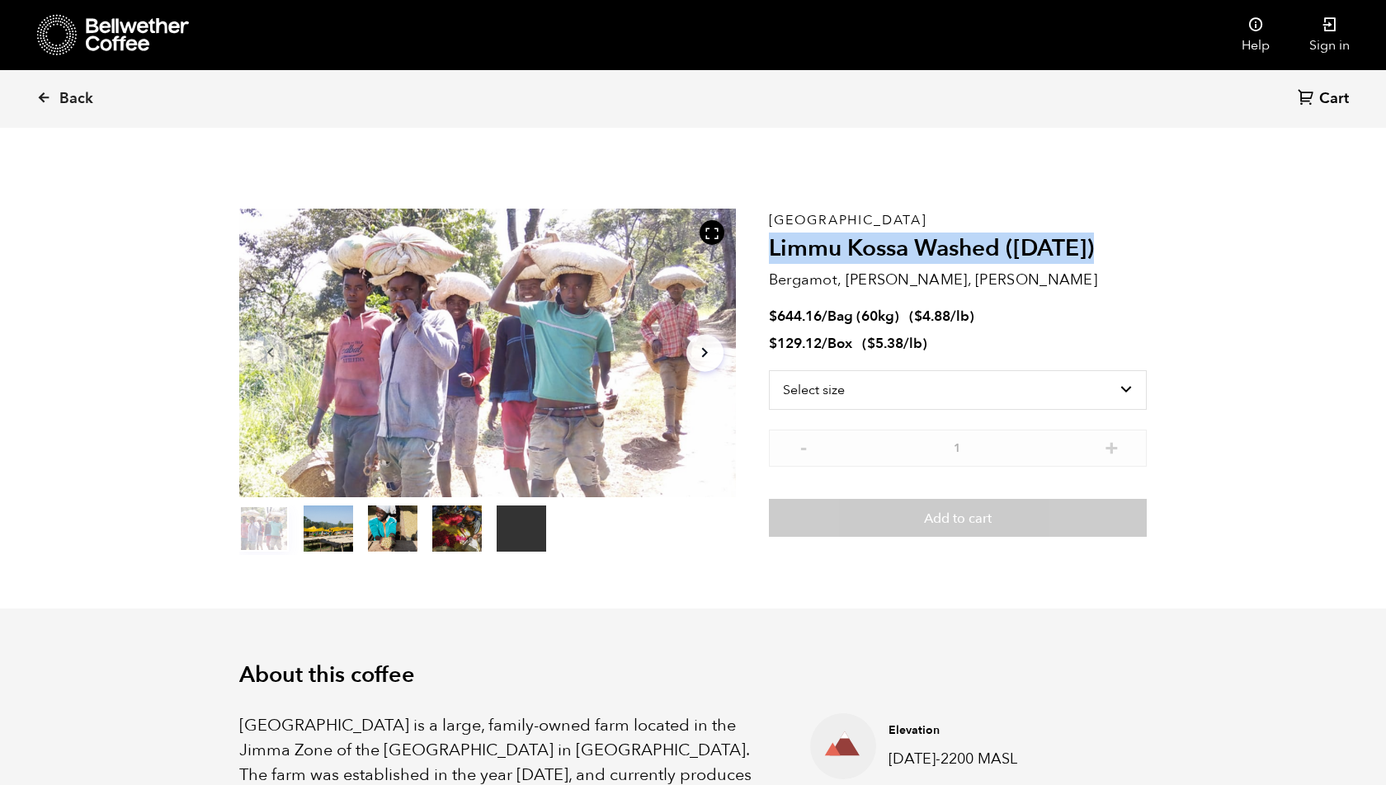
drag, startPoint x: 768, startPoint y: 250, endPoint x: 1099, endPoint y: 236, distance: 331.0
click at [1099, 236] on h2 "Limmu Kossa Washed (SEP 23)" at bounding box center [958, 249] width 378 height 28
copy h2 "Limmu Kossa Washed (SEP 23)"
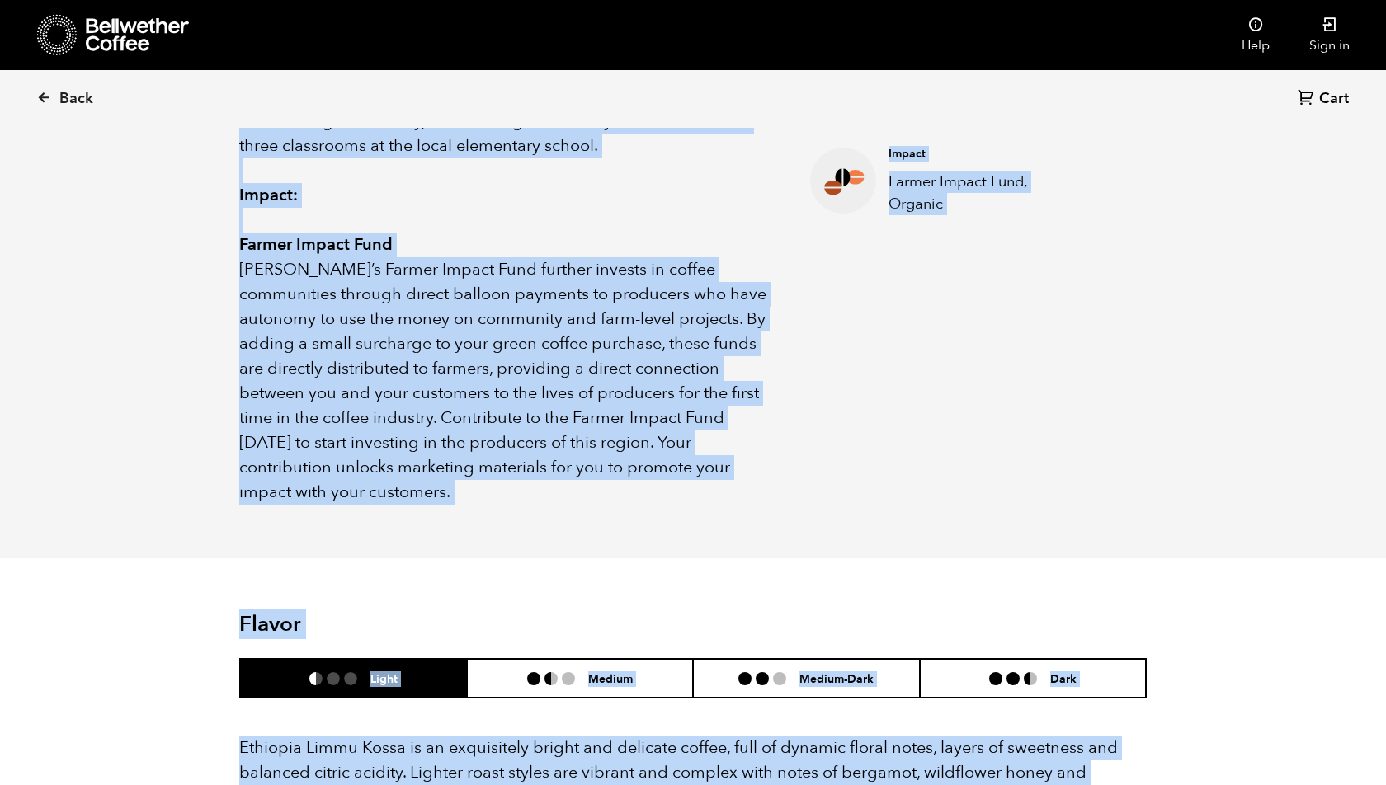
scroll to position [833, 0]
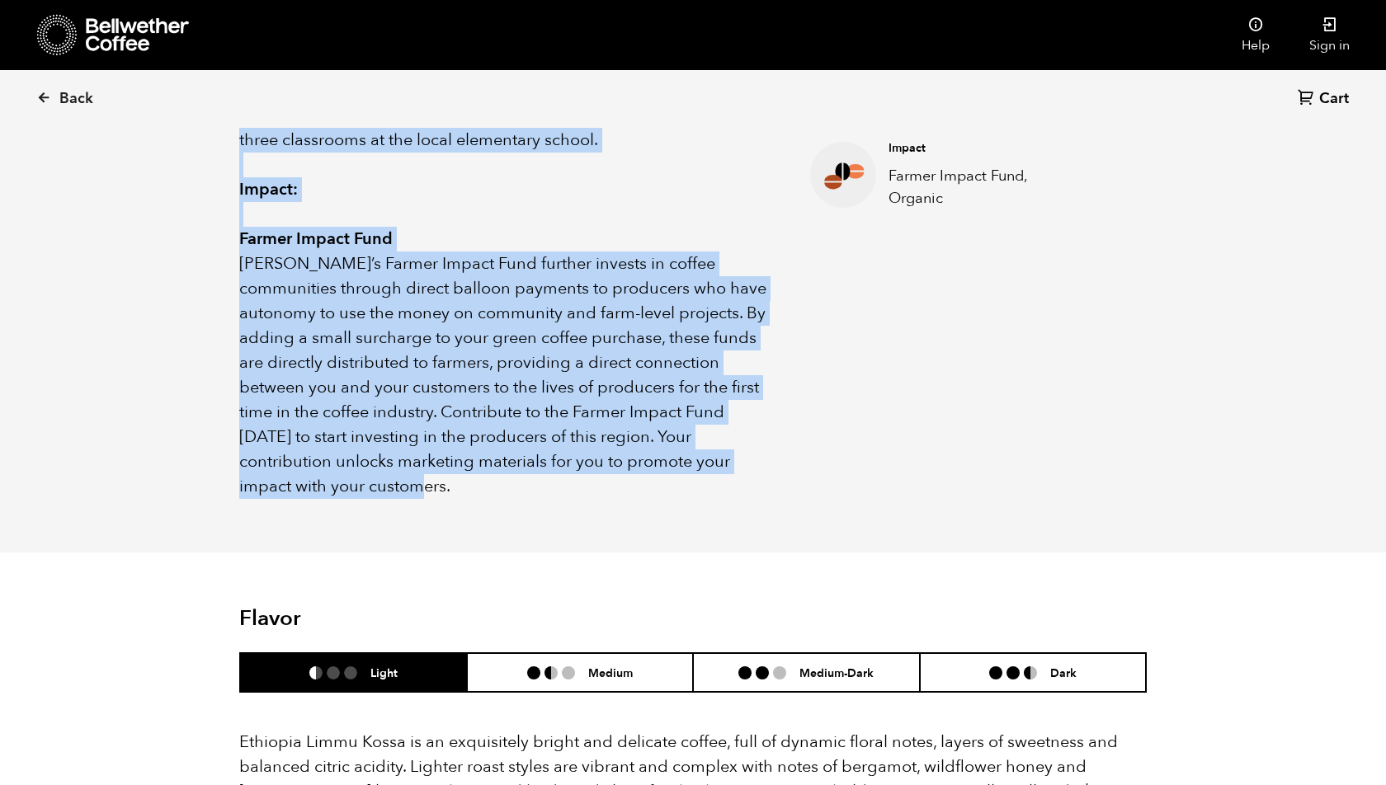
drag, startPoint x: 241, startPoint y: 219, endPoint x: 462, endPoint y: 490, distance: 349.3
click at [462, 490] on div "About this coffee Limmu Kossa Estate is a large, family-owned farm located in t…" at bounding box center [693, 164] width 990 height 777
copy div "Limmu Kossa Estate is a large, family-owned farm located in the Jimma Zone of t…"
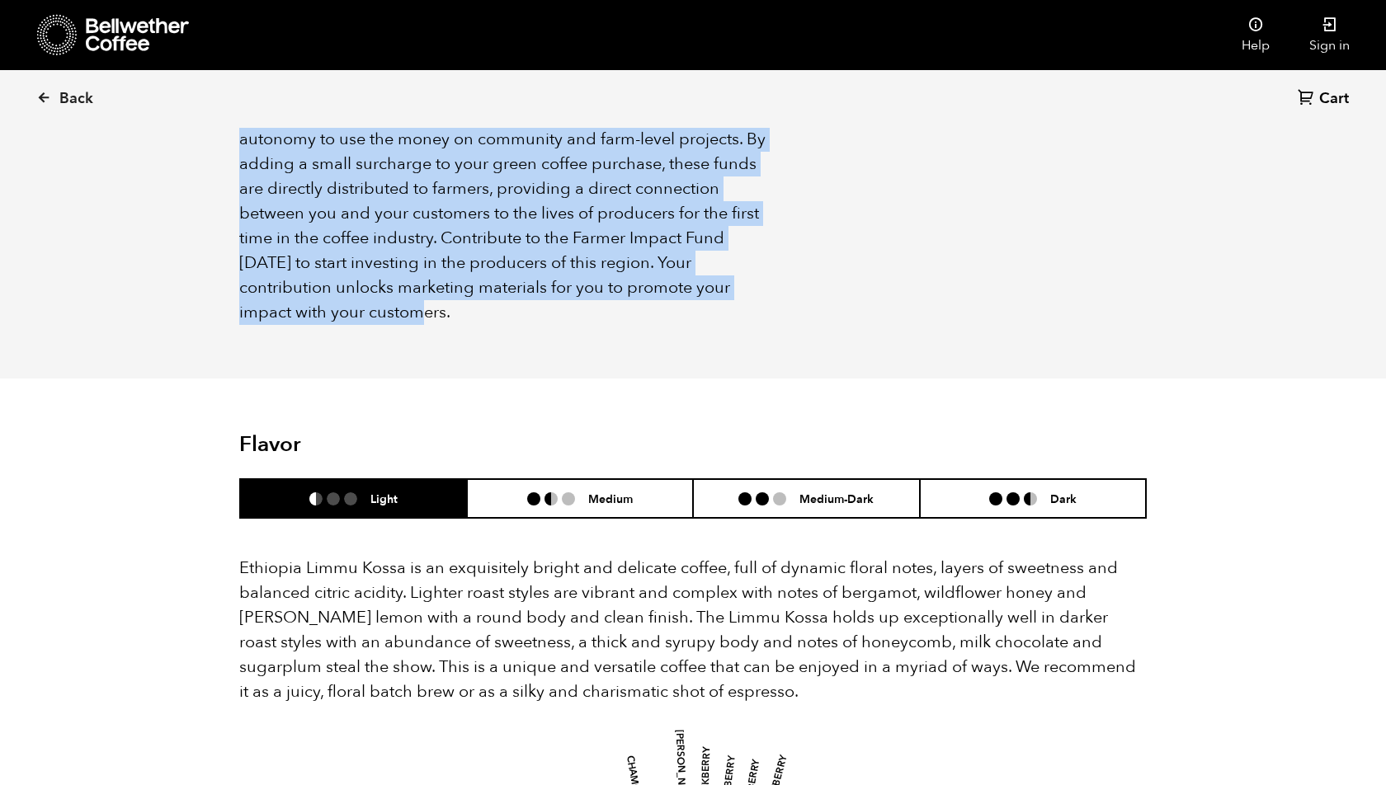
scroll to position [1146, 0]
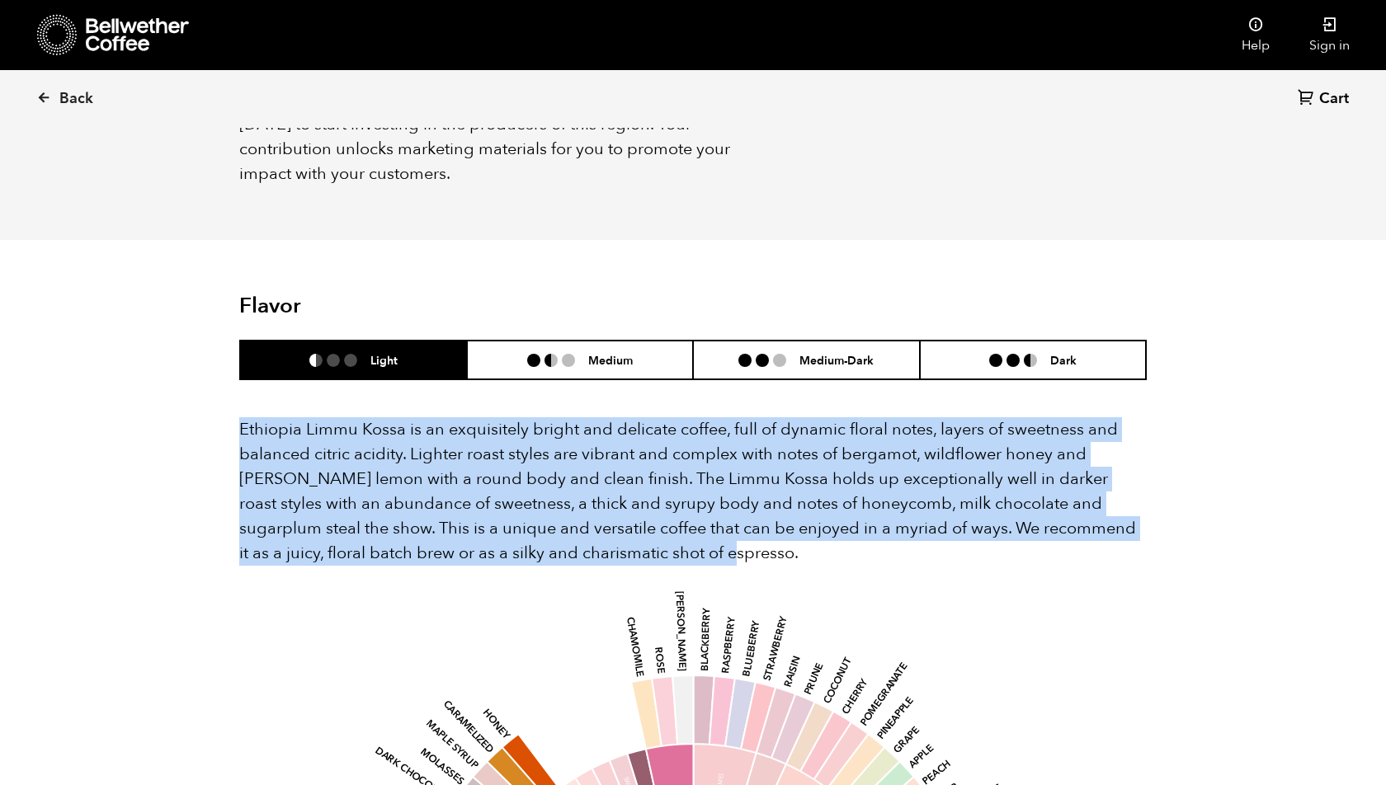
drag, startPoint x: 235, startPoint y: 404, endPoint x: 709, endPoint y: 525, distance: 489.3
copy span "Ethiopia Limmu Kossa is an exquisitely bright and delicate coffee, full of dyna…"
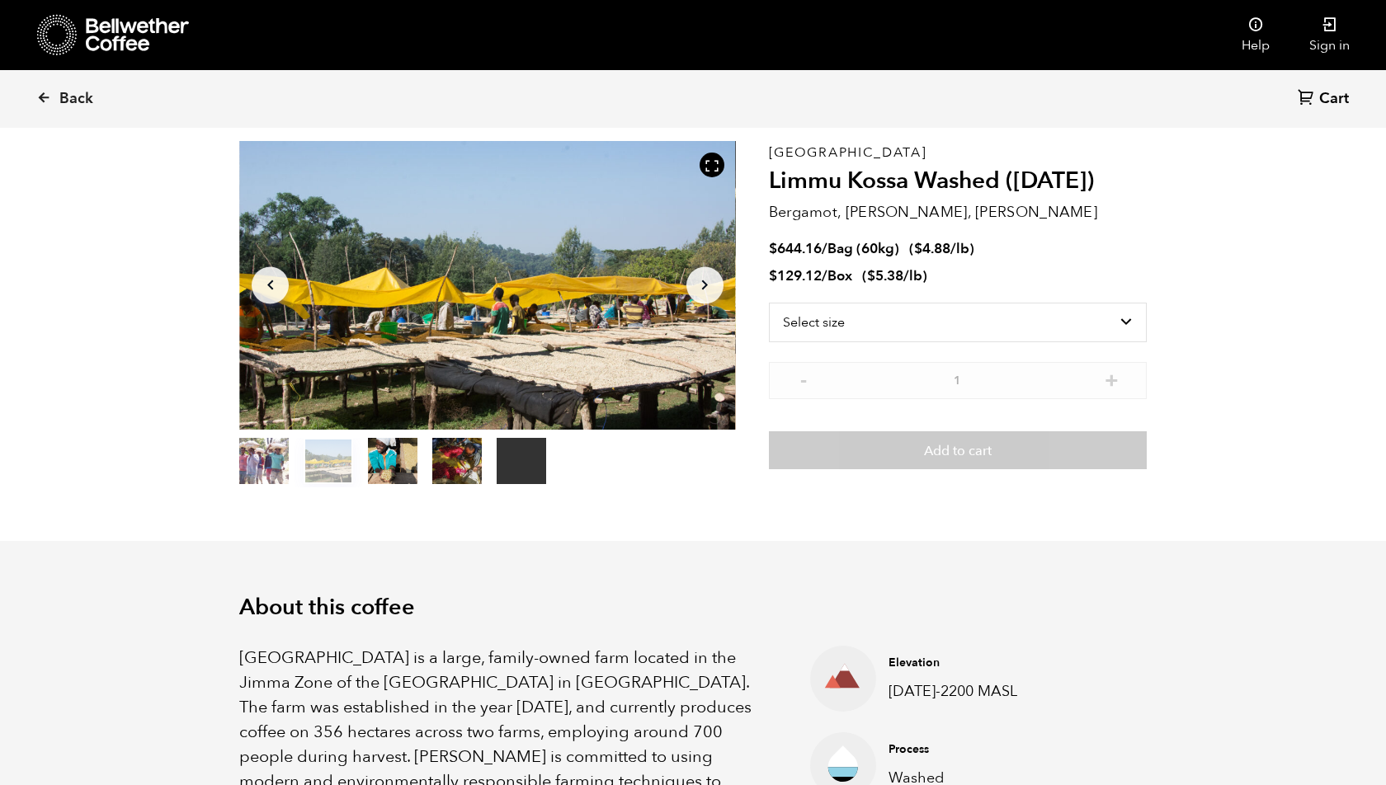
scroll to position [0, 0]
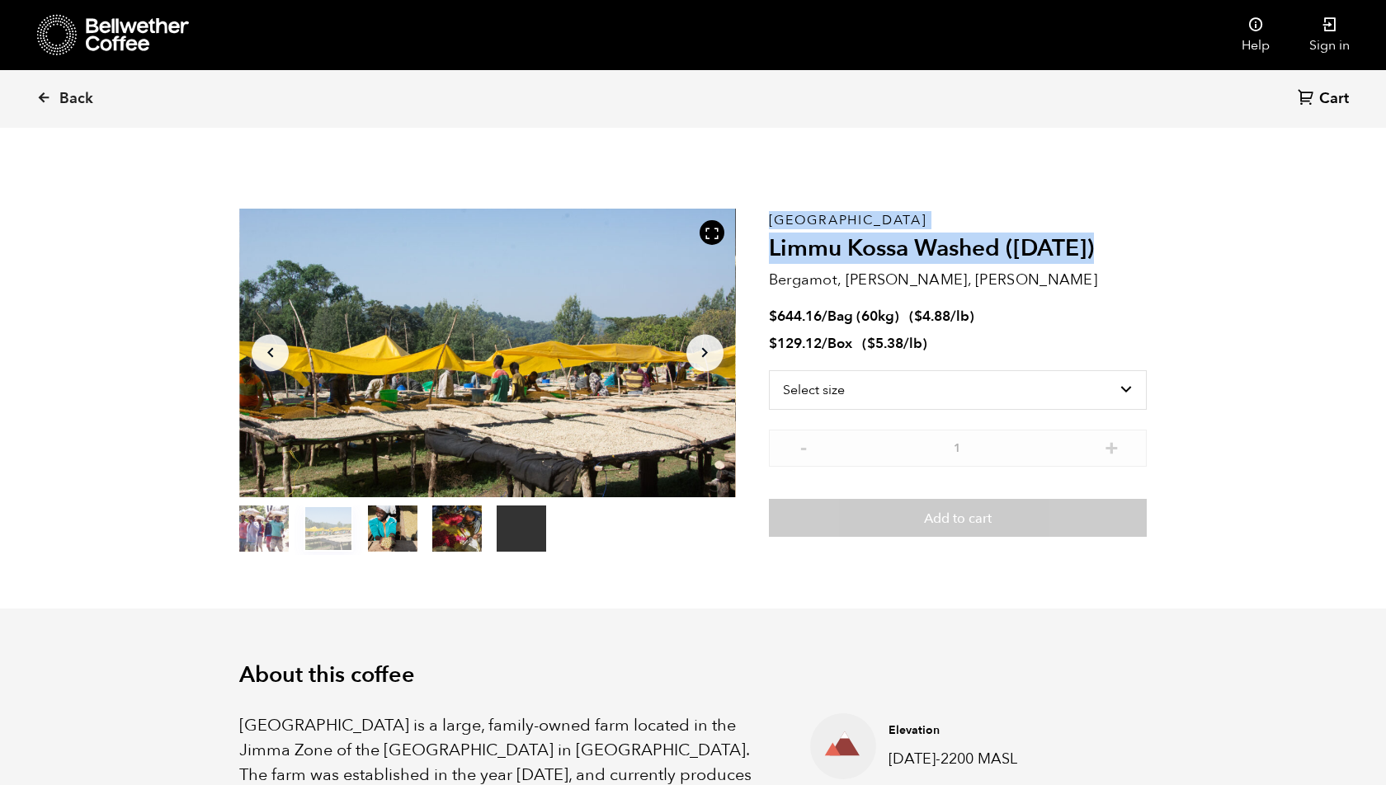
drag, startPoint x: 1122, startPoint y: 250, endPoint x: 759, endPoint y: 229, distance: 364.3
click at [759, 229] on section "Your browser does not support the video tag. Item 2 of 5 Your browser does not …" at bounding box center [693, 382] width 990 height 454
copy section "Your browser does not support the video tag. Item 2 of 5 Your browser does not …"
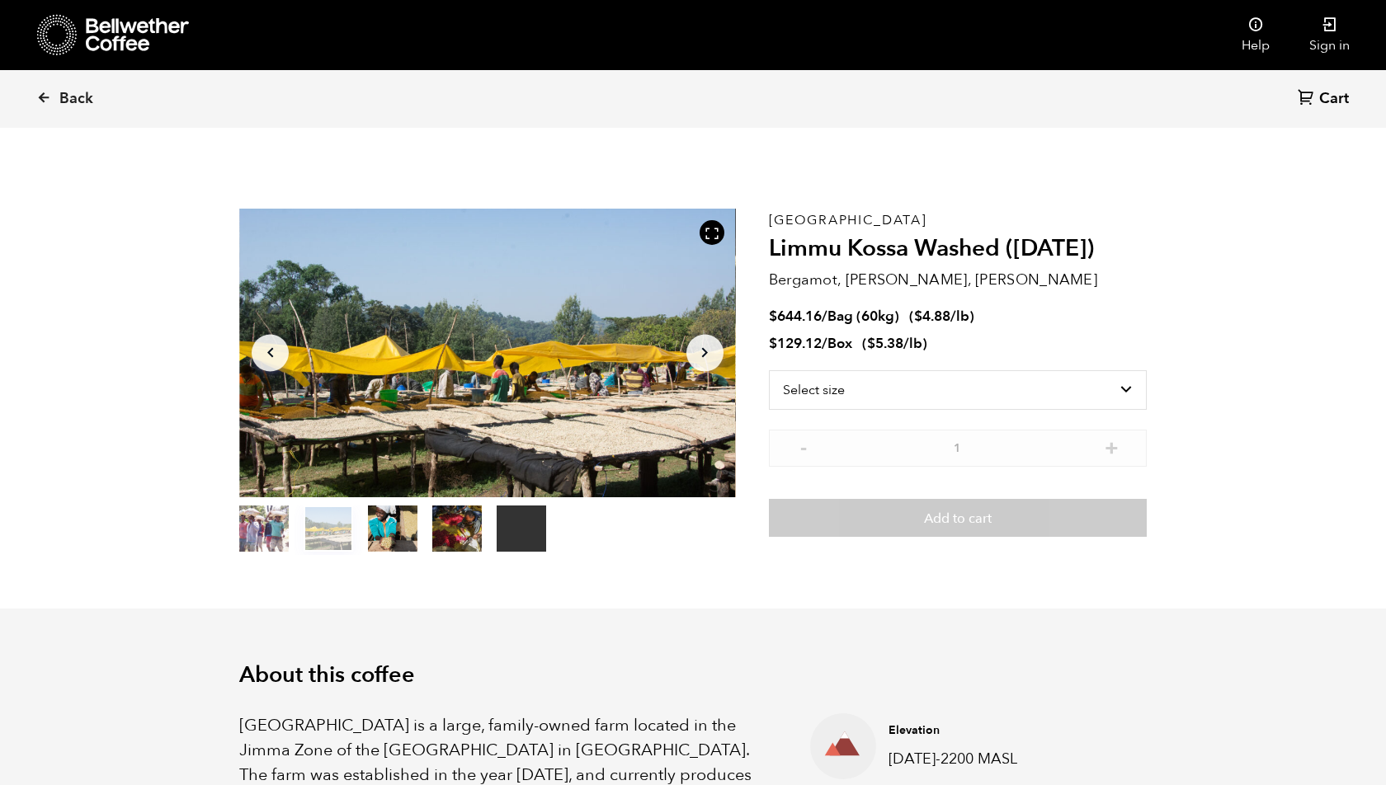
click at [1042, 279] on p "Bergamot, [PERSON_NAME], [PERSON_NAME]" at bounding box center [958, 280] width 378 height 22
drag, startPoint x: 1042, startPoint y: 278, endPoint x: 800, endPoint y: 275, distance: 242.5
click at [799, 275] on p "Bergamot, [PERSON_NAME], [PERSON_NAME]" at bounding box center [958, 280] width 378 height 22
copy div "Bergamot, [PERSON_NAME], [PERSON_NAME]"
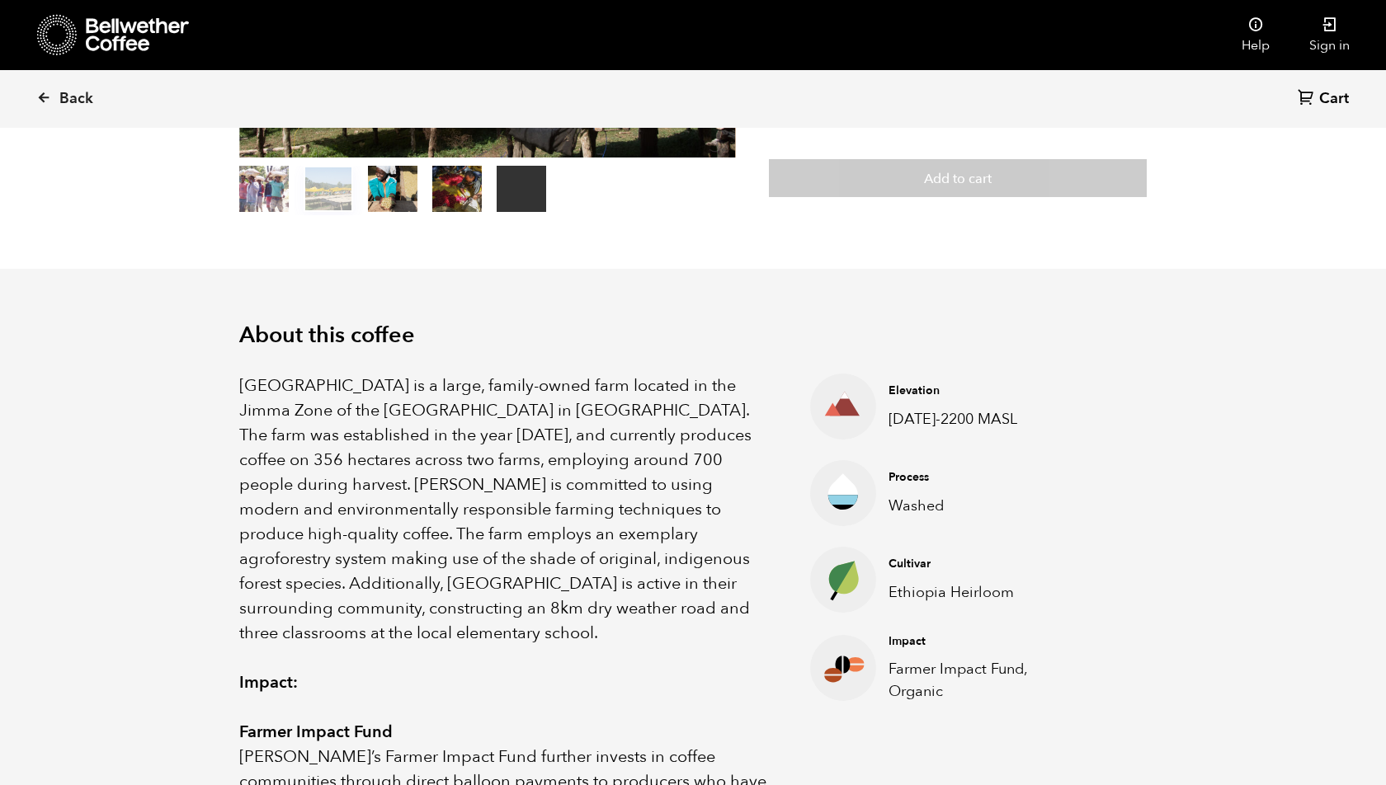
scroll to position [359, 0]
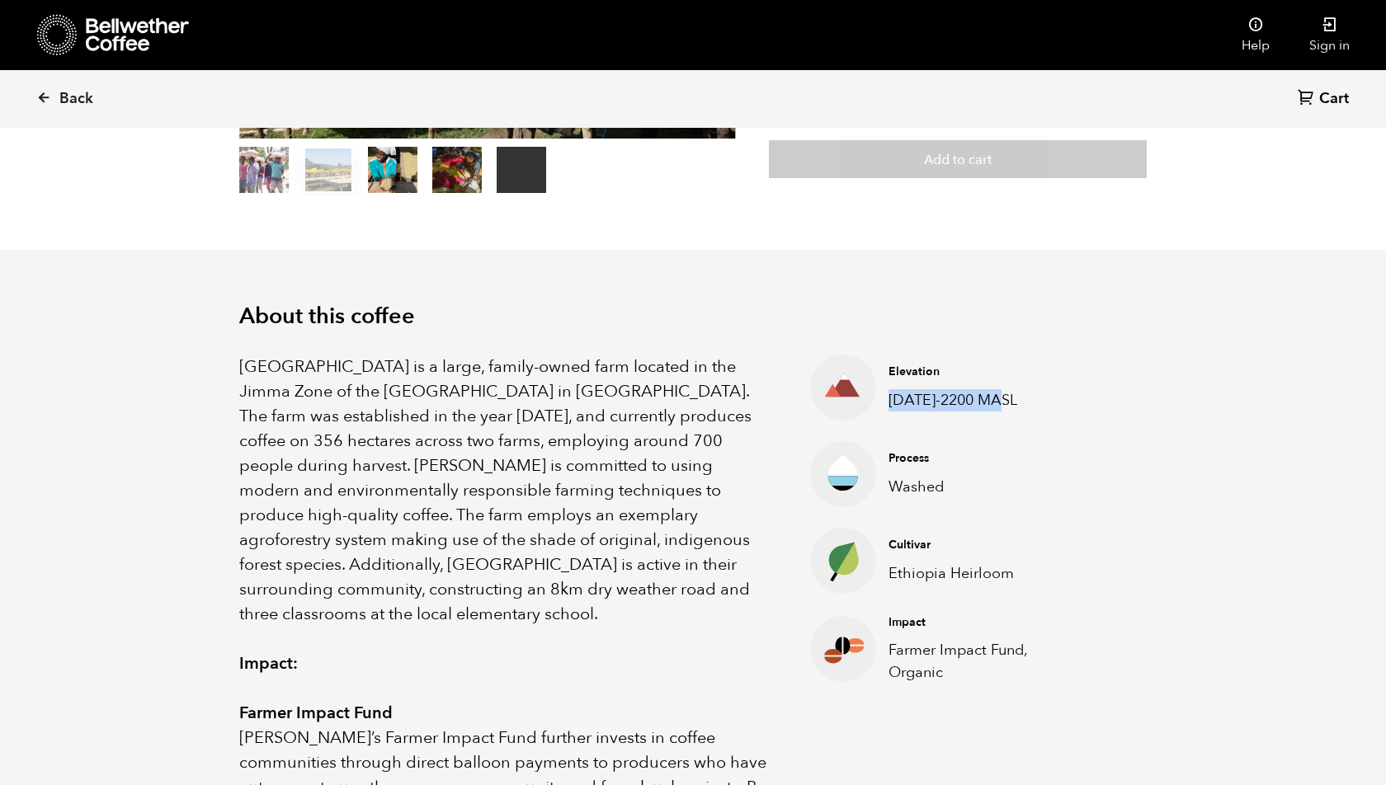
drag, startPoint x: 1015, startPoint y: 396, endPoint x: 886, endPoint y: 393, distance: 129.5
click at [886, 393] on div "Elevation 1800-2200 MASL" at bounding box center [980, 387] width 209 height 47
copy p "1800-2200 MASL"
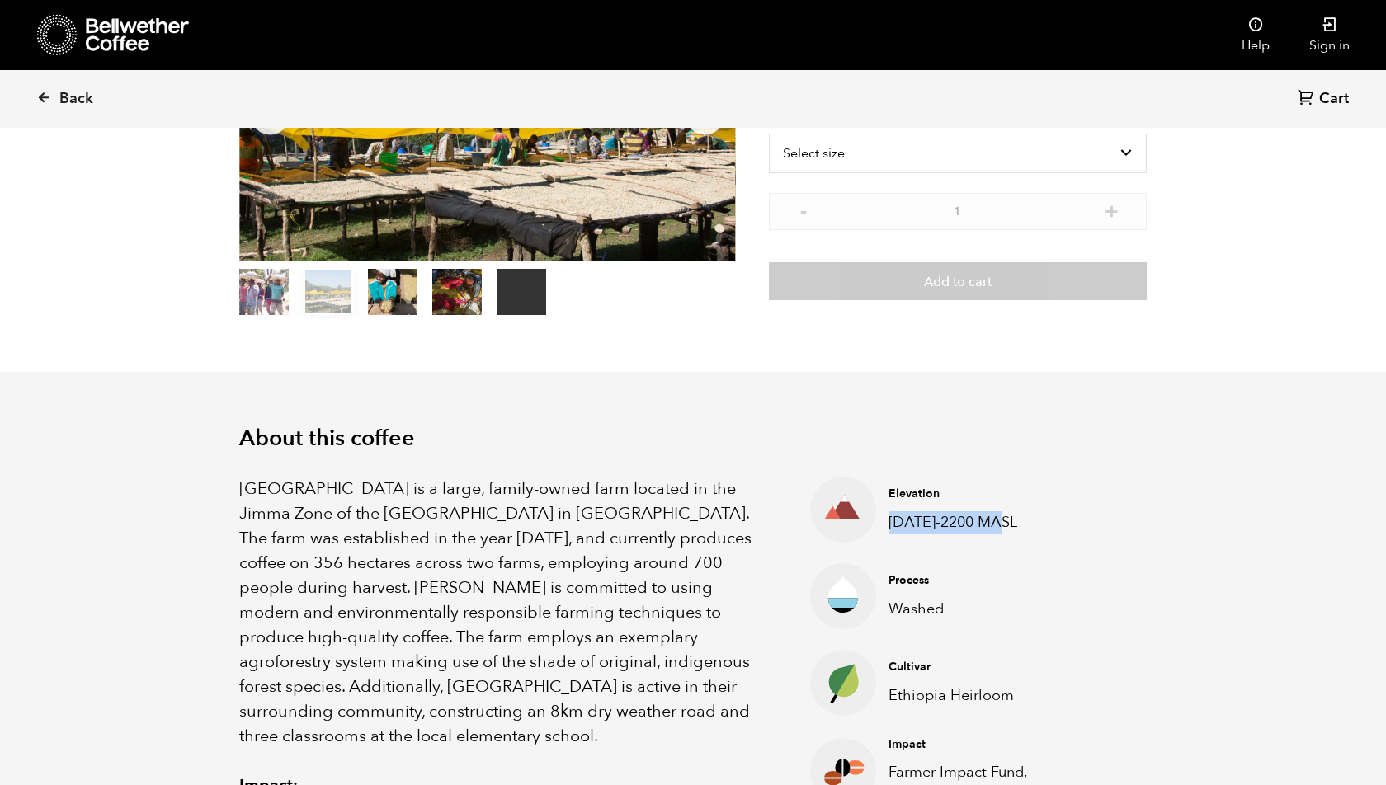
scroll to position [0, 0]
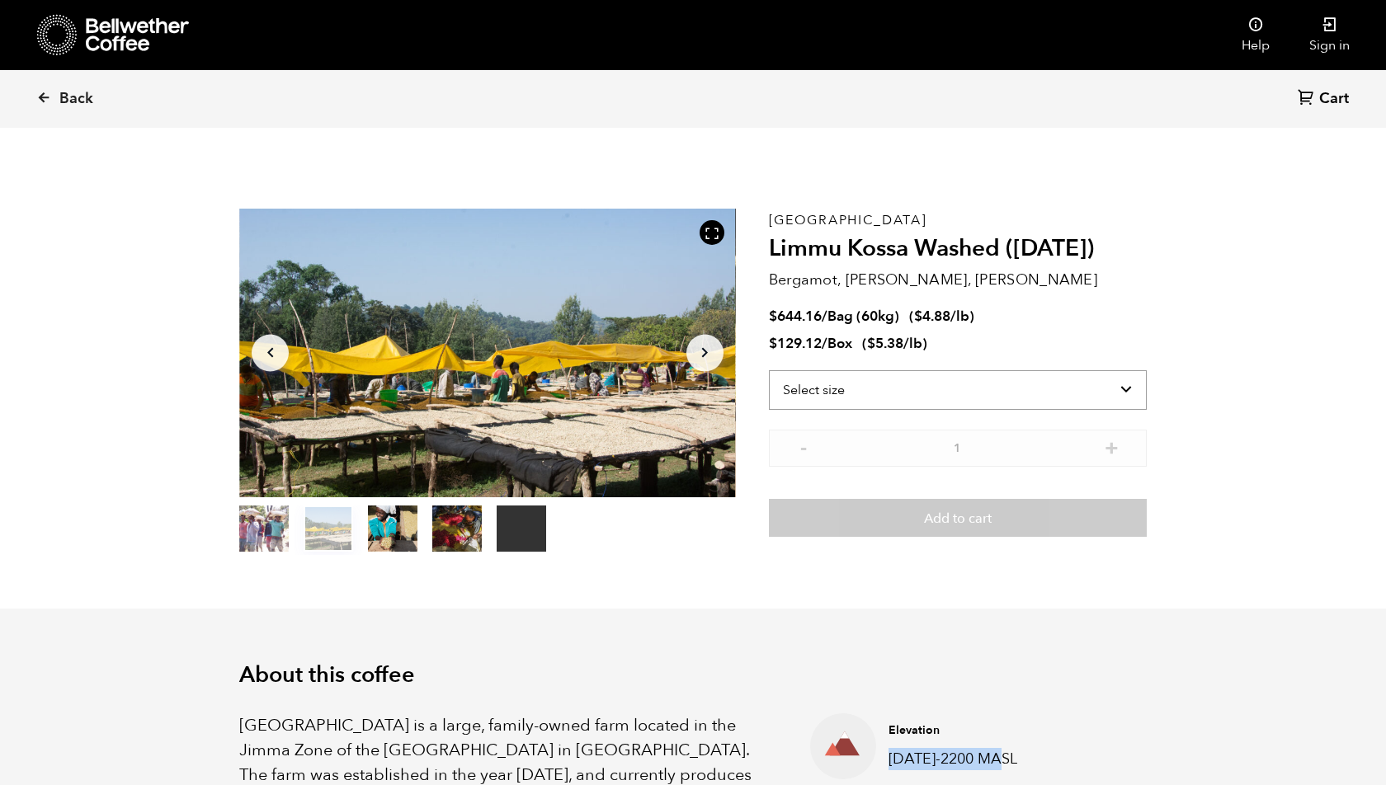
click at [852, 384] on select "Select size Bag (60kg) (132 lbs) Box (24 lbs)" at bounding box center [958, 390] width 378 height 40
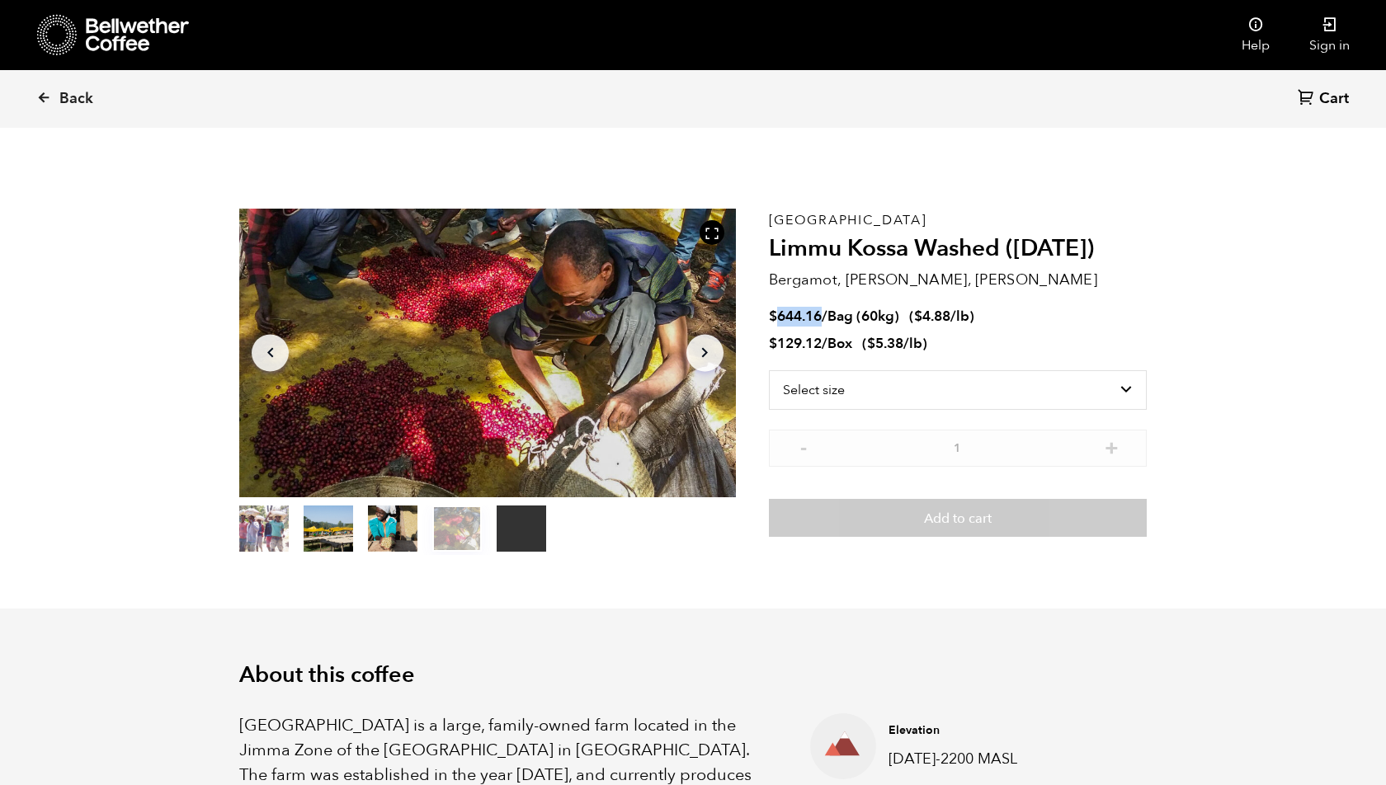
drag, startPoint x: 776, startPoint y: 318, endPoint x: 821, endPoint y: 316, distance: 45.4
click at [823, 316] on span "$ 644.16 / Bag (60kg)" at bounding box center [836, 316] width 134 height 19
copy bdi "644.16"
drag, startPoint x: 780, startPoint y: 344, endPoint x: 821, endPoint y: 339, distance: 40.7
click at [821, 340] on bdi "$ 129.12" at bounding box center [795, 343] width 53 height 19
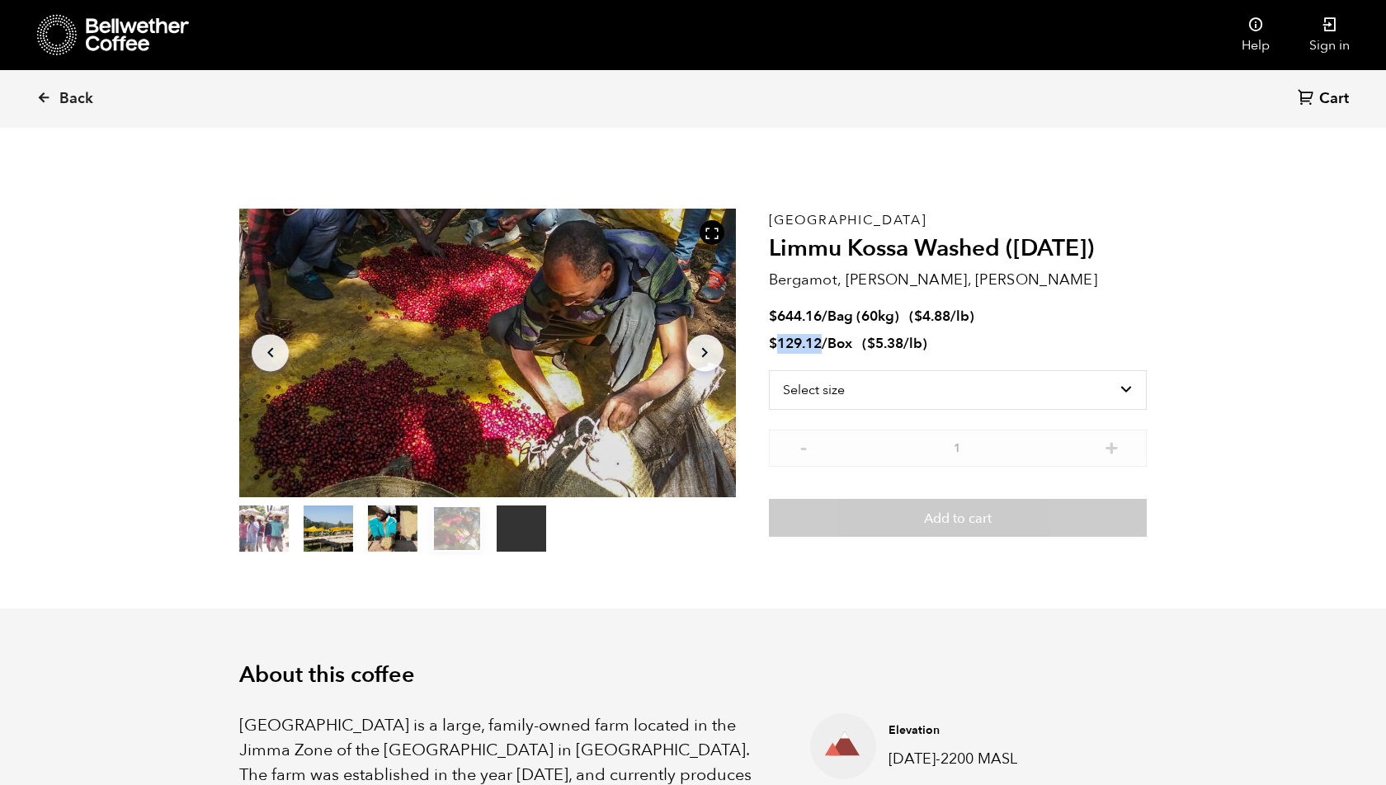
copy bdi "129.12"
click at [49, 101] on icon at bounding box center [43, 97] width 15 height 15
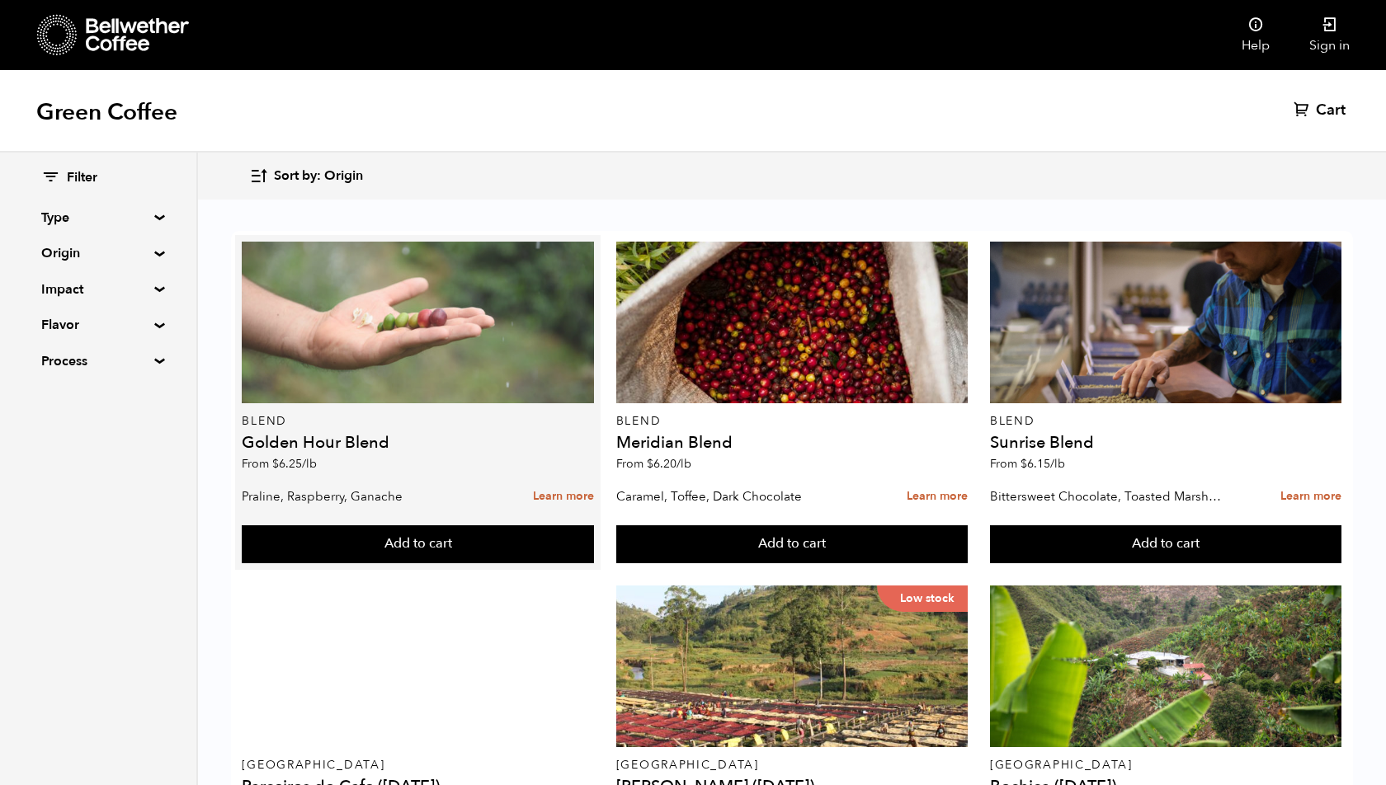
click at [352, 323] on div at bounding box center [417, 323] width 351 height 162
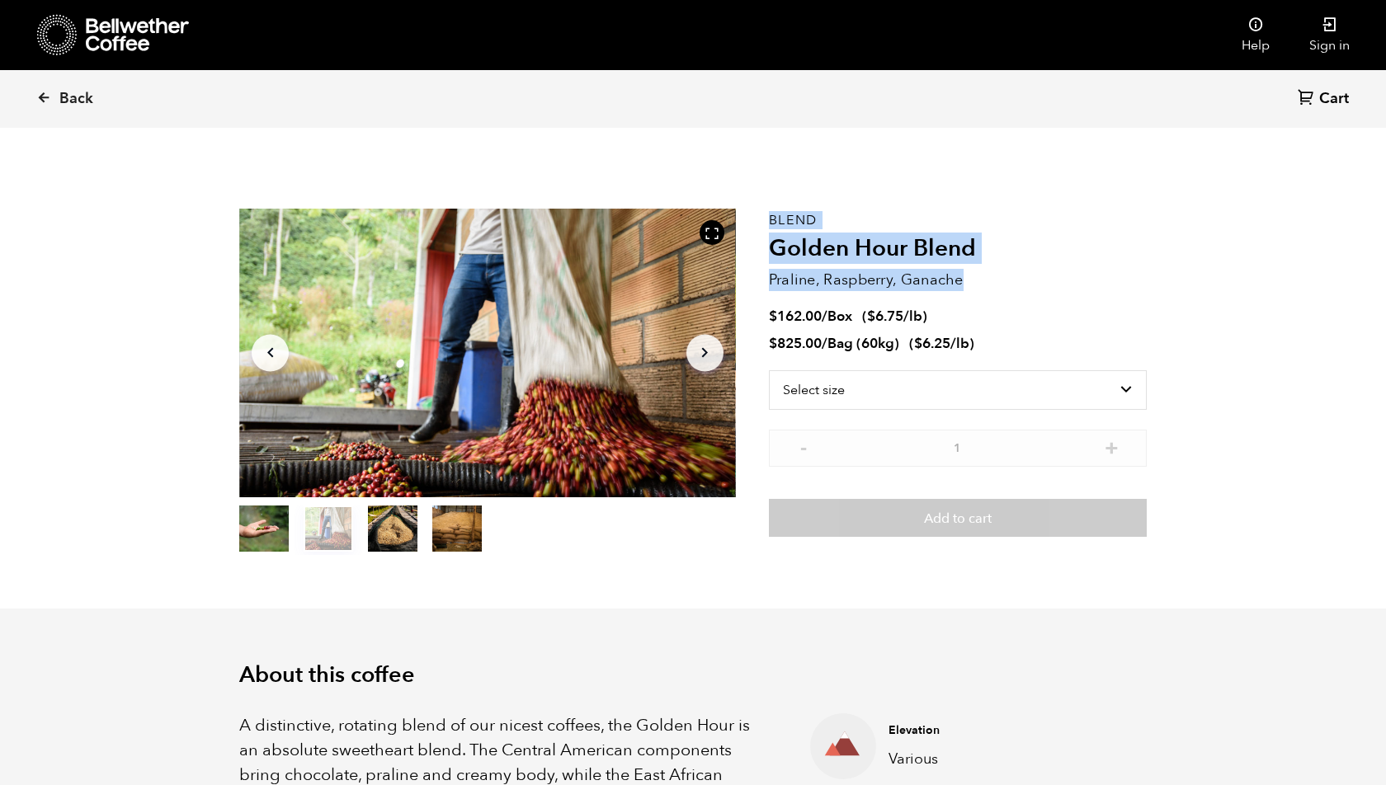
drag, startPoint x: 760, startPoint y: 280, endPoint x: 962, endPoint y: 272, distance: 202.2
click at [962, 272] on section "Item 2 of 4 Arrow Left Arrow Right item 0 item 1 item 2 item 3 Item 2 of 4 Blen…" at bounding box center [693, 382] width 990 height 454
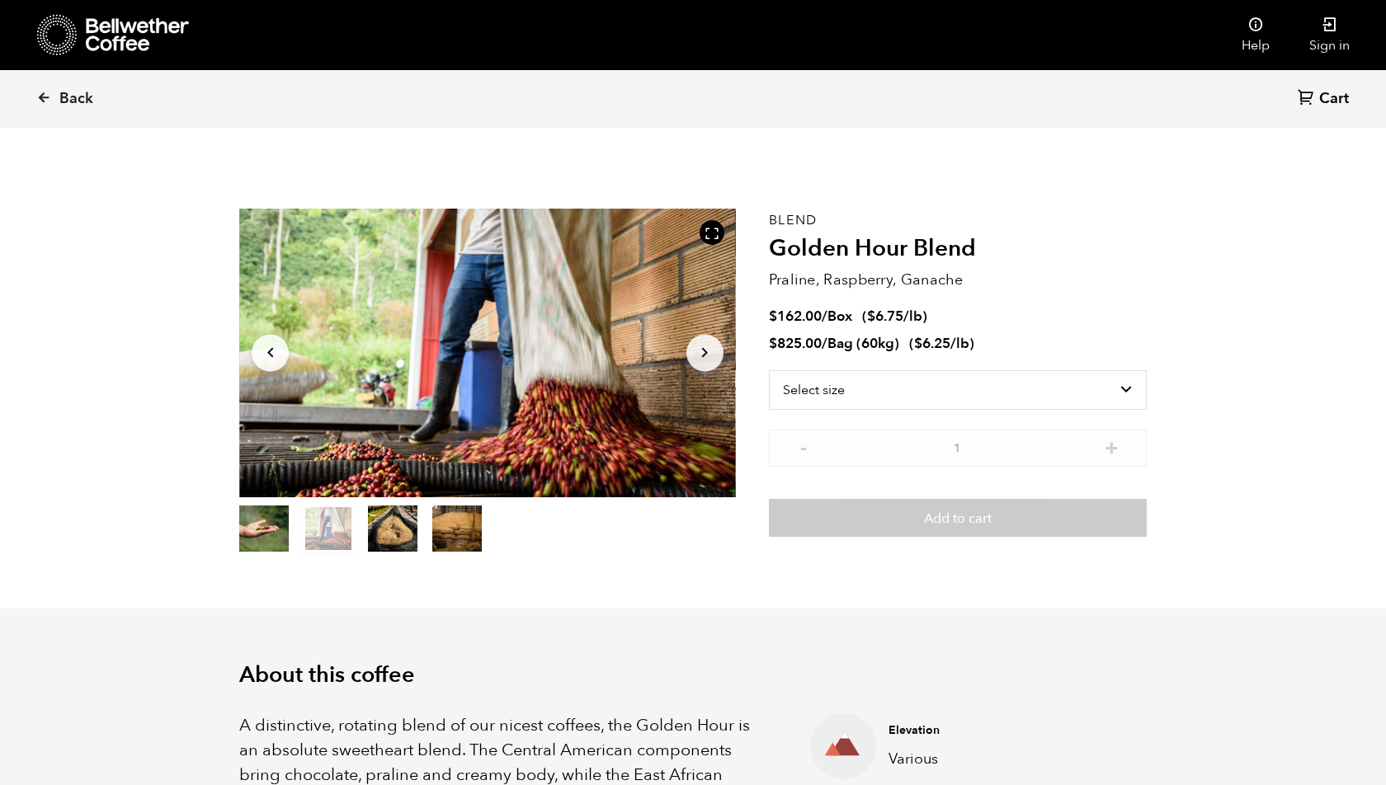
click at [982, 279] on p "Praline, Raspberry, Ganache" at bounding box center [958, 280] width 378 height 22
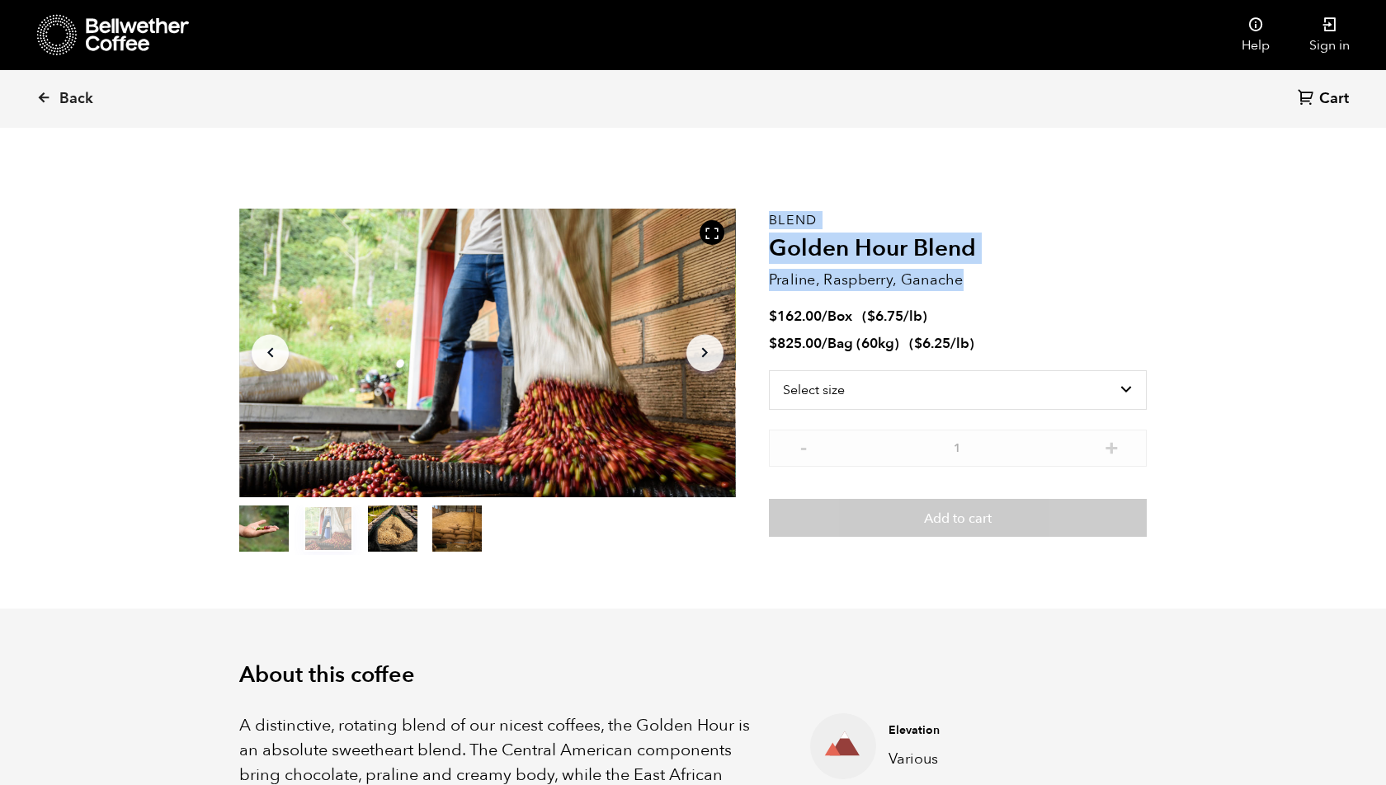
drag, startPoint x: 979, startPoint y: 280, endPoint x: 766, endPoint y: 280, distance: 212.8
click at [766, 281] on section "Item 2 of 4 Arrow Left Arrow Right item 0 item 1 item 2 item 3 Item 2 of 4 Blen…" at bounding box center [693, 382] width 990 height 454
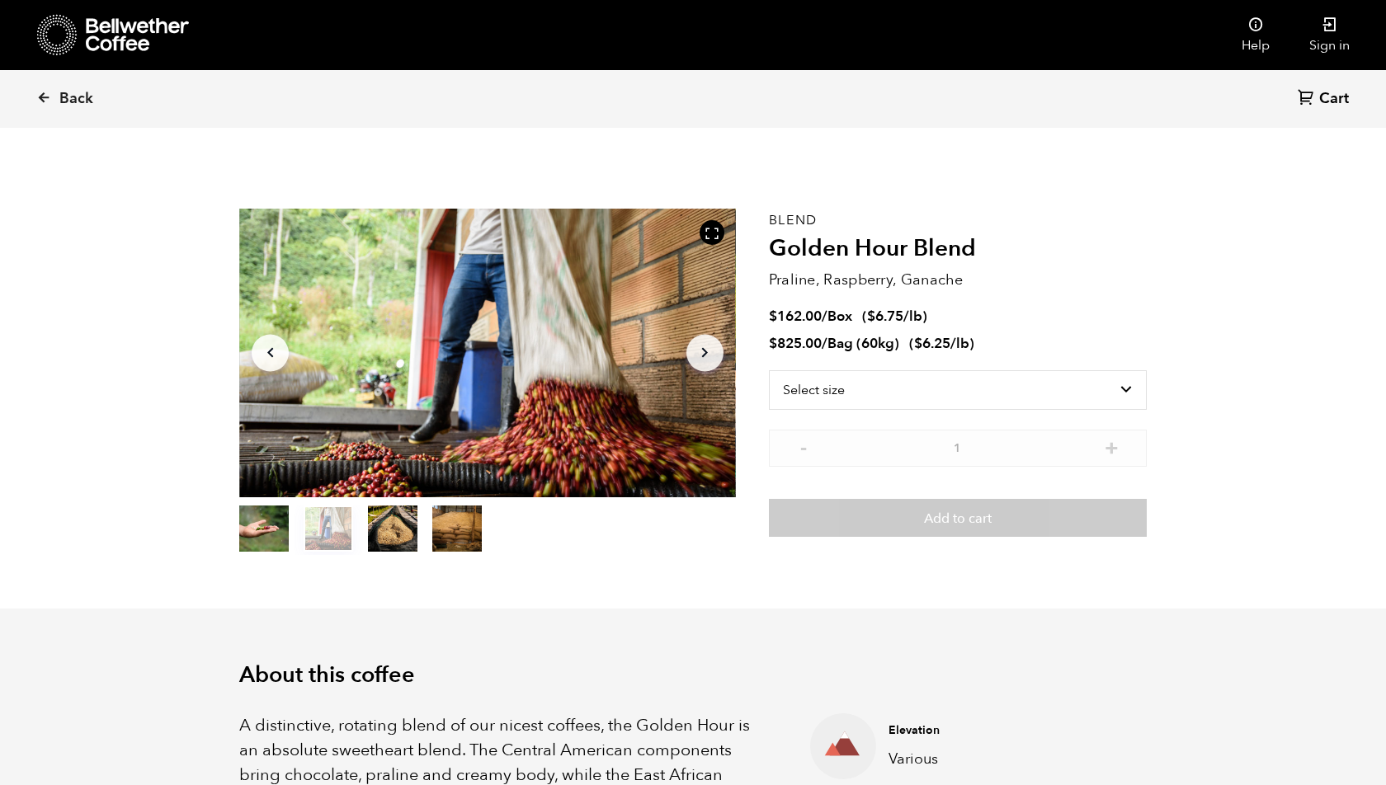
click at [799, 289] on p "Praline, Raspberry, Ganache" at bounding box center [958, 280] width 378 height 22
drag, startPoint x: 768, startPoint y: 285, endPoint x: 975, endPoint y: 283, distance: 207.0
click at [975, 283] on p "Praline, Raspberry, Ganache" at bounding box center [958, 280] width 378 height 22
copy p "Praline, Raspberry, Ganache"
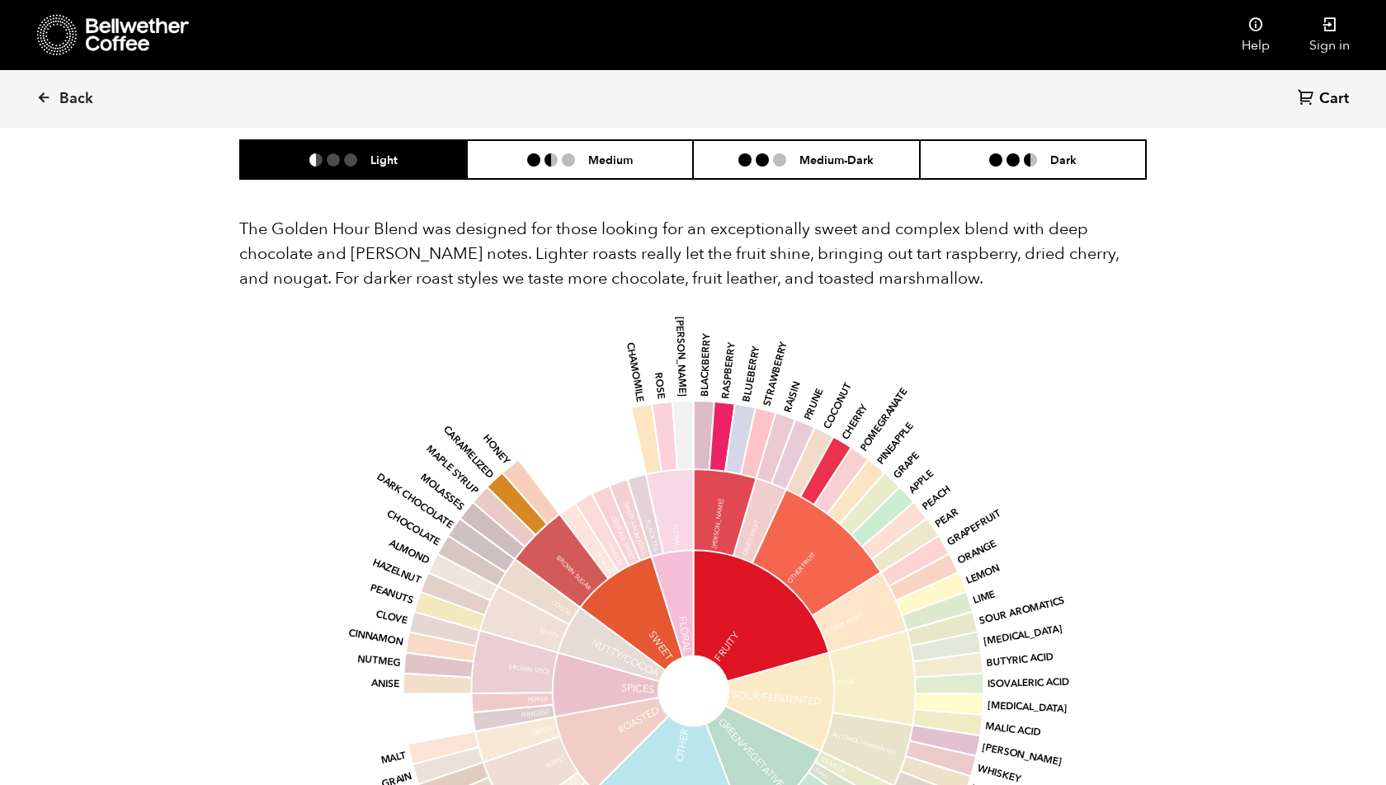
scroll to position [973, 0]
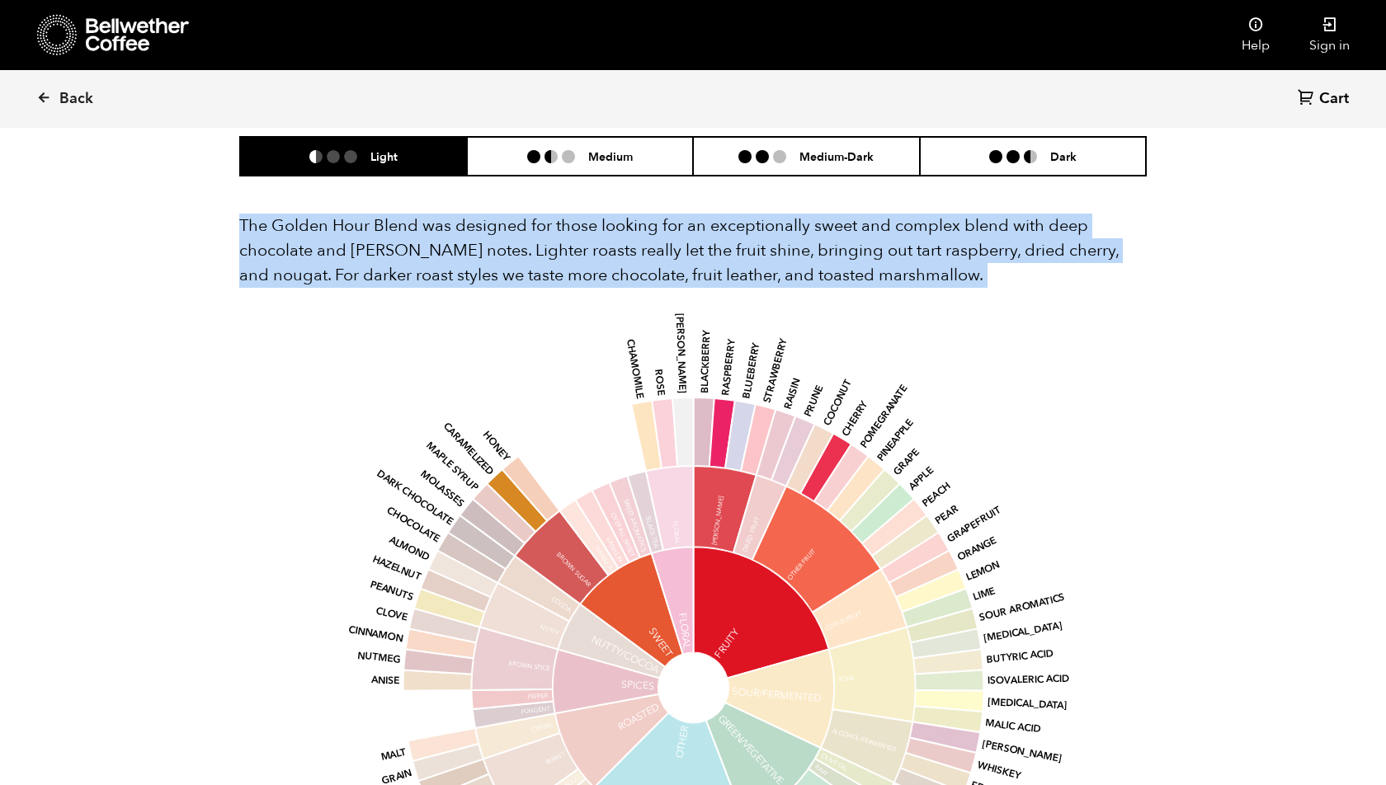
drag, startPoint x: 237, startPoint y: 221, endPoint x: 934, endPoint y: 295, distance: 701.7
click at [934, 295] on section "Flavor Light Medium Medium-Dark Dark The Golden Hour Blend was designed for tho…" at bounding box center [693, 564] width 990 height 1056
copy div "The Golden Hour Blend was designed for those looking for an exceptionally sweet…"
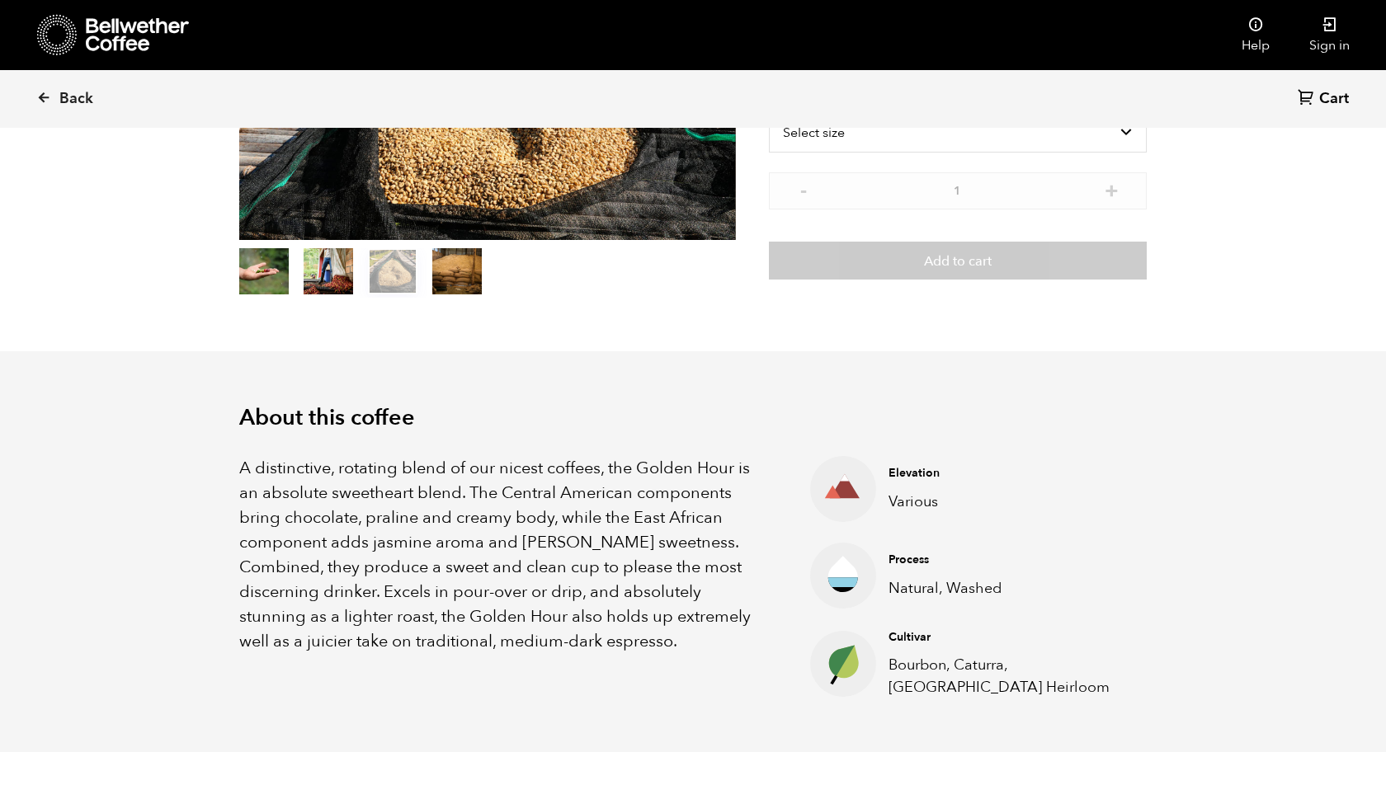
scroll to position [0, 0]
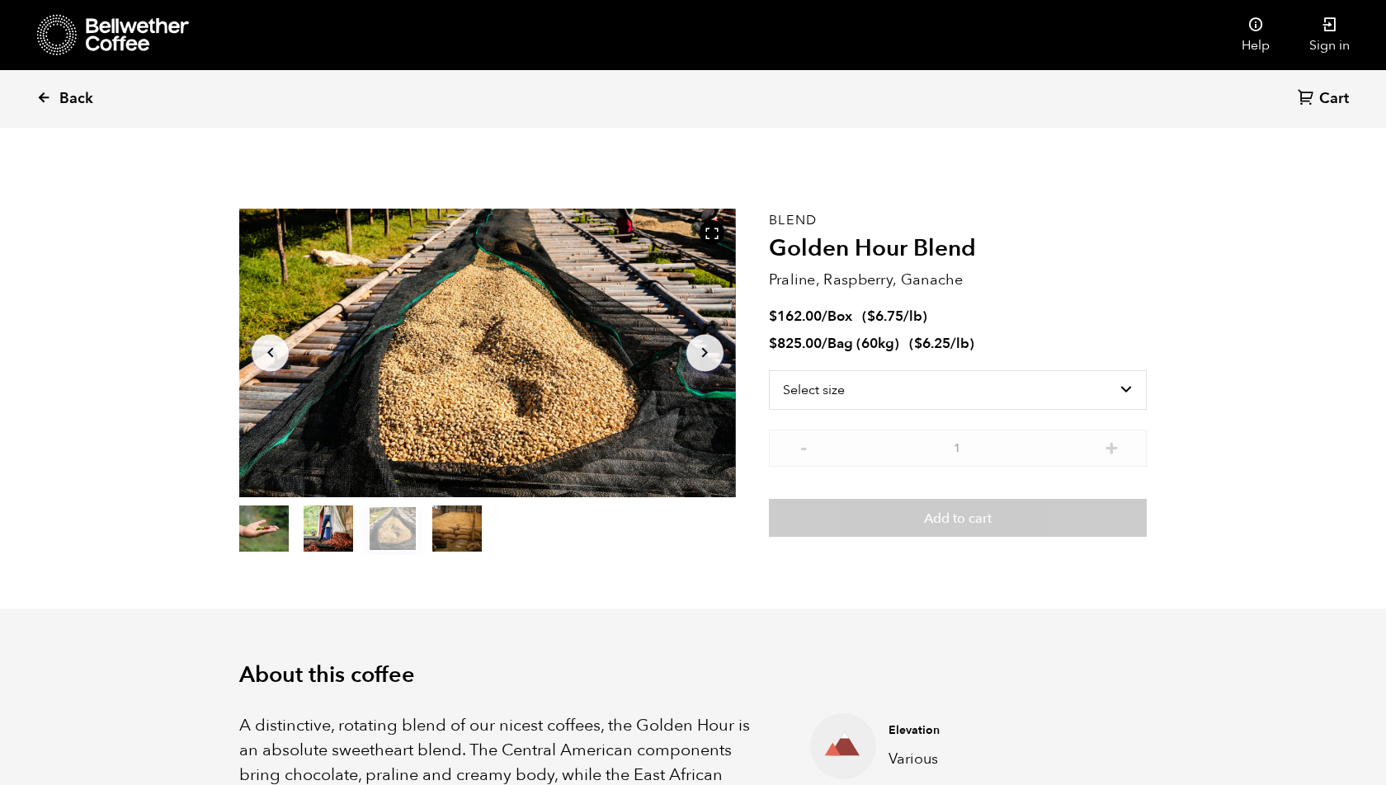
click at [41, 109] on link "Back" at bounding box center [87, 99] width 102 height 56
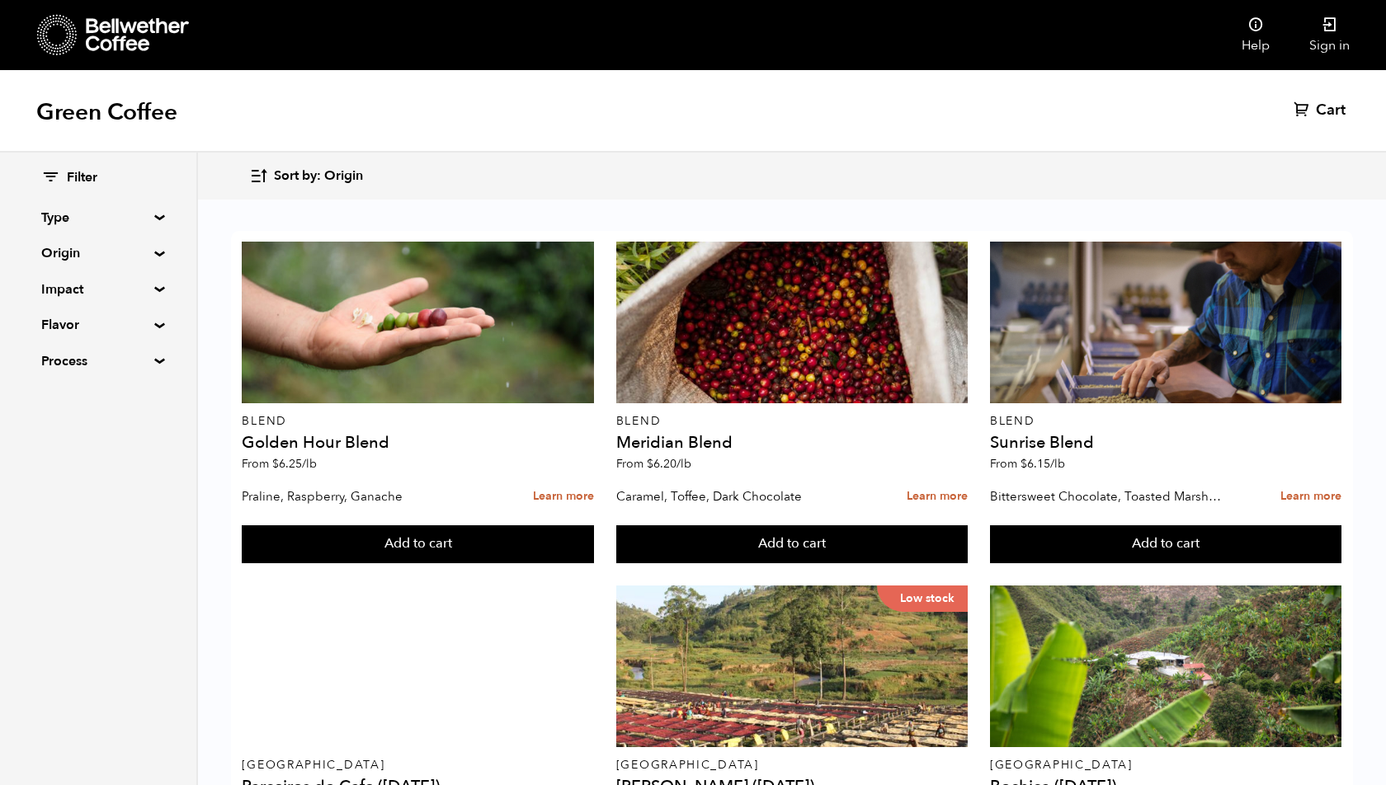
scroll to position [914, 0]
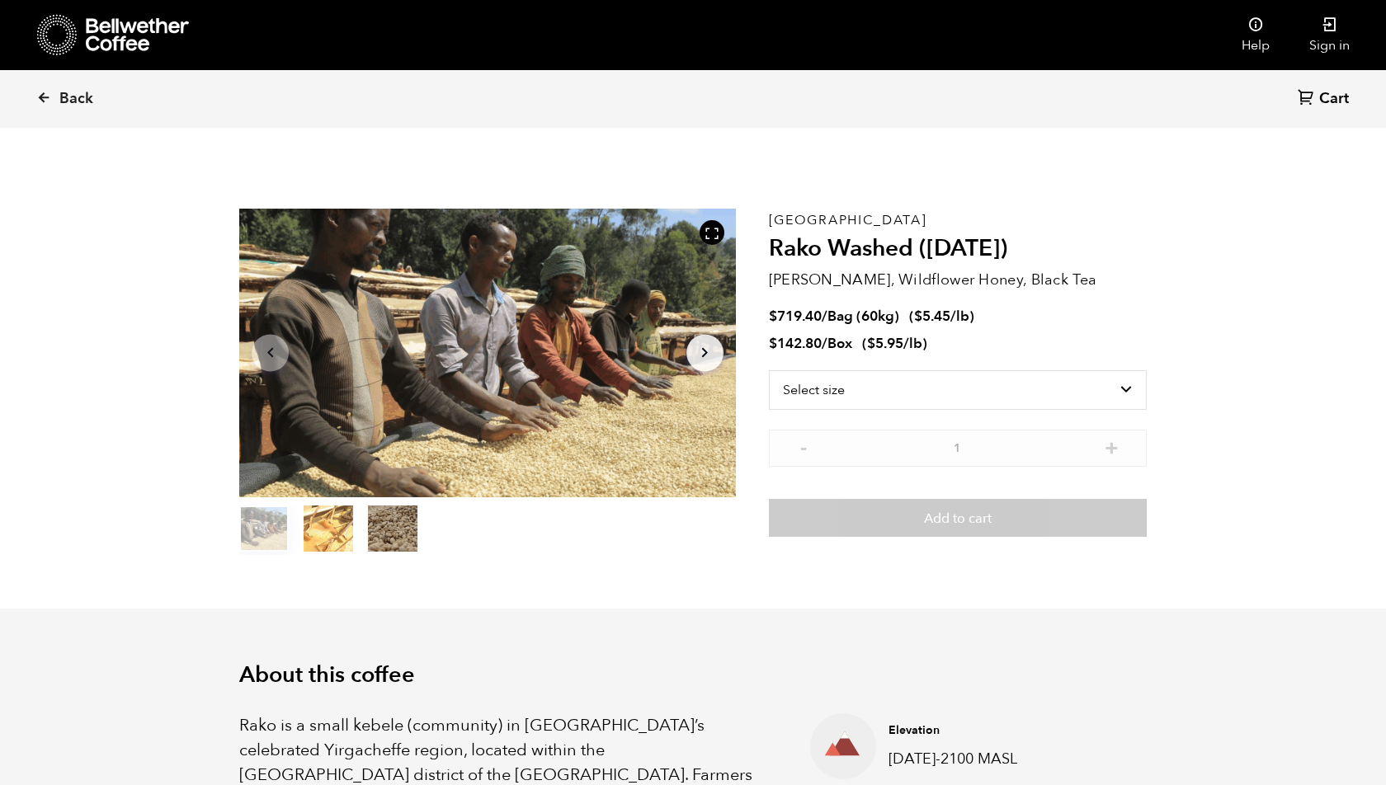
scroll to position [718, 878]
drag, startPoint x: 766, startPoint y: 249, endPoint x: 1001, endPoint y: 249, distance: 235.1
click at [999, 249] on section "Item 1 of 3 Arrow Left Arrow Right item 0 item 1 item 2 Item 1 of 3 Ethiopia Ra…" at bounding box center [693, 382] width 990 height 454
click at [1026, 249] on h2 "Rako Washed ([DATE])" at bounding box center [958, 249] width 378 height 28
drag, startPoint x: 1027, startPoint y: 249, endPoint x: 784, endPoint y: 256, distance: 243.4
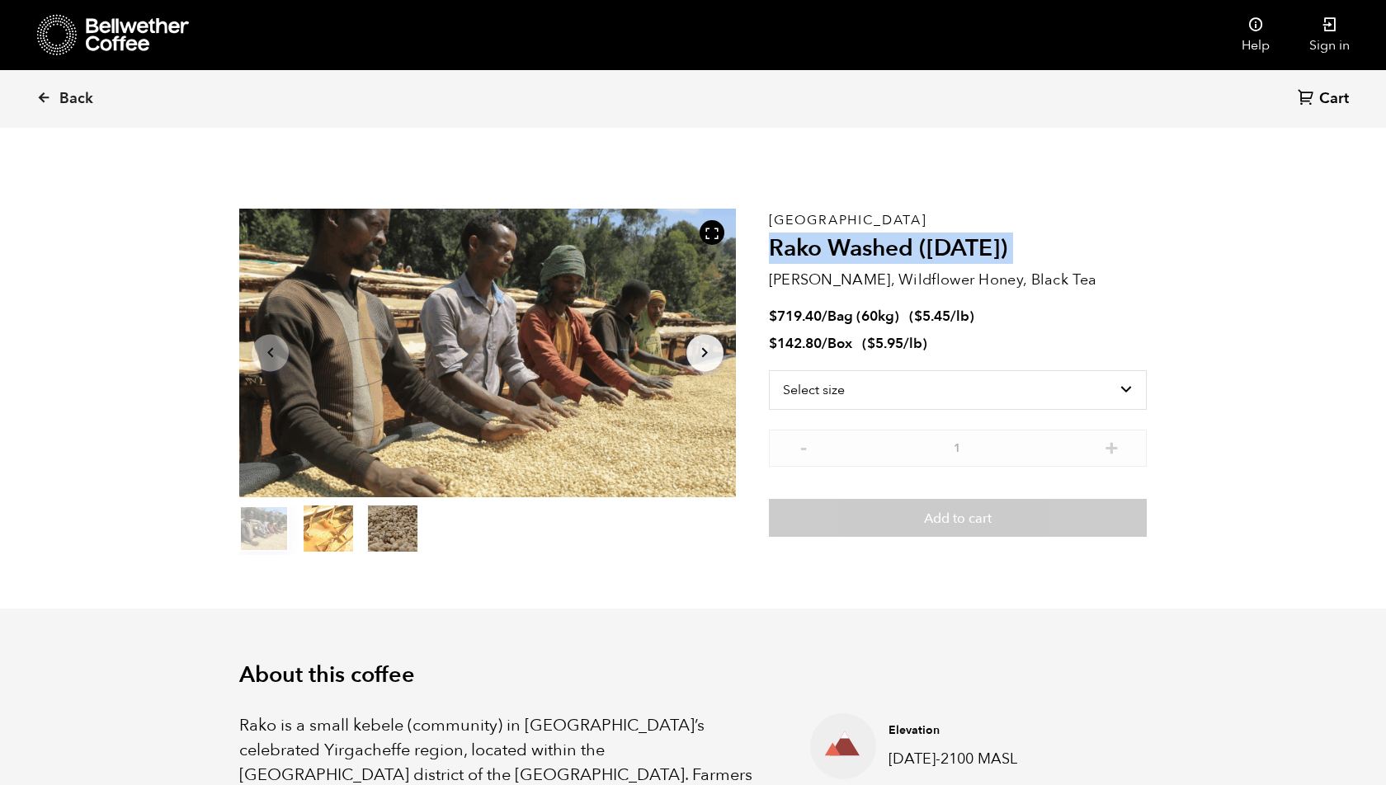
click at [784, 256] on h2 "Rako Washed ([DATE])" at bounding box center [958, 249] width 378 height 28
copy div "Rako Washed ([DATE])"
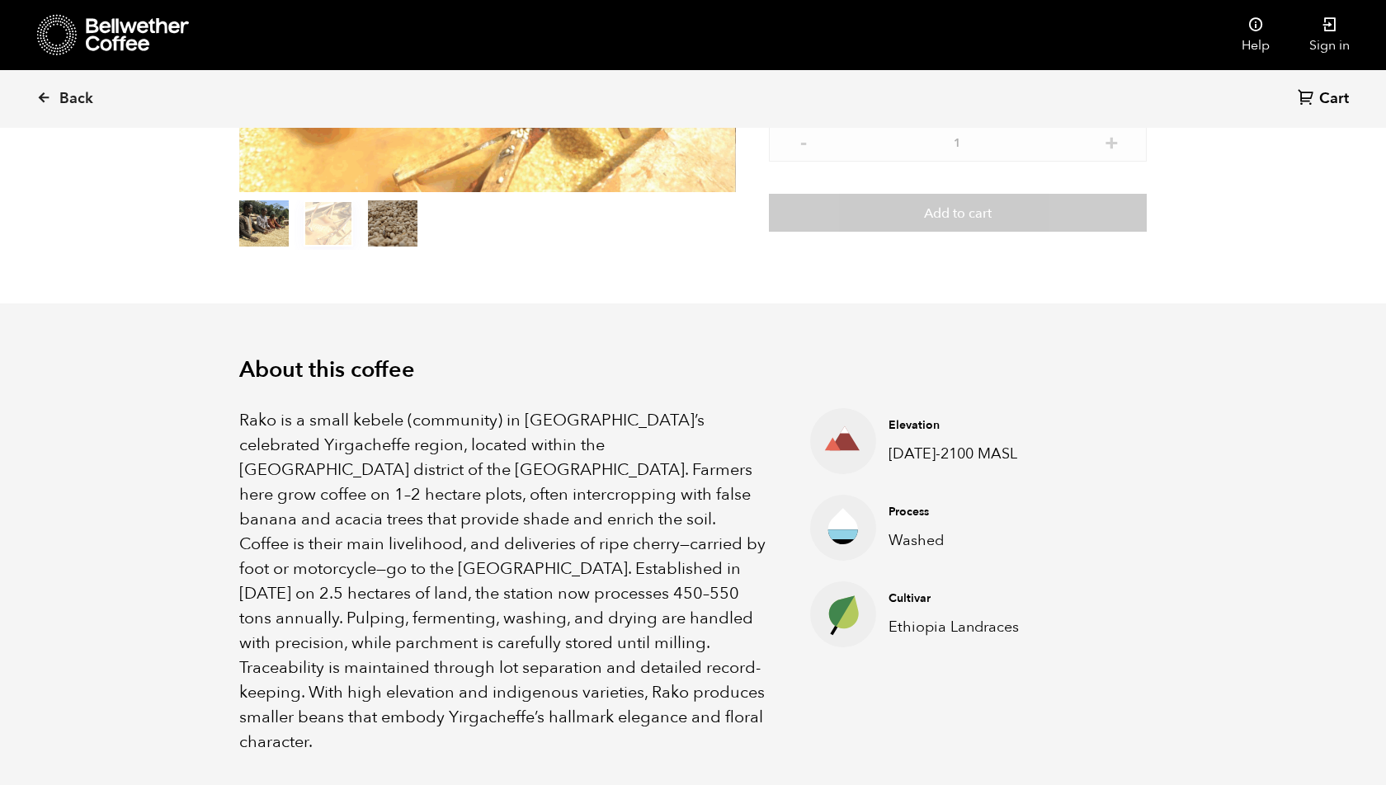
scroll to position [355, 0]
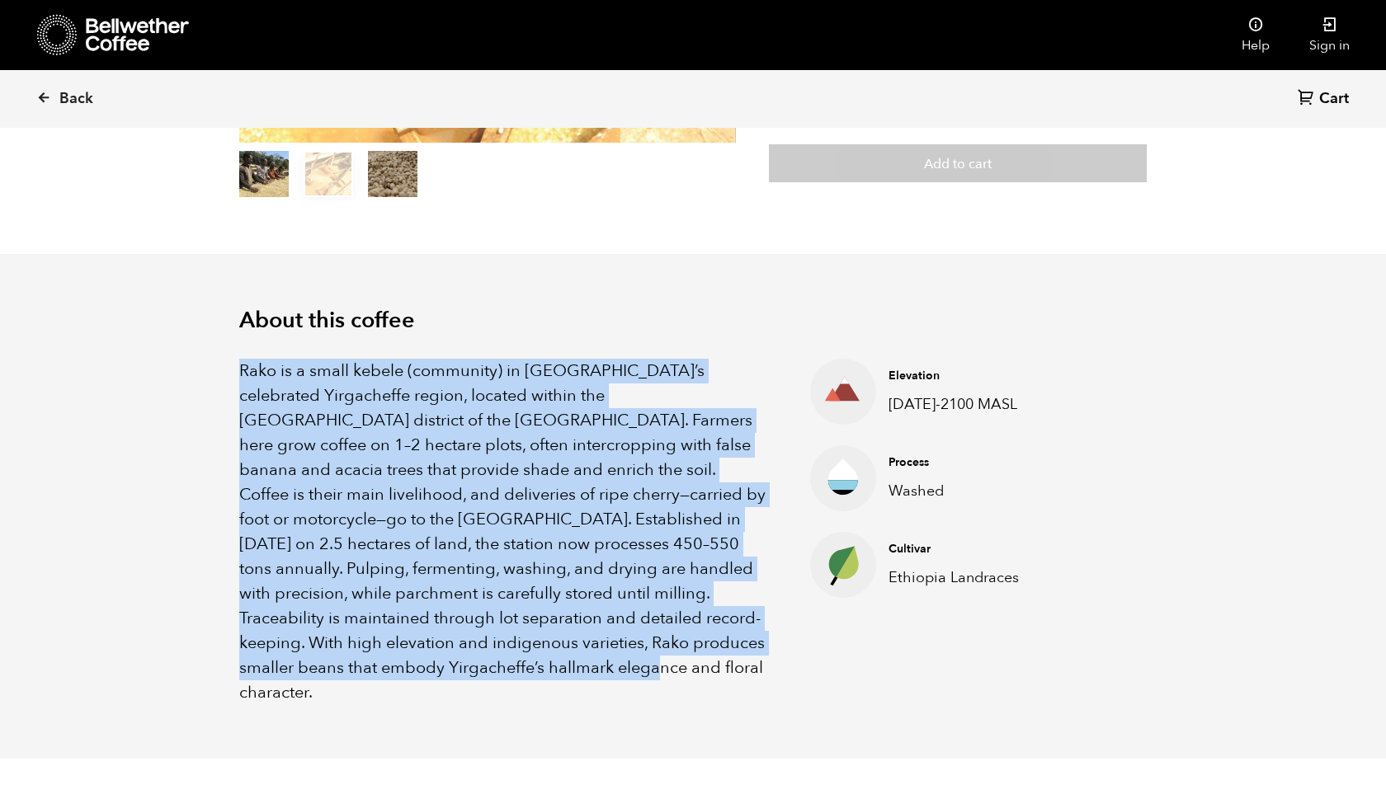
drag, startPoint x: 238, startPoint y: 372, endPoint x: 493, endPoint y: 668, distance: 390.7
click at [494, 668] on p "Rako is a small kebele (community) in Ethiopia’s celebrated Yirgacheffe region,…" at bounding box center [503, 532] width 529 height 346
copy p "Rako is a small kebele (community) in Ethiopia’s celebrated Yirgacheffe region,…"
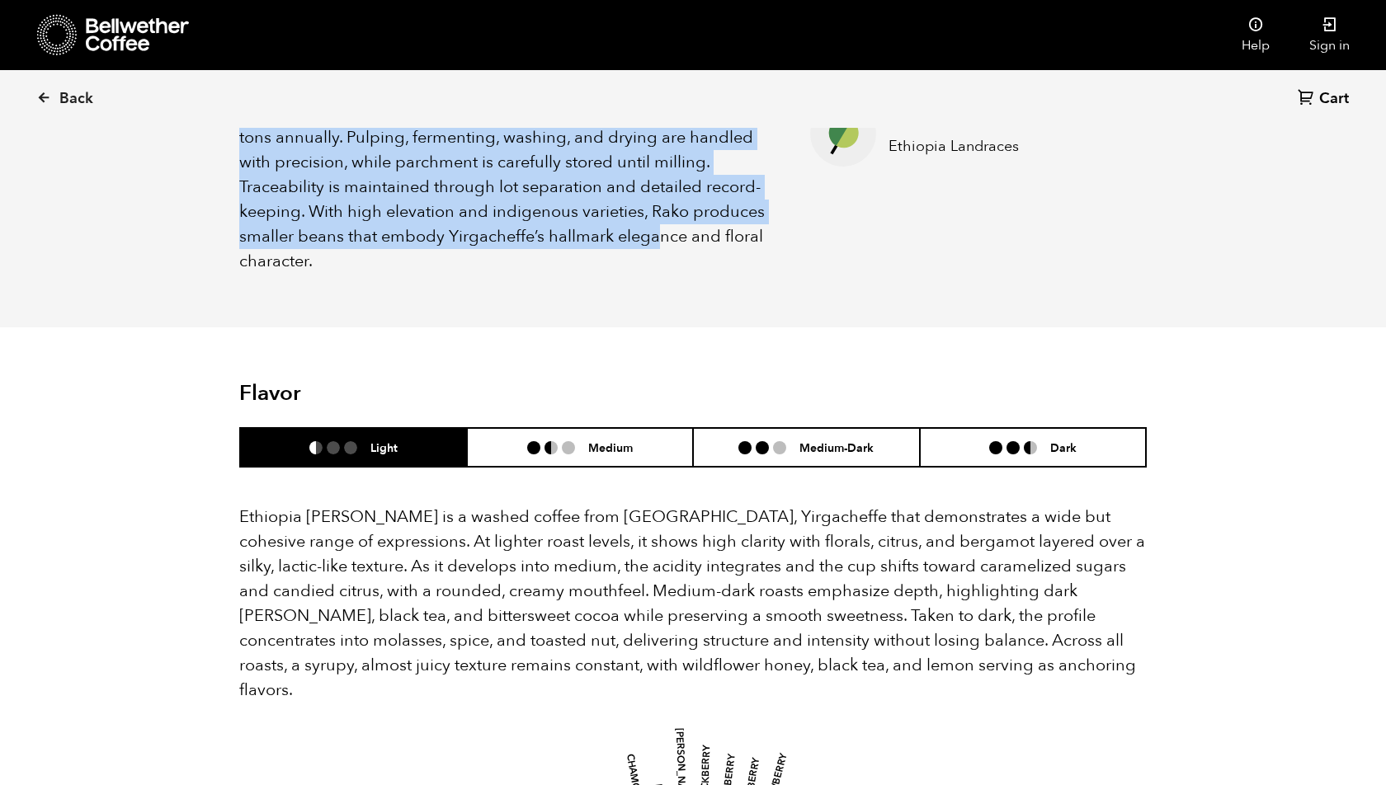
scroll to position [844, 0]
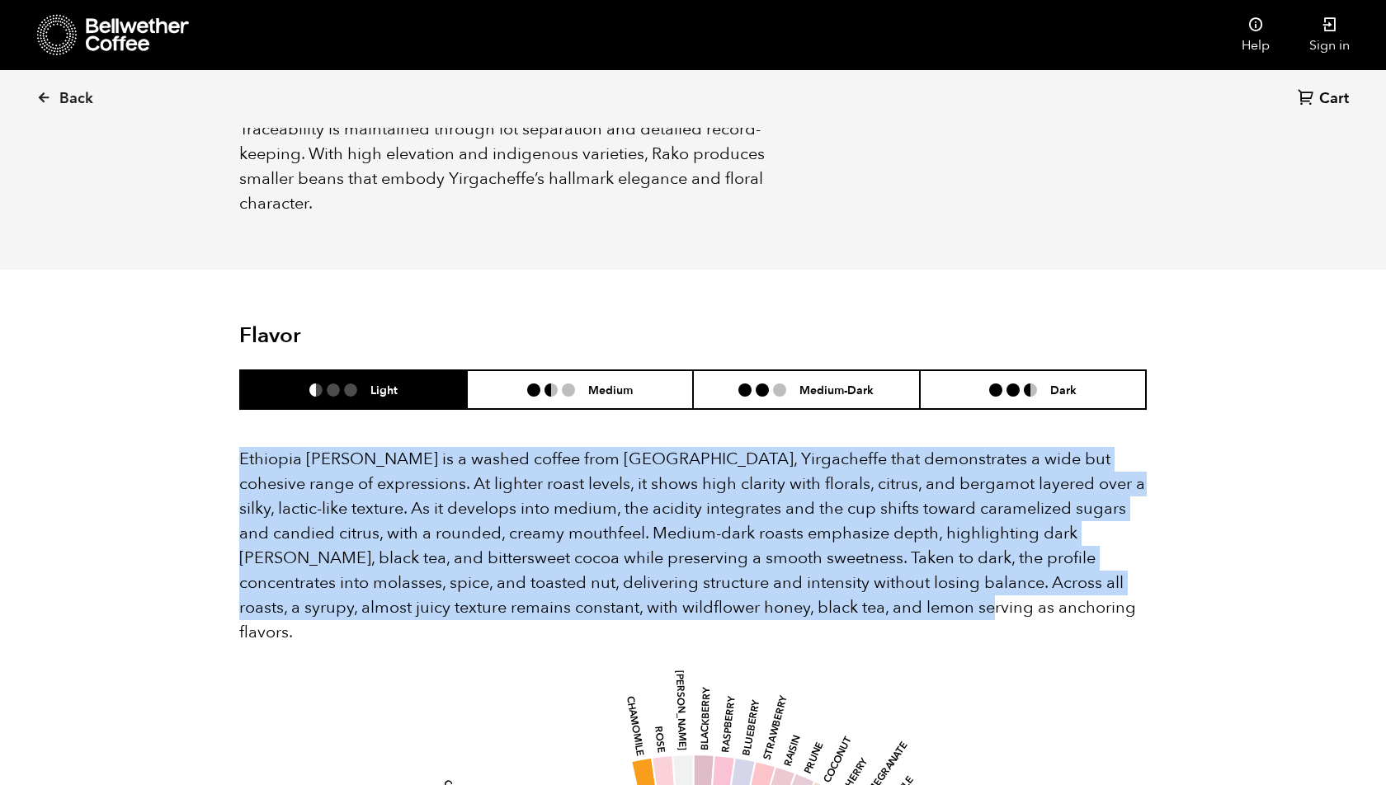
drag, startPoint x: 229, startPoint y: 427, endPoint x: 953, endPoint y: 586, distance: 740.4
copy p "Ethiopia Rako is a washed coffee from Kochere, Yirgacheffe that demonstrates a …"
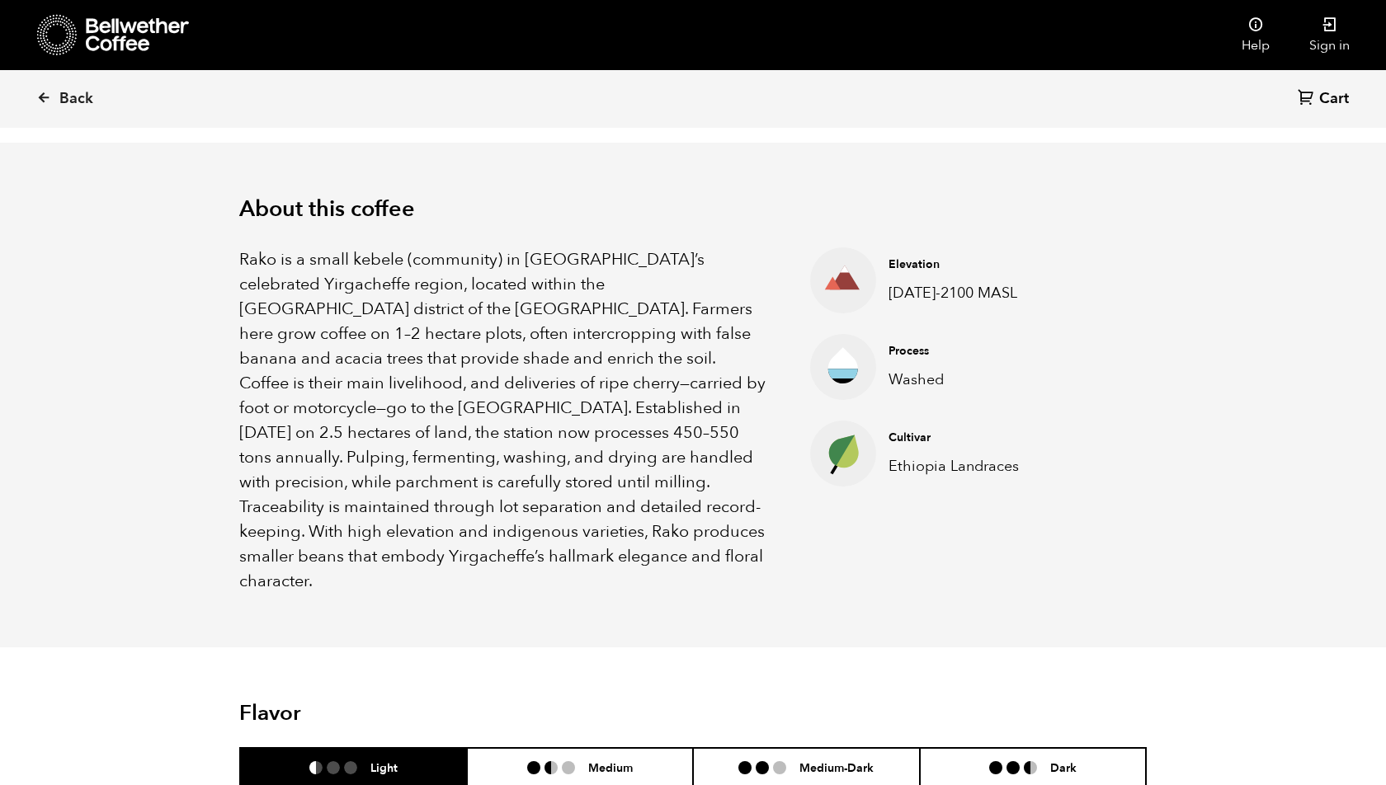
scroll to position [465, 0]
drag, startPoint x: 1025, startPoint y: 289, endPoint x: 885, endPoint y: 287, distance: 140.2
click at [885, 288] on div "Elevation 2000-2100 MASL" at bounding box center [966, 280] width 181 height 47
copy p "2000-2100 MASL"
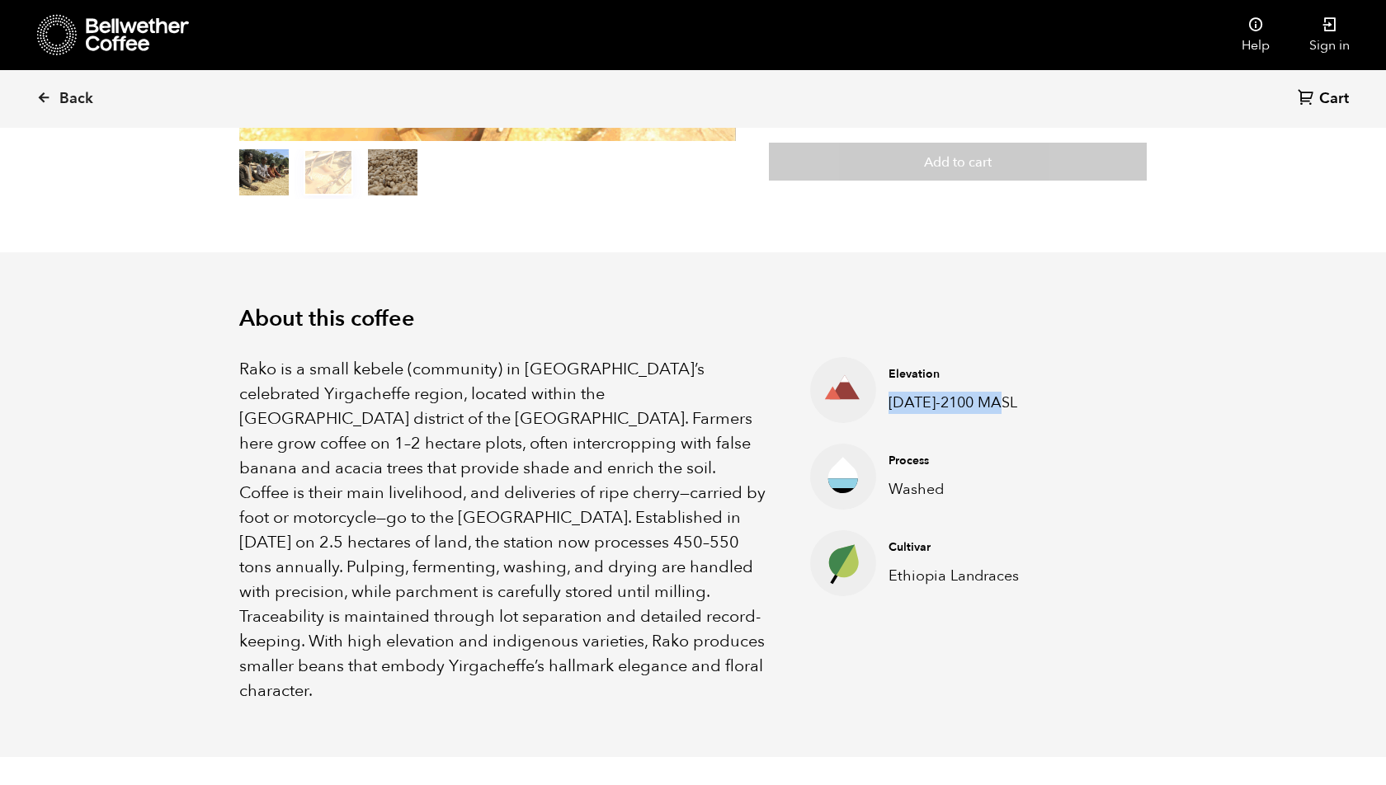
scroll to position [0, 0]
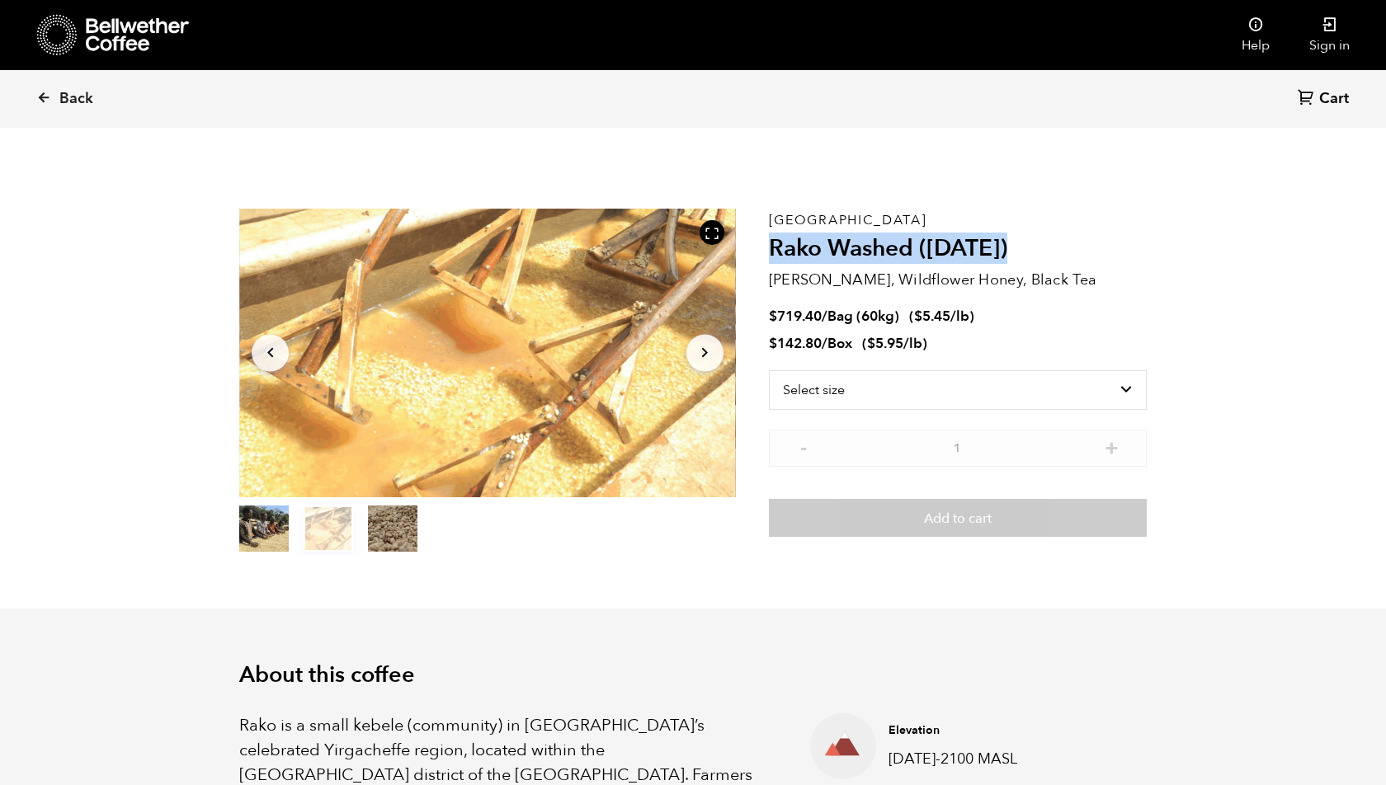
drag, startPoint x: 1033, startPoint y: 253, endPoint x: 770, endPoint y: 228, distance: 263.5
click at [769, 226] on div "Ethiopia Rako Washed (JUL 25) Meyer Lemon, Wildflower Honey, Black Tea $ 719.40…" at bounding box center [958, 382] width 378 height 346
copy div "Ethiopia Rako Washed (JUL 25)"
click at [1012, 260] on h2 "Rako Washed ([DATE])" at bounding box center [958, 249] width 378 height 28
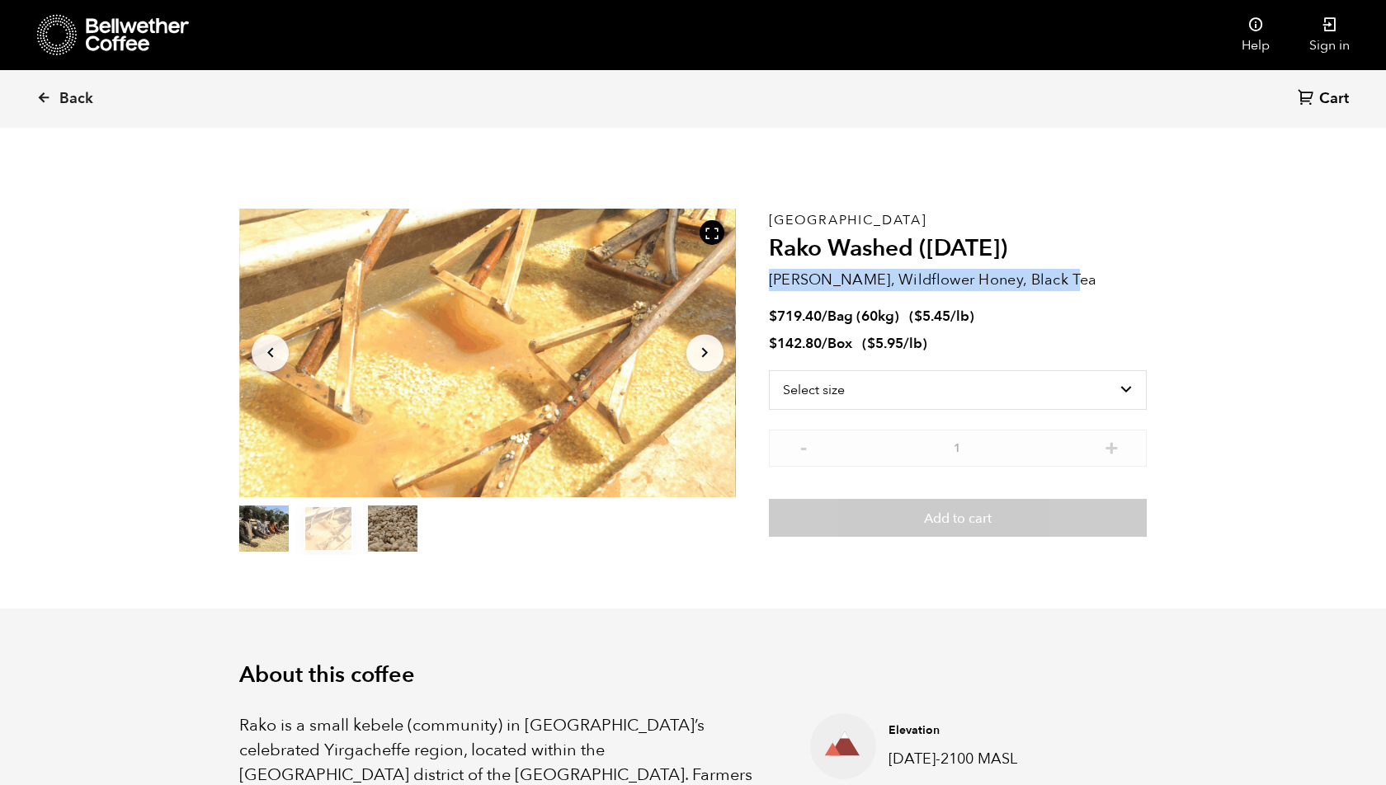
drag, startPoint x: 1089, startPoint y: 276, endPoint x: 771, endPoint y: 267, distance: 317.7
click at [771, 268] on div "Ethiopia Rako Washed (JUL 25) Meyer Lemon, Wildflower Honey, Black Tea $ 719.40…" at bounding box center [958, 382] width 378 height 346
copy p "[PERSON_NAME], Wildflower Honey, Black Tea"
click at [927, 398] on select "Select size Bag (60kg) (132 lbs) Box (24 lbs)" at bounding box center [958, 390] width 378 height 40
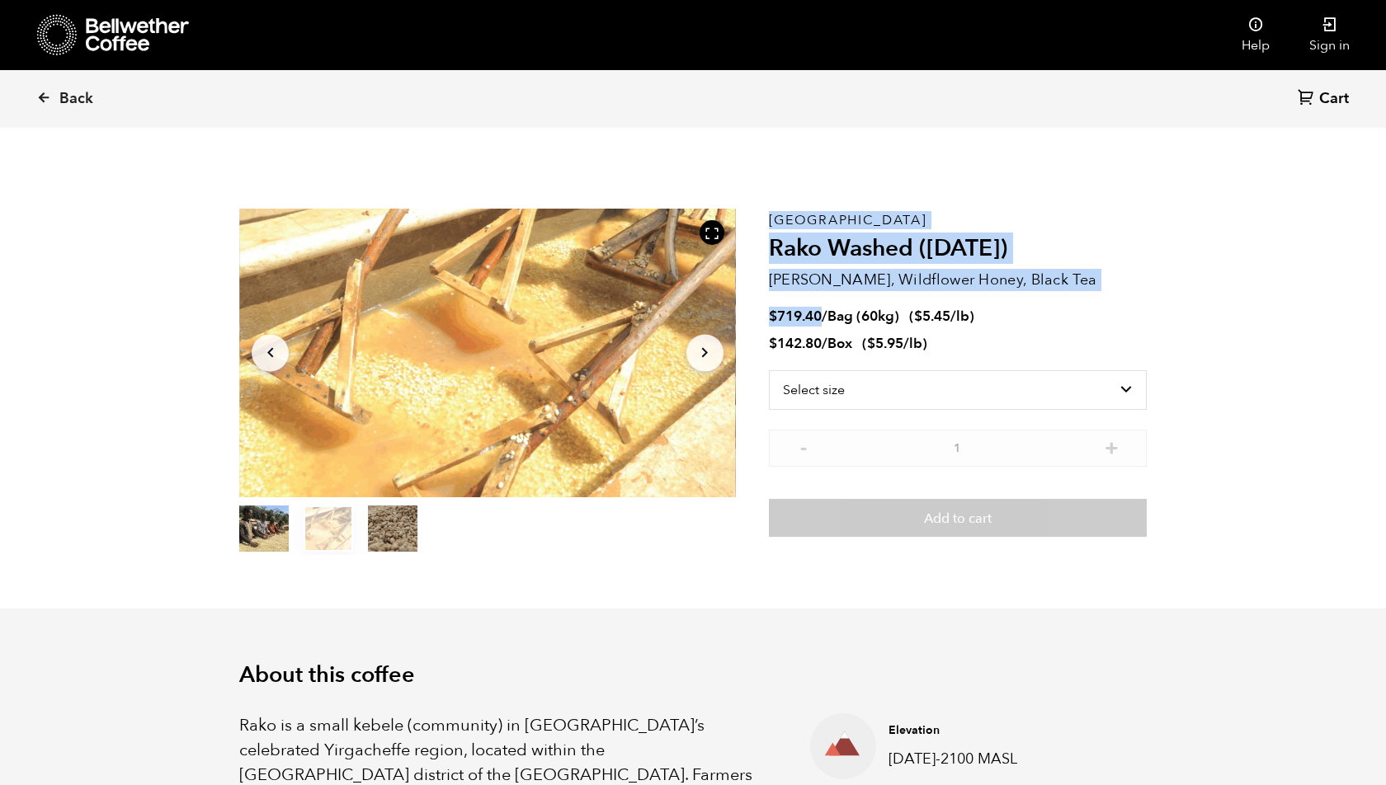
drag, startPoint x: 824, startPoint y: 317, endPoint x: 766, endPoint y: 317, distance: 57.7
click at [766, 317] on section "Item 2 of 3 Arrow Left Arrow Right item 0 item 1 item 2 Item 2 of 3 Ethiopia Ra…" at bounding box center [693, 382] width 990 height 454
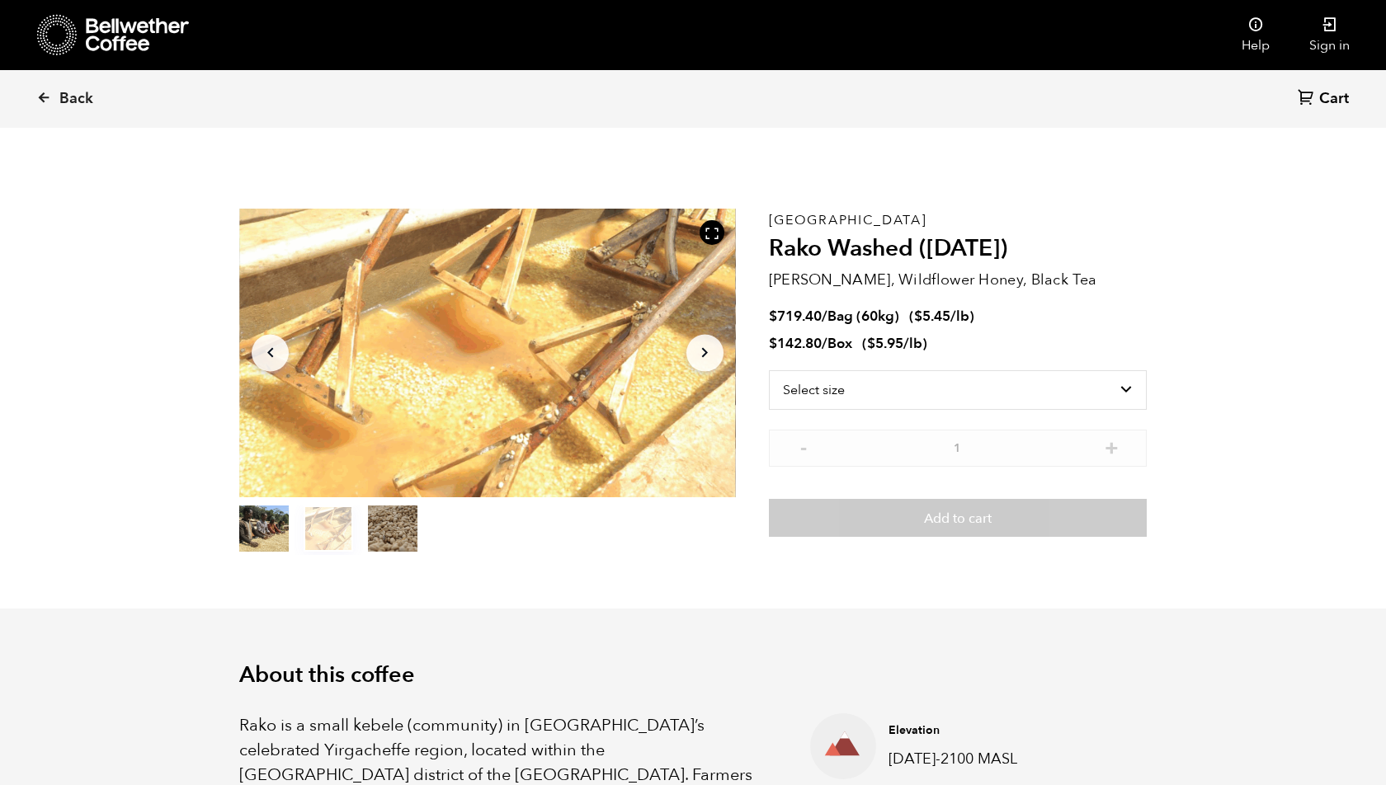
click at [797, 322] on bdi "$ 719.40" at bounding box center [795, 316] width 53 height 19
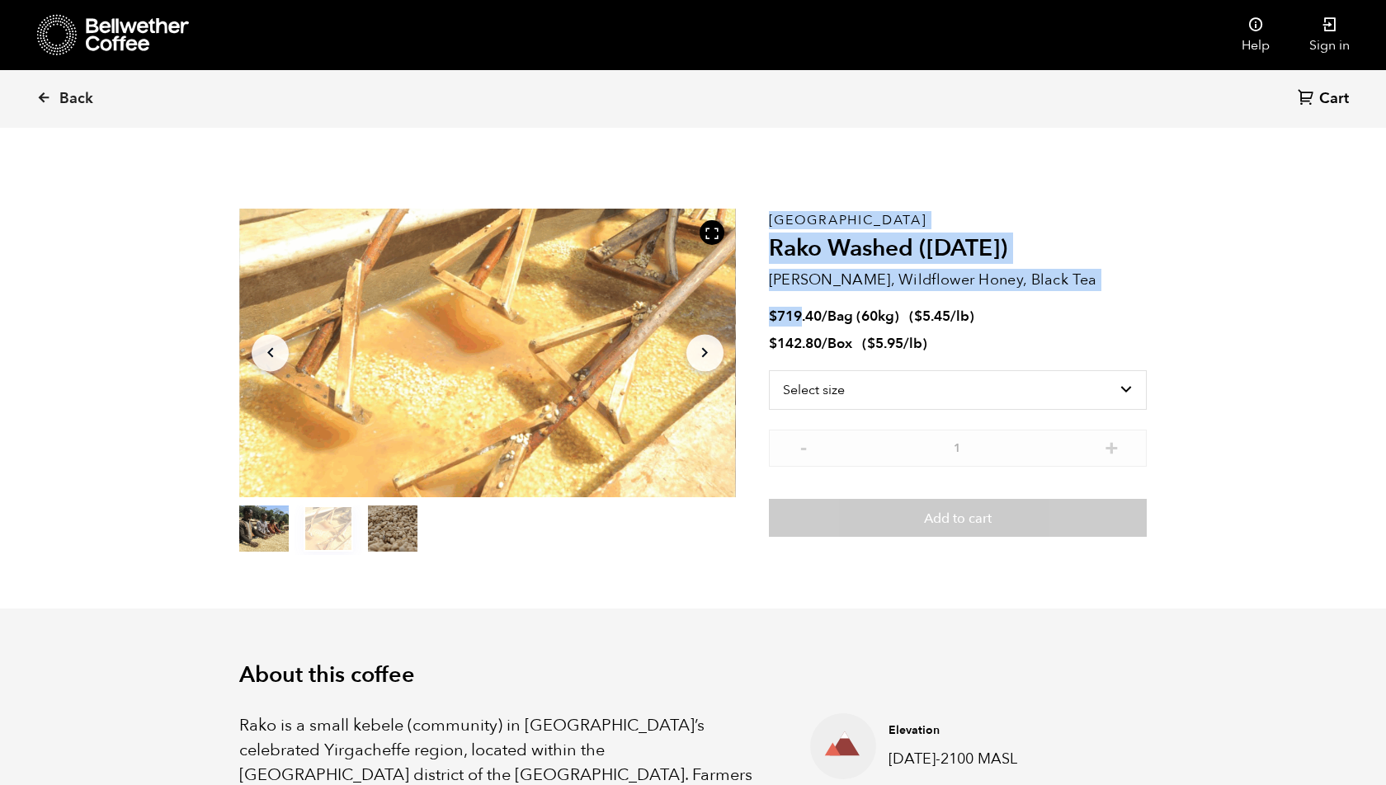
drag, startPoint x: 768, startPoint y: 318, endPoint x: 802, endPoint y: 313, distance: 34.3
click at [802, 315] on section "Item 2 of 3 Arrow Left Arrow Right item 0 item 1 item 2 Item 2 of 3 Ethiopia Ra…" at bounding box center [693, 382] width 990 height 454
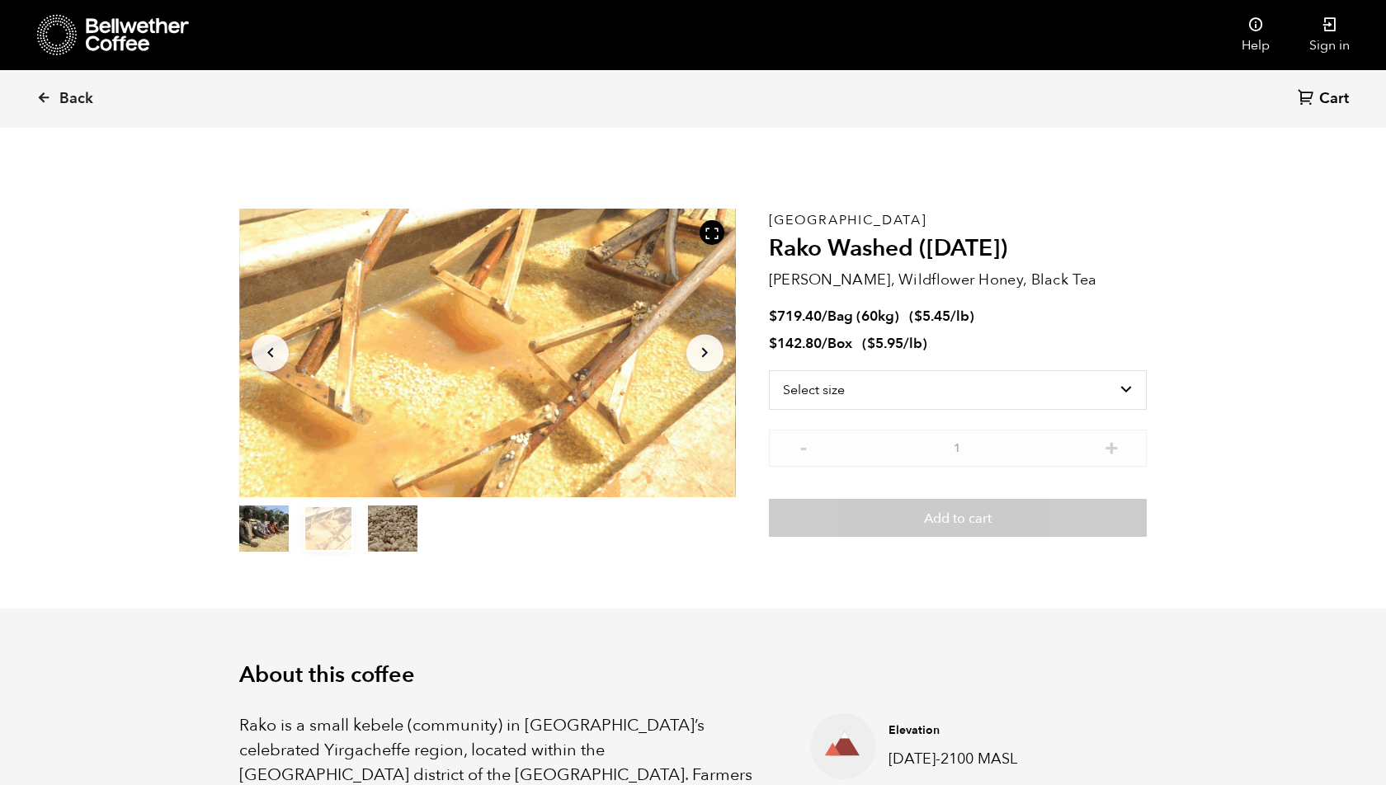
click at [827, 322] on span "/" at bounding box center [824, 316] width 6 height 19
drag, startPoint x: 823, startPoint y: 317, endPoint x: 773, endPoint y: 319, distance: 50.4
click at [772, 319] on span "$ 719.40 / Bag (60kg)" at bounding box center [836, 316] width 134 height 19
copy bdi "$ 719.40"
drag, startPoint x: 779, startPoint y: 343, endPoint x: 821, endPoint y: 340, distance: 42.2
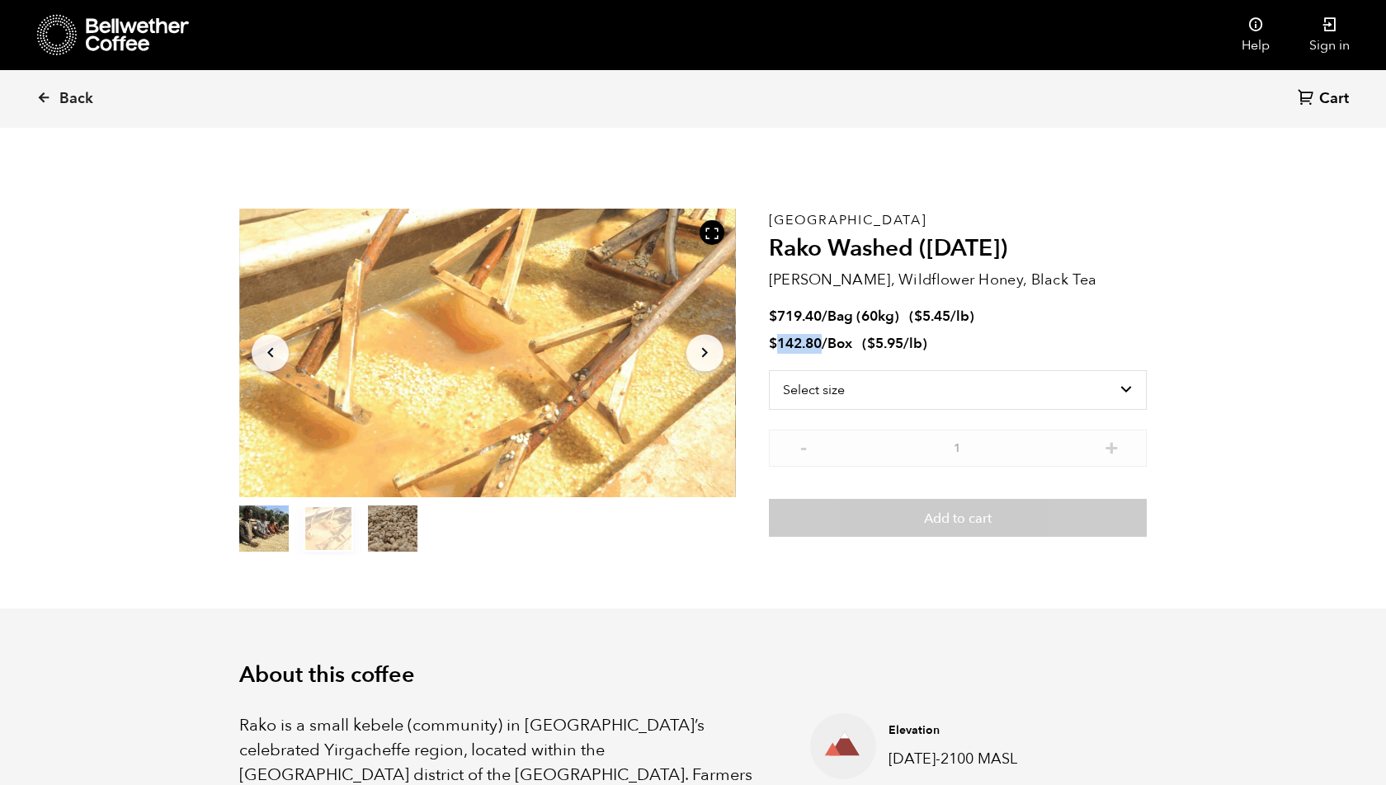
click at [821, 340] on bdi "$ 142.80" at bounding box center [795, 343] width 53 height 19
copy bdi "142.80"
click at [818, 220] on p "[GEOGRAPHIC_DATA]" at bounding box center [958, 220] width 378 height 0
copy p "[GEOGRAPHIC_DATA]"
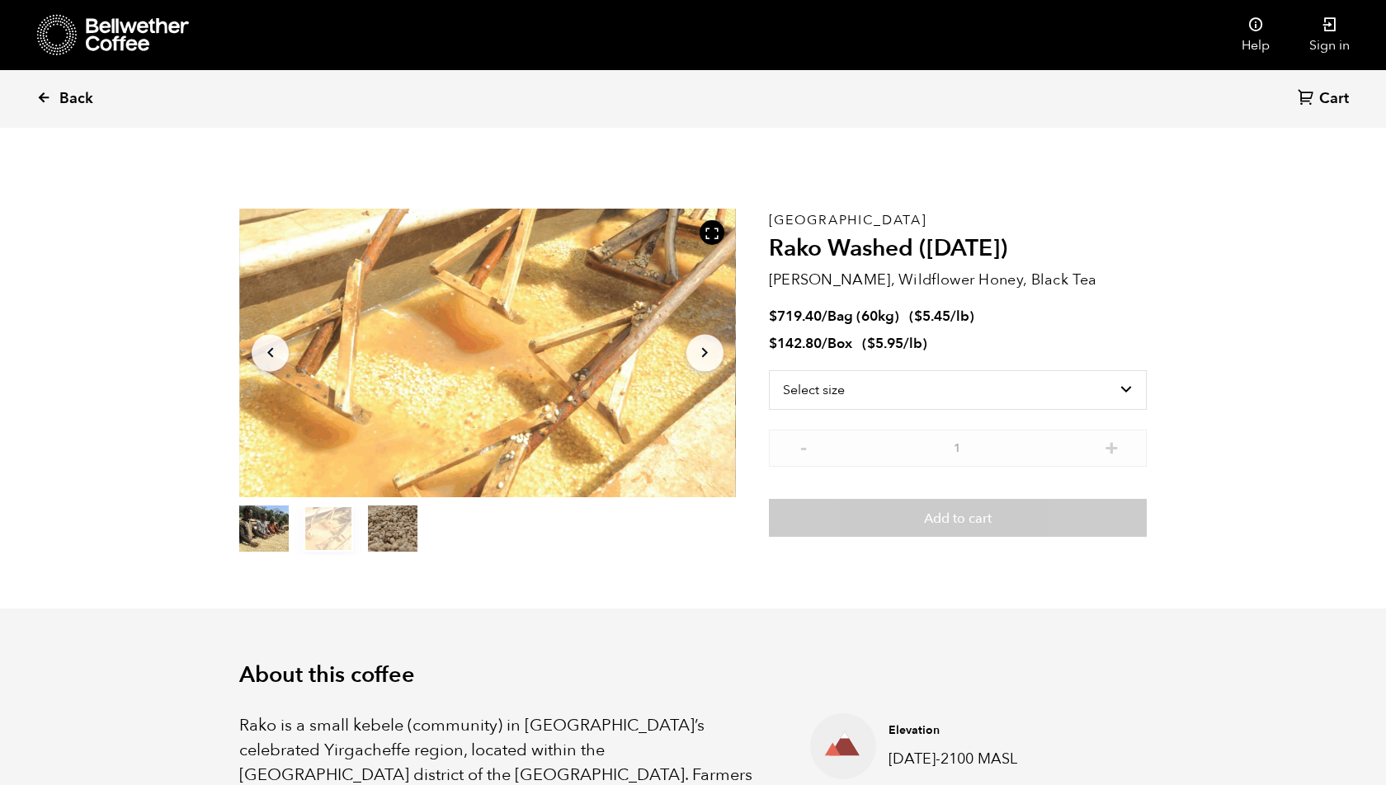
click at [49, 96] on icon at bounding box center [43, 97] width 15 height 15
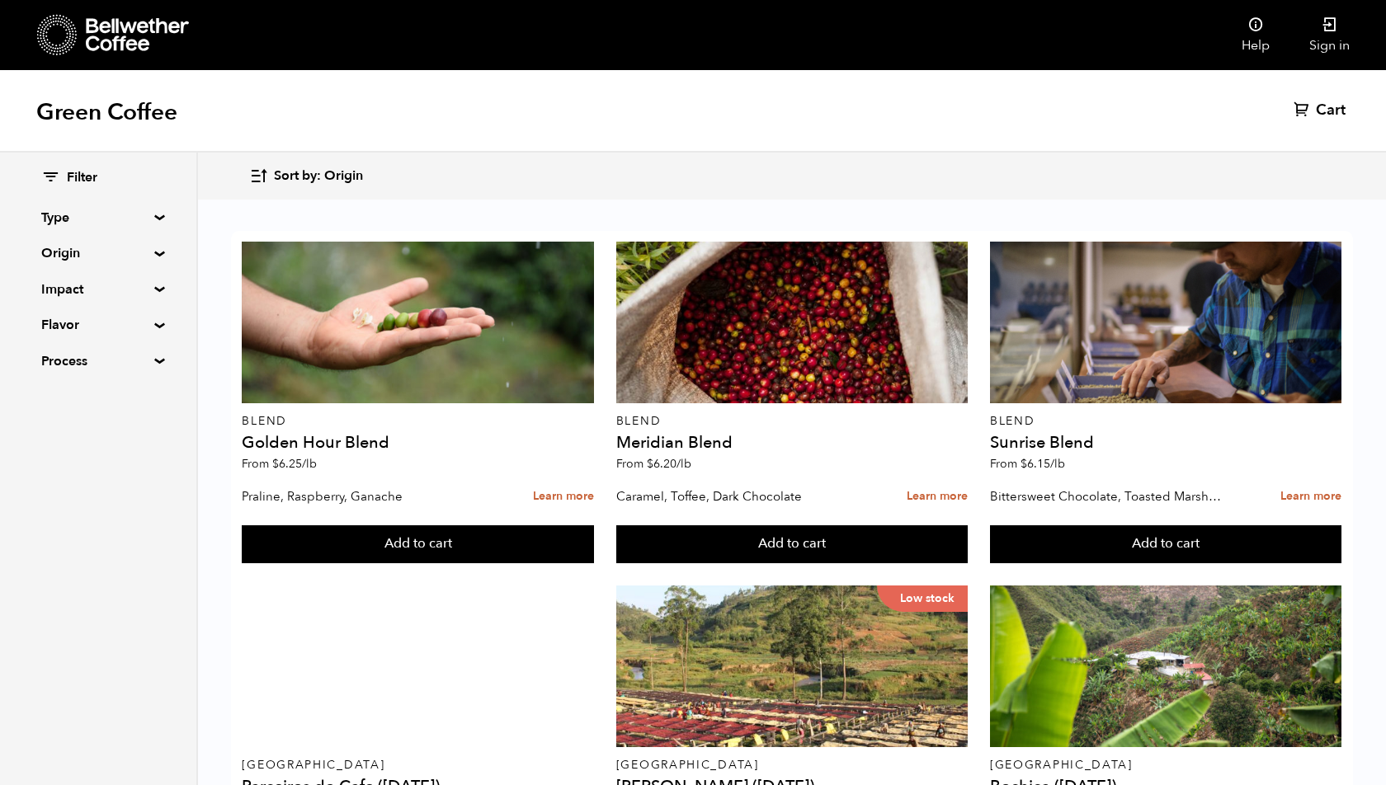
scroll to position [1101, 0]
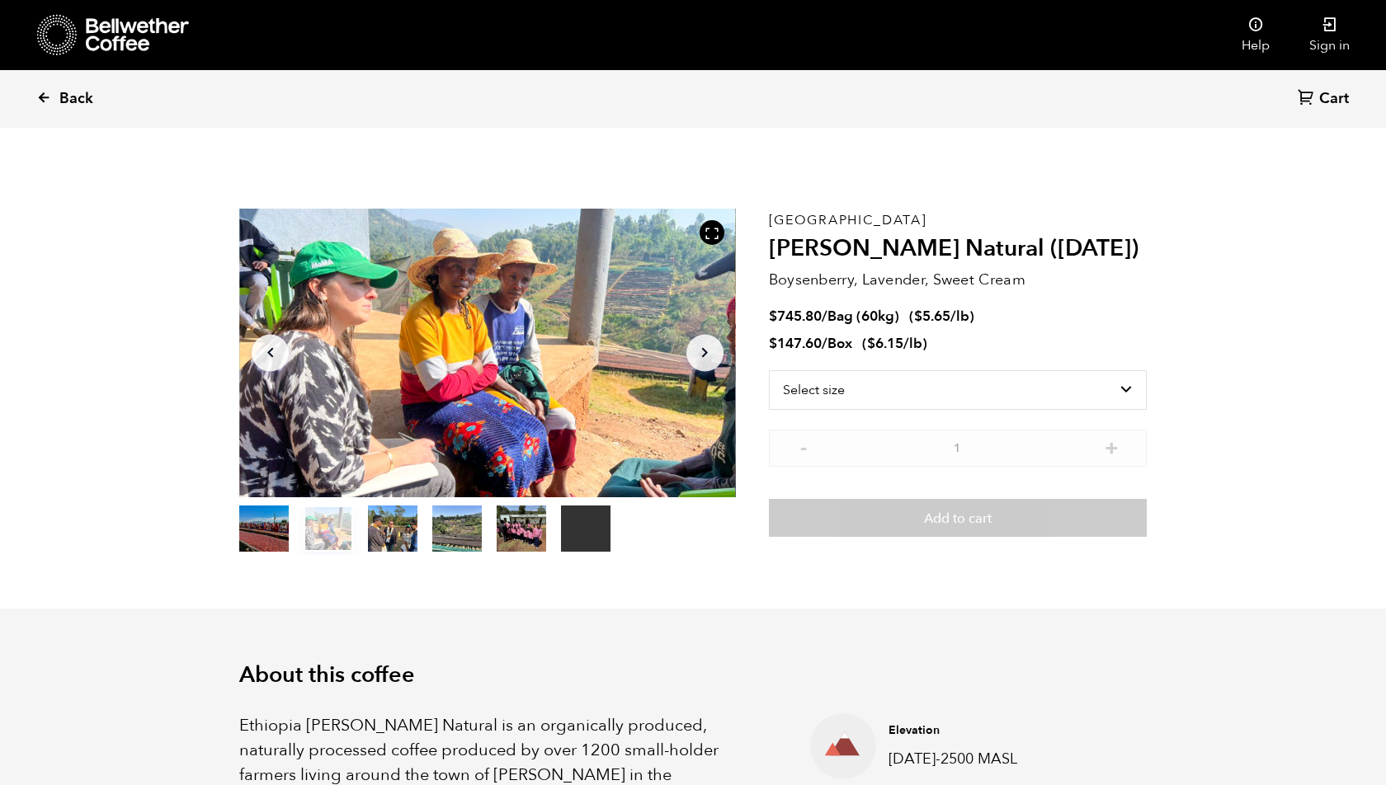
click at [40, 95] on icon at bounding box center [43, 97] width 15 height 15
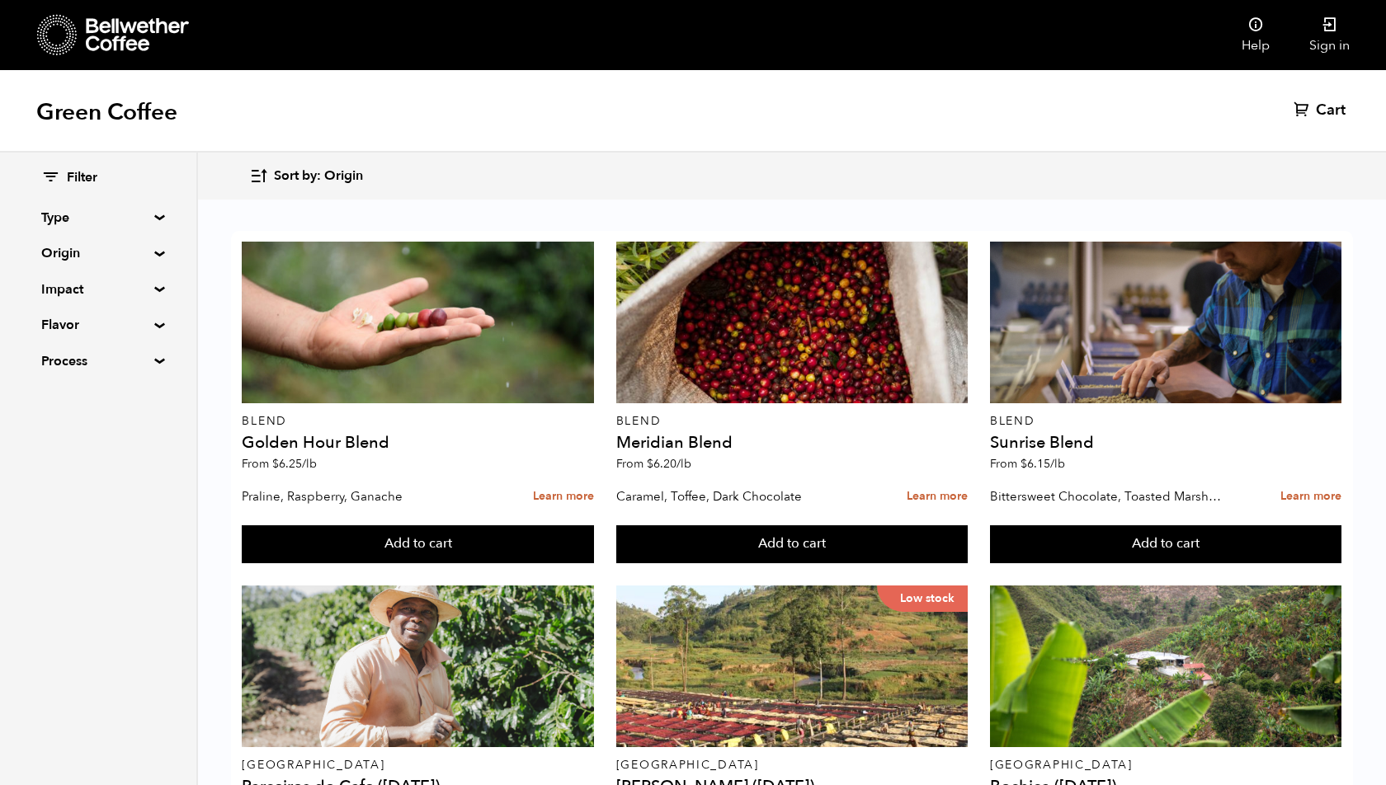
scroll to position [1160, 0]
